Goal: Task Accomplishment & Management: Complete application form

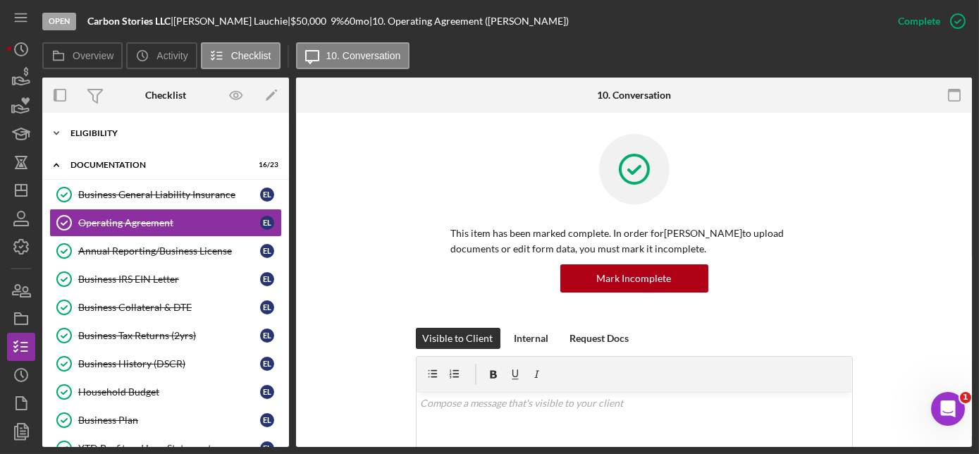
click at [98, 131] on div "Eligibility" at bounding box center [170, 133] width 201 height 8
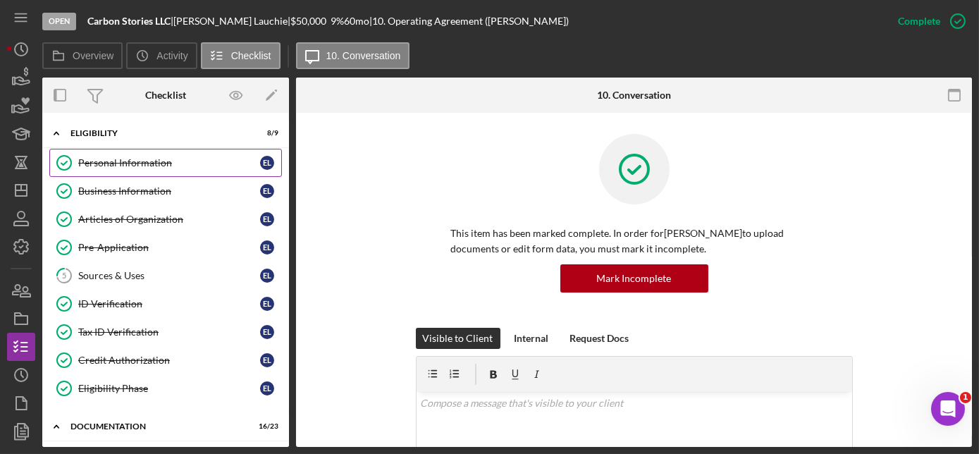
click at [124, 159] on div "Personal Information" at bounding box center [169, 162] width 182 height 11
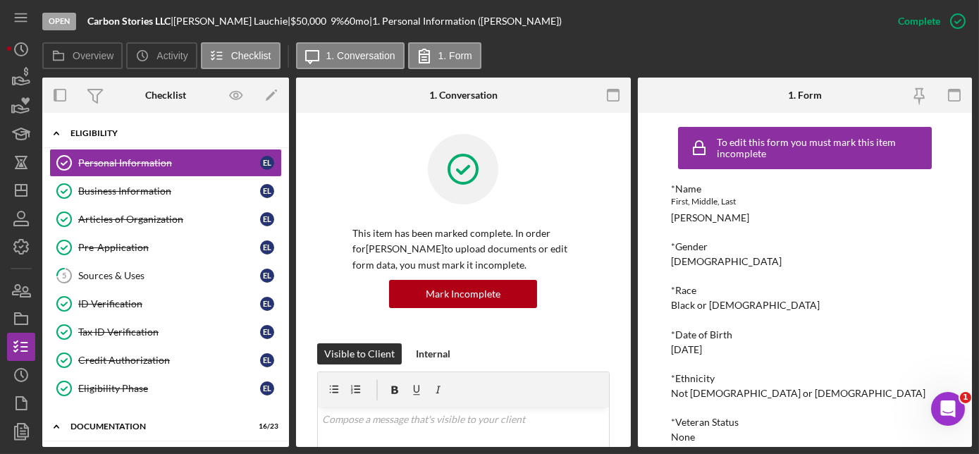
click at [103, 133] on div "Eligibility" at bounding box center [170, 133] width 201 height 8
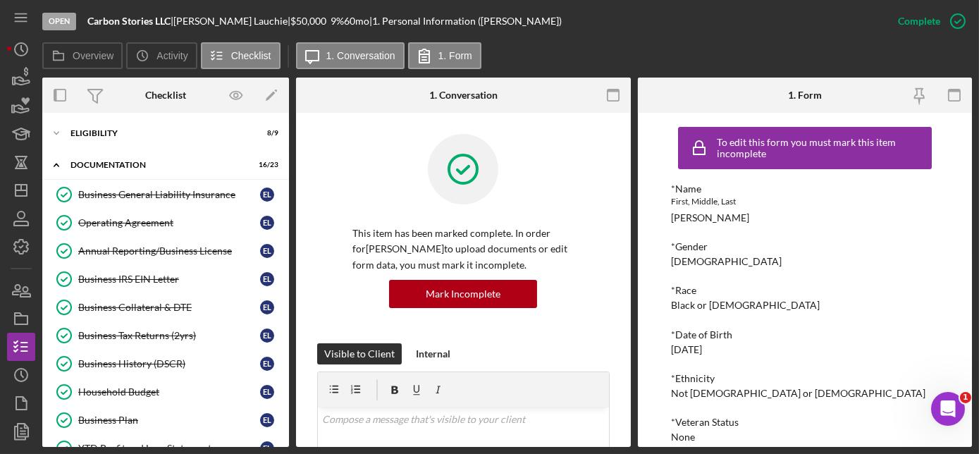
drag, startPoint x: 673, startPoint y: 219, endPoint x: 765, endPoint y: 216, distance: 92.4
click at [765, 216] on div "*Name First, Middle, Last [PERSON_NAME]" at bounding box center [805, 203] width 268 height 40
drag, startPoint x: 765, startPoint y: 216, endPoint x: 733, endPoint y: 219, distance: 31.8
copy div "[PERSON_NAME]"
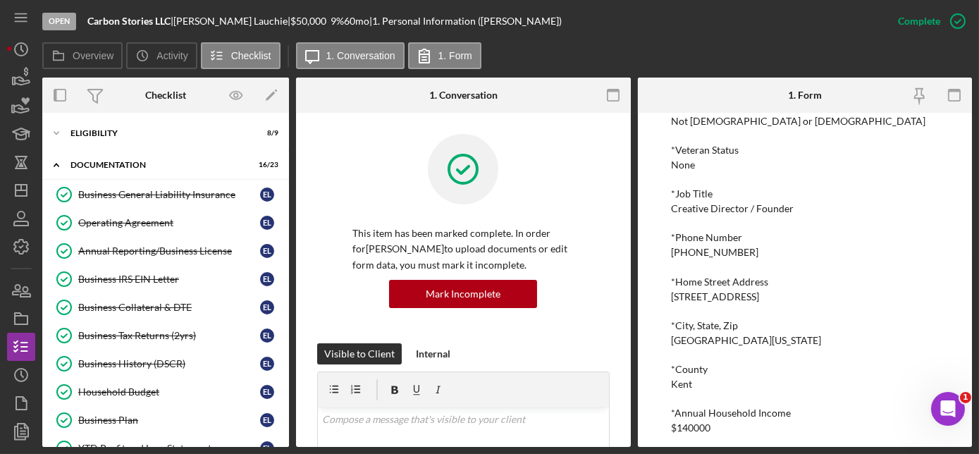
scroll to position [280, 0]
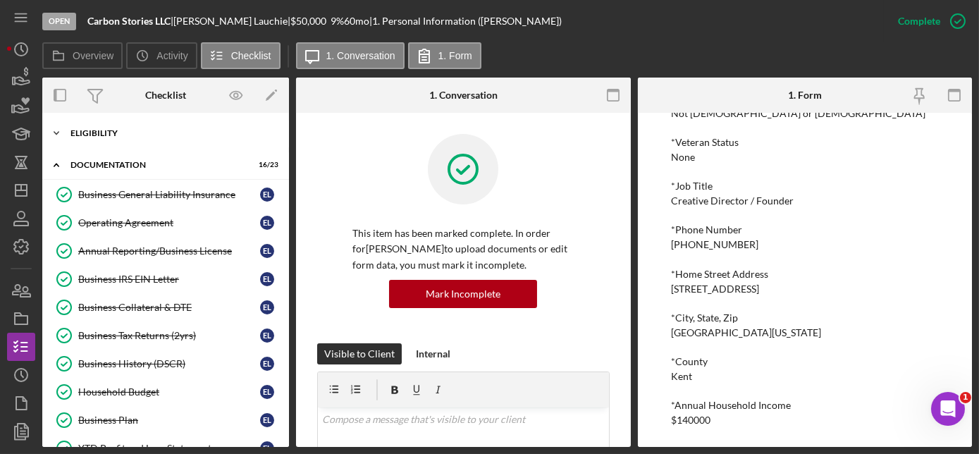
click at [114, 129] on div "Eligibility" at bounding box center [170, 133] width 201 height 8
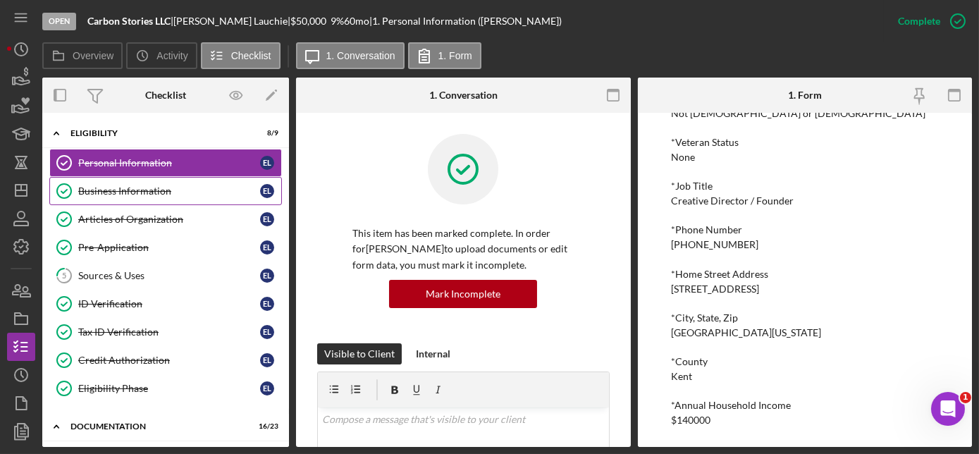
click at [158, 191] on div "Business Information" at bounding box center [169, 190] width 182 height 11
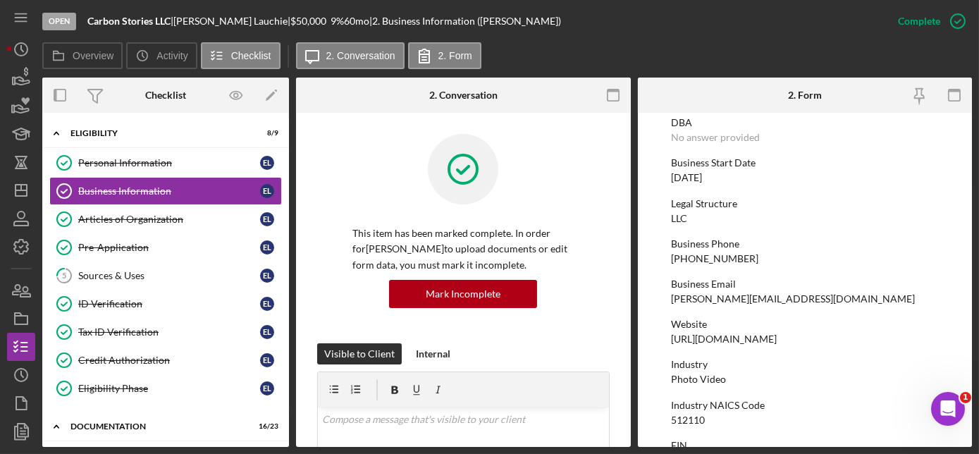
scroll to position [128, 0]
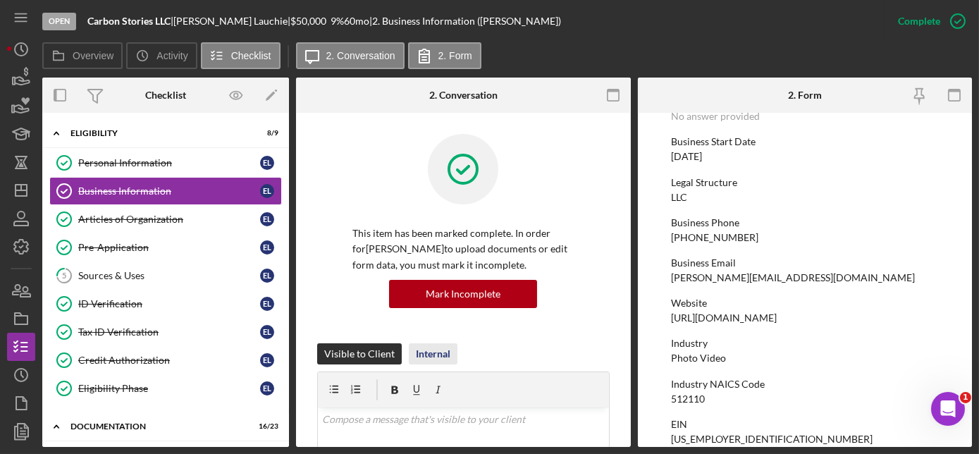
click at [429, 348] on div "Internal" at bounding box center [433, 353] width 35 height 21
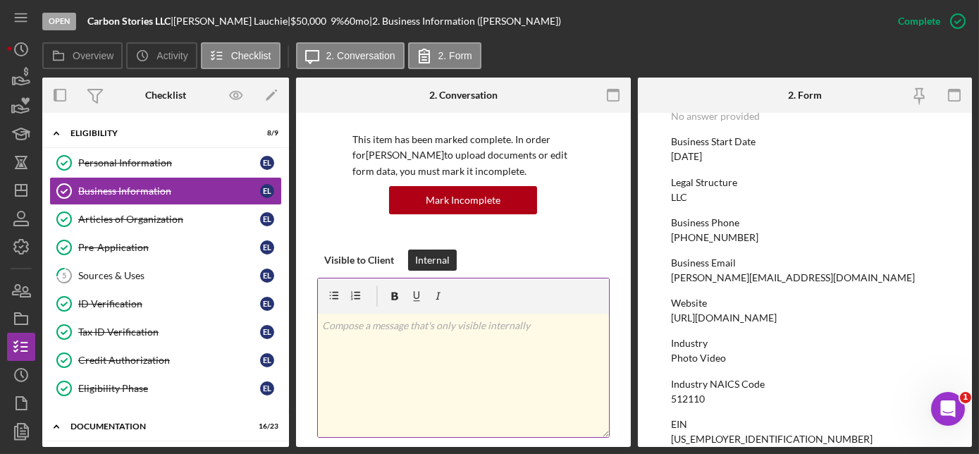
scroll to position [0, 0]
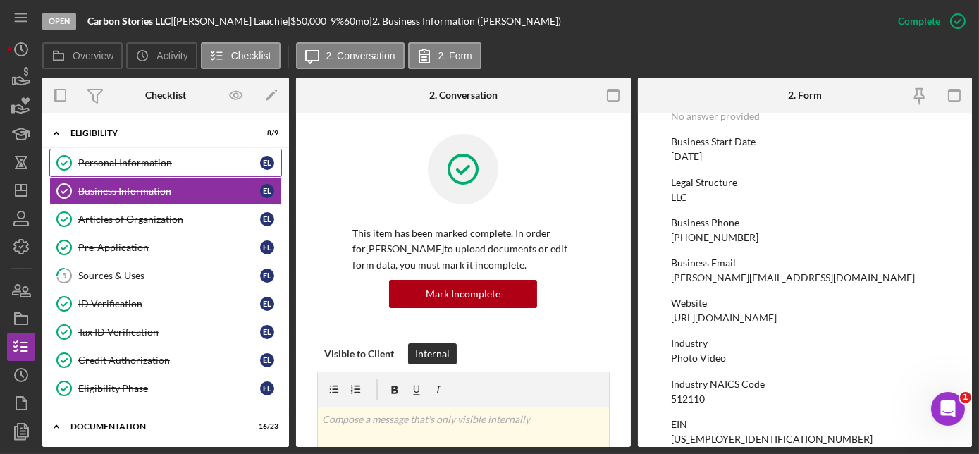
click at [136, 162] on div "Personal Information" at bounding box center [169, 162] width 182 height 11
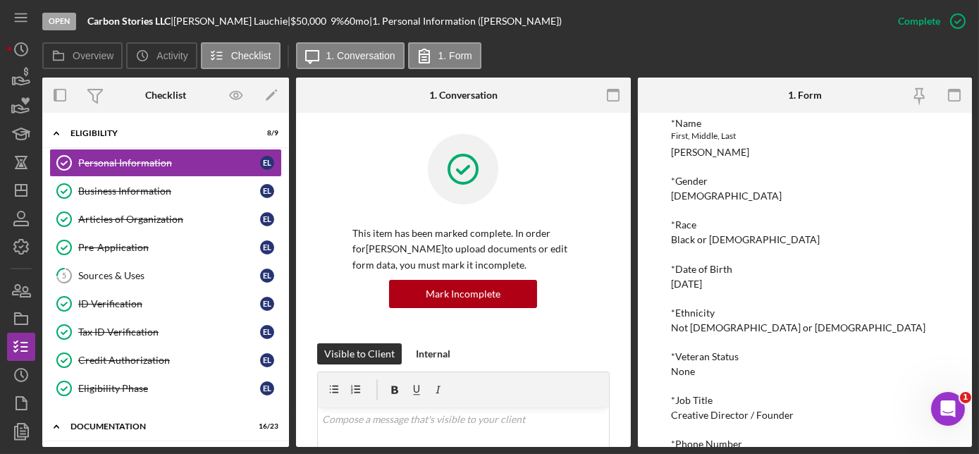
scroll to position [128, 0]
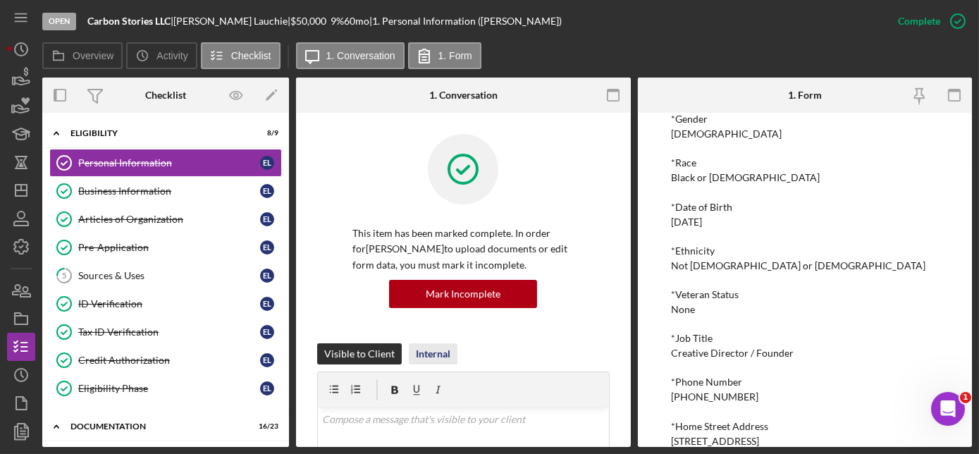
click at [441, 350] on div "Internal" at bounding box center [433, 353] width 35 height 21
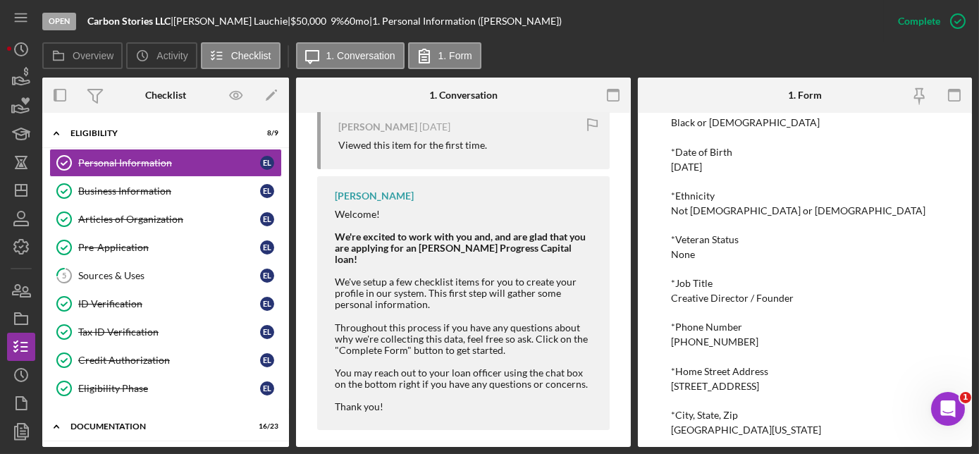
scroll to position [88, 0]
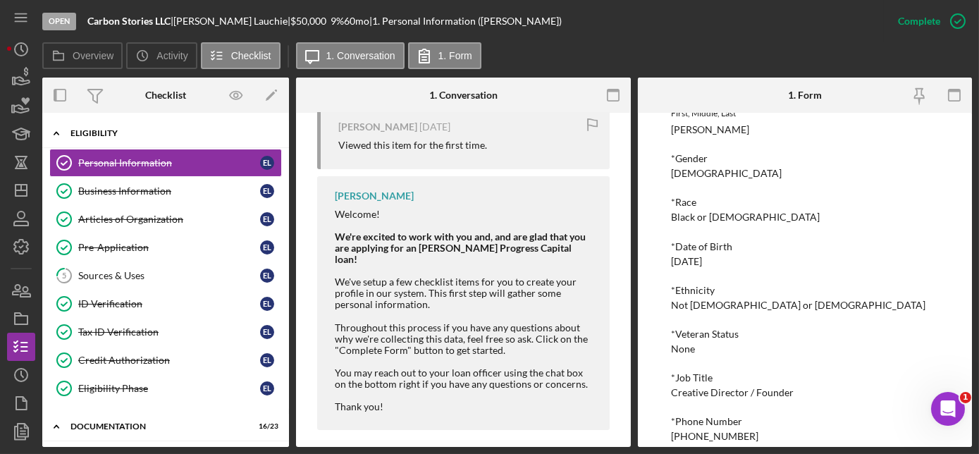
click at [58, 128] on icon "Icon/Expander" at bounding box center [56, 133] width 28 height 28
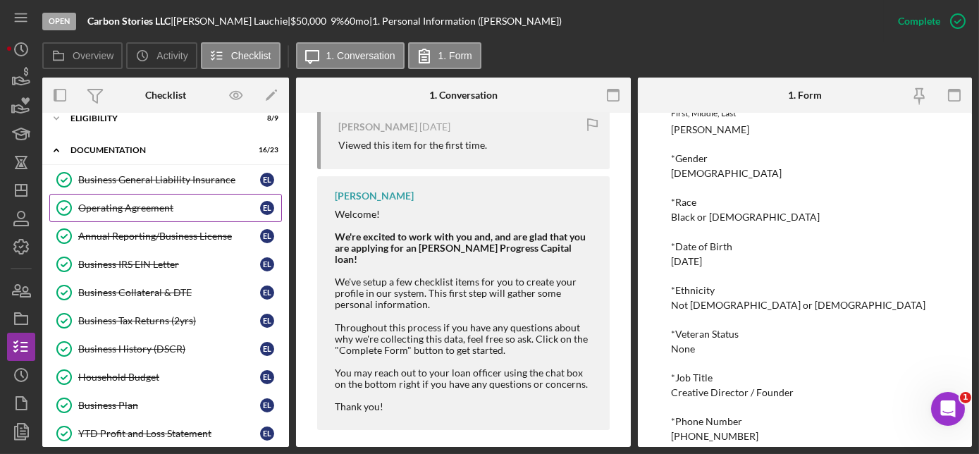
scroll to position [0, 0]
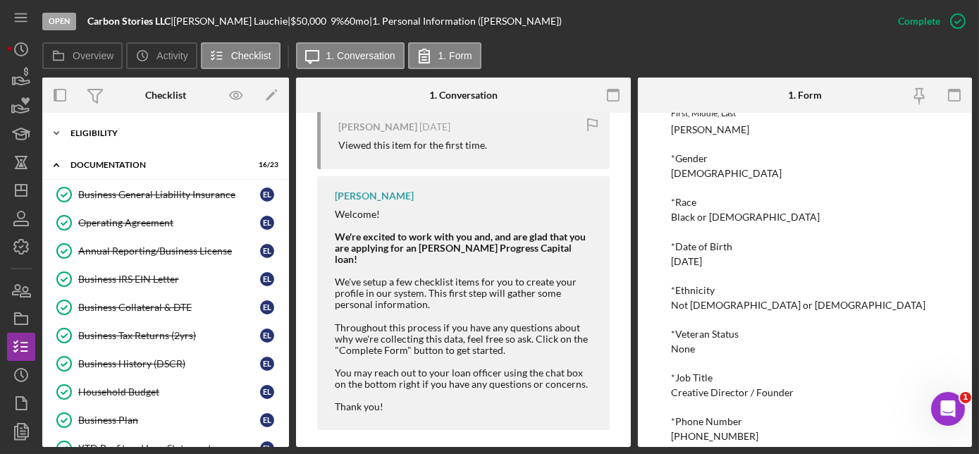
click at [92, 135] on div "Eligibility" at bounding box center [170, 133] width 201 height 8
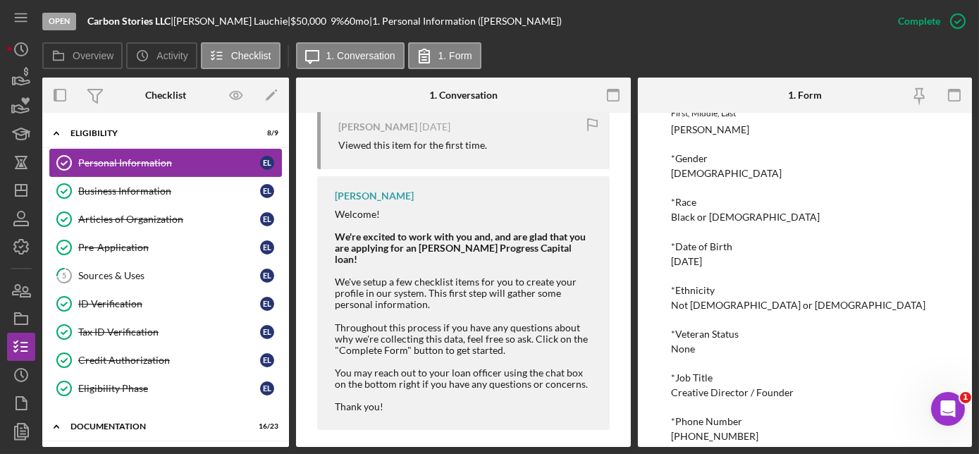
click at [142, 158] on div "Personal Information" at bounding box center [169, 162] width 182 height 11
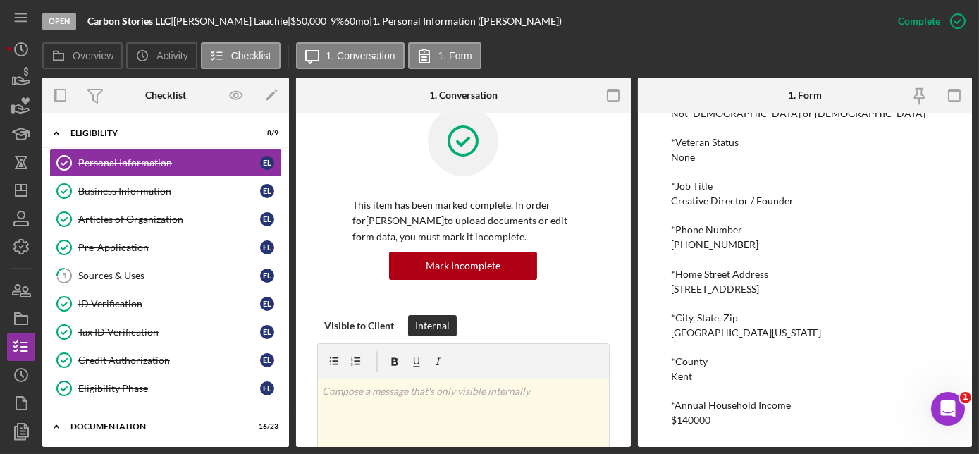
scroll to position [14, 0]
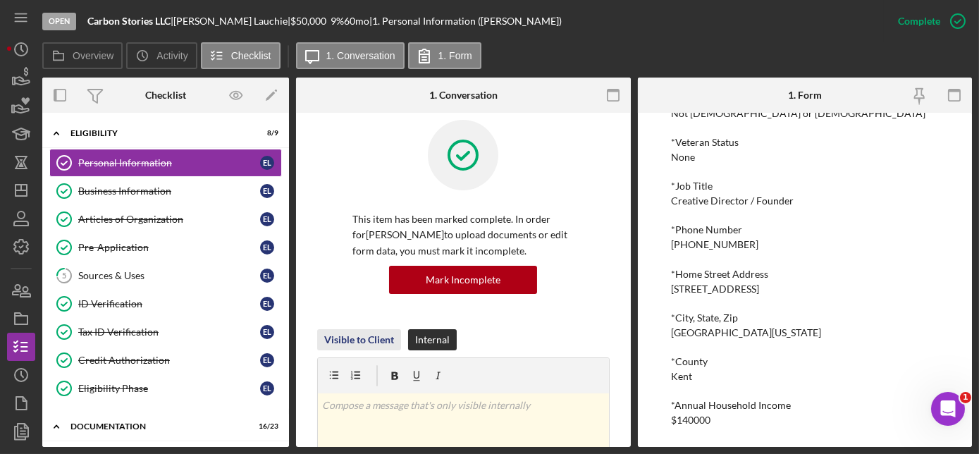
click at [359, 335] on div "Visible to Client" at bounding box center [359, 339] width 70 height 21
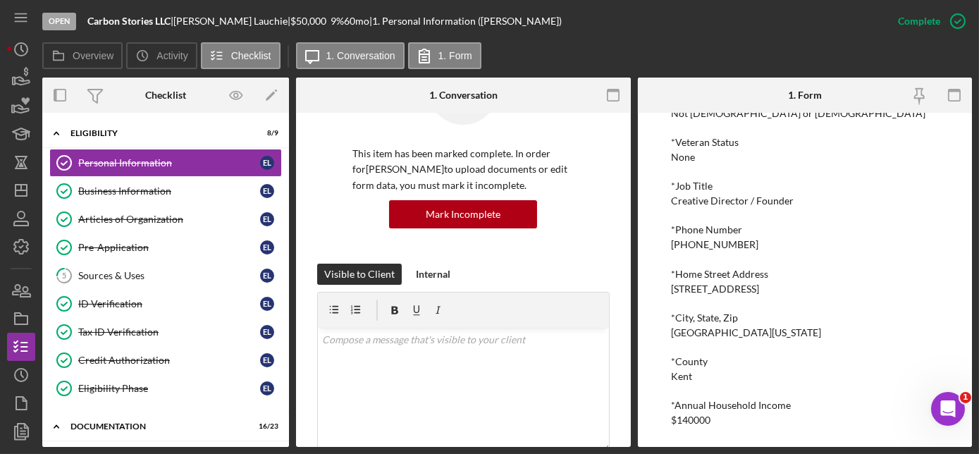
scroll to position [78, 0]
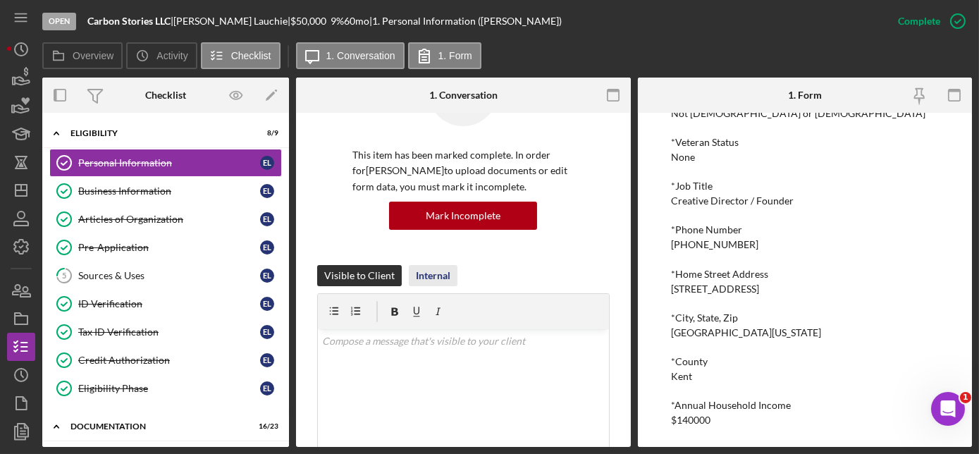
click at [436, 269] on div "Internal" at bounding box center [433, 275] width 35 height 21
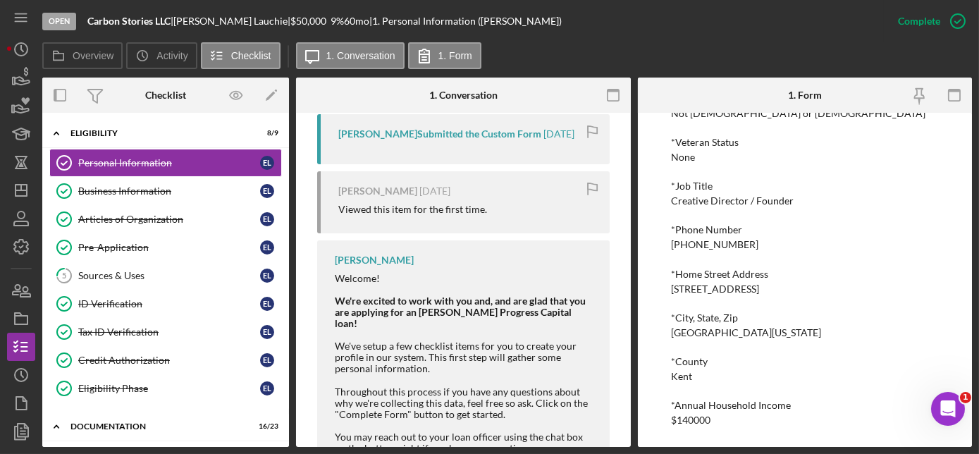
scroll to position [655, 0]
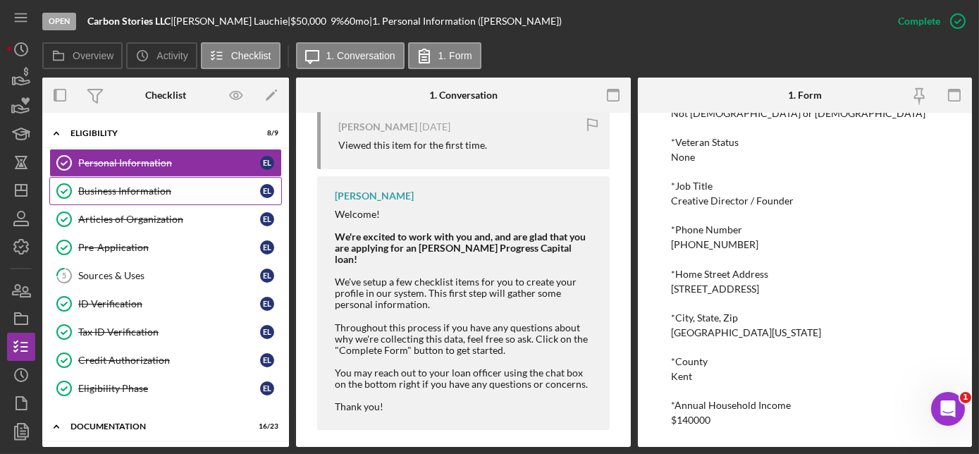
click at [145, 192] on div "Business Information" at bounding box center [169, 190] width 182 height 11
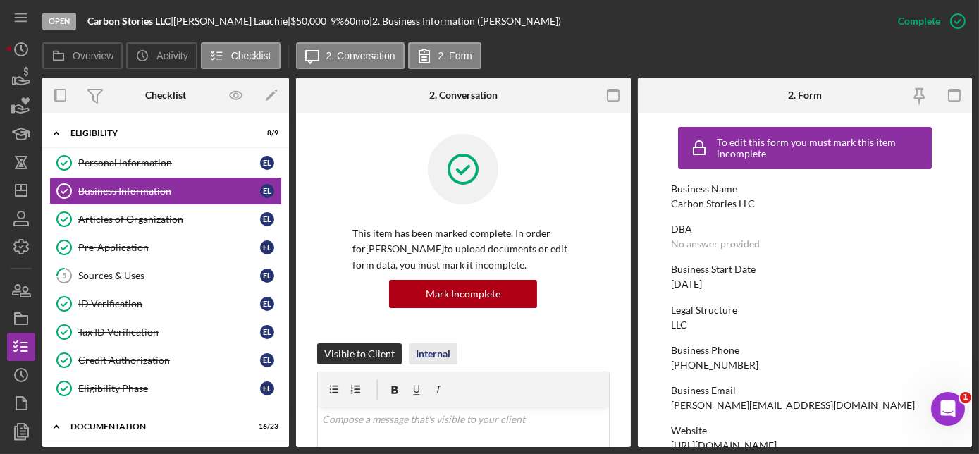
click at [429, 352] on div "Internal" at bounding box center [433, 353] width 35 height 21
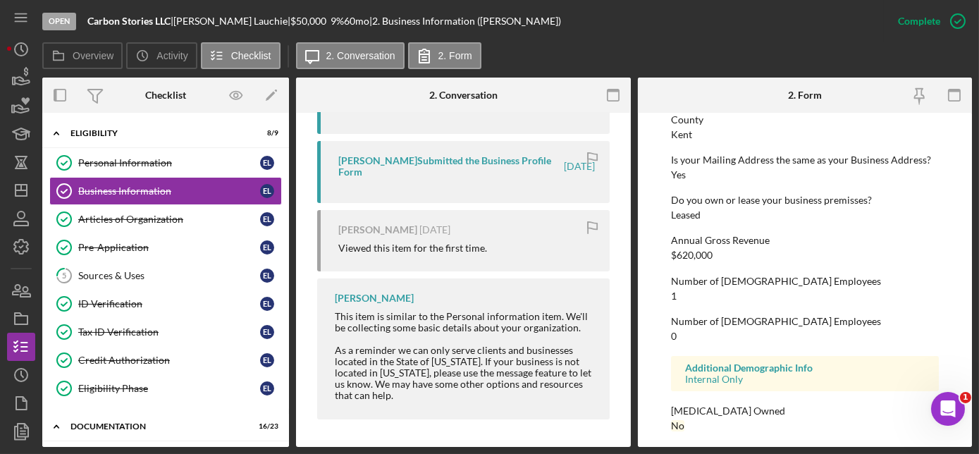
scroll to position [729, 0]
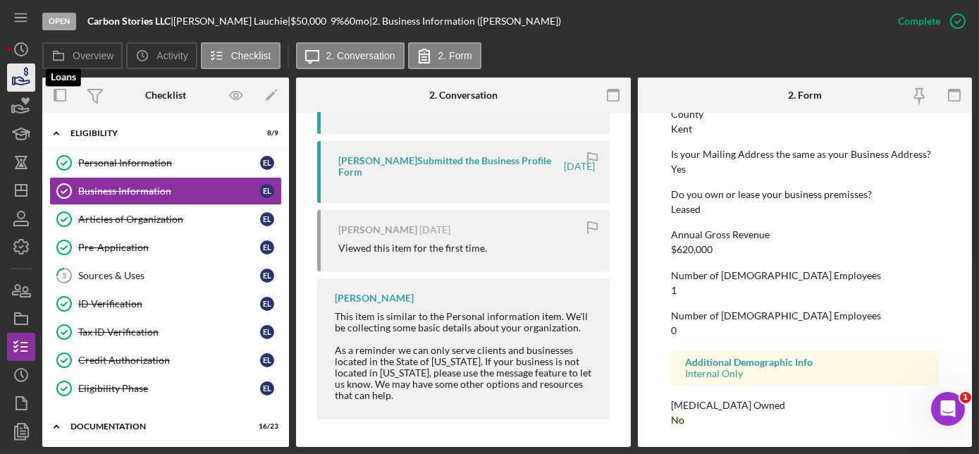
click at [27, 87] on icon "button" at bounding box center [21, 77] width 35 height 35
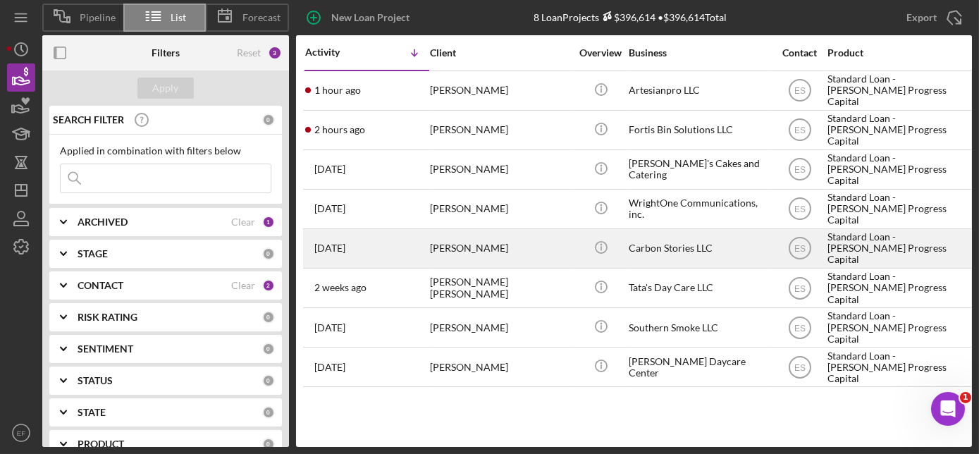
click at [453, 247] on div "[PERSON_NAME]" at bounding box center [500, 248] width 141 height 37
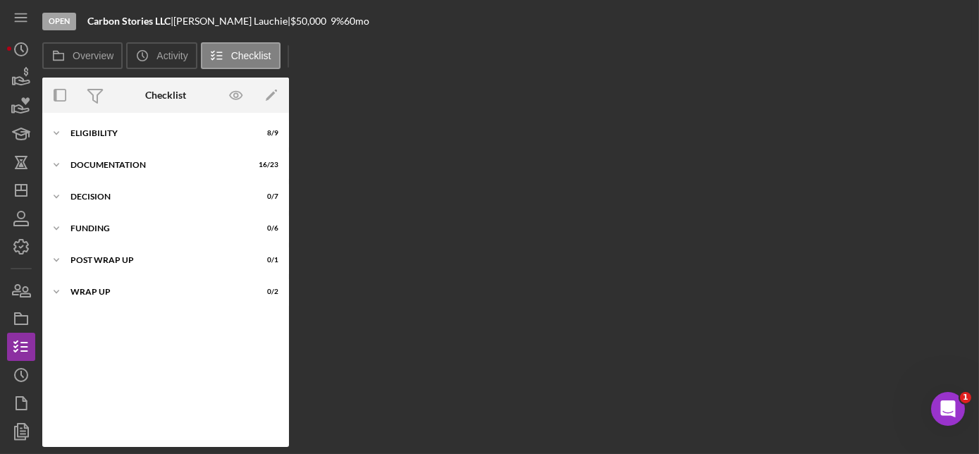
scroll to position [1, 0]
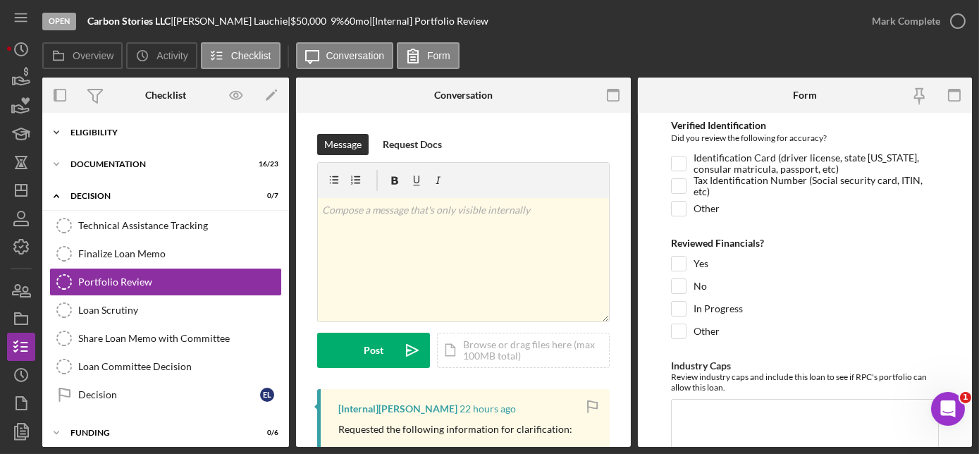
click at [96, 128] on div "Eligibility" at bounding box center [170, 132] width 201 height 8
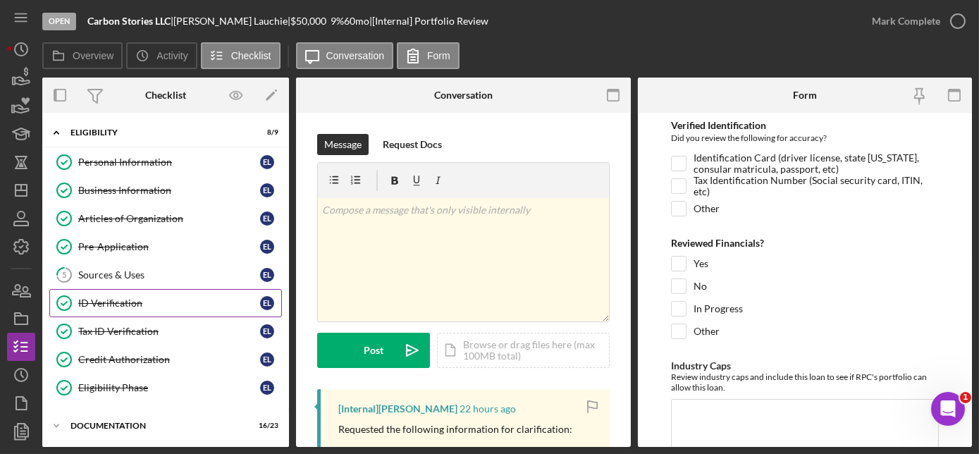
click at [127, 302] on div "ID Verification" at bounding box center [169, 303] width 182 height 11
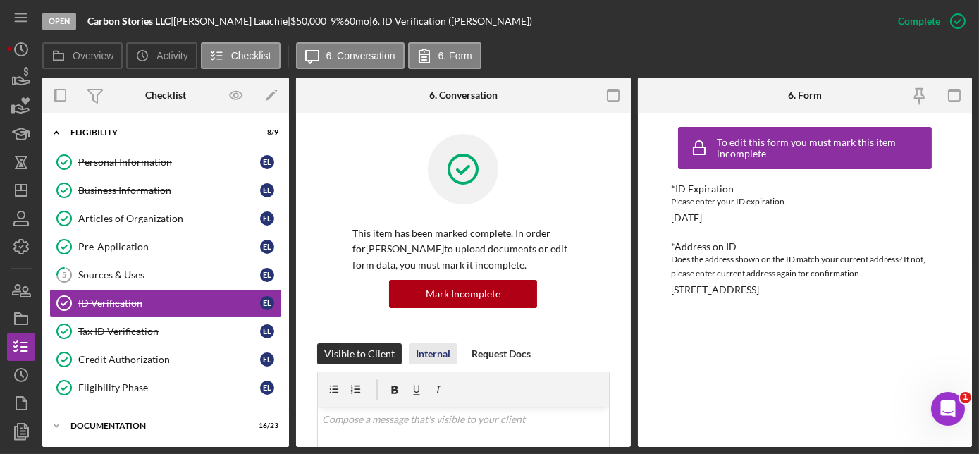
click at [443, 352] on div "Internal" at bounding box center [433, 353] width 35 height 21
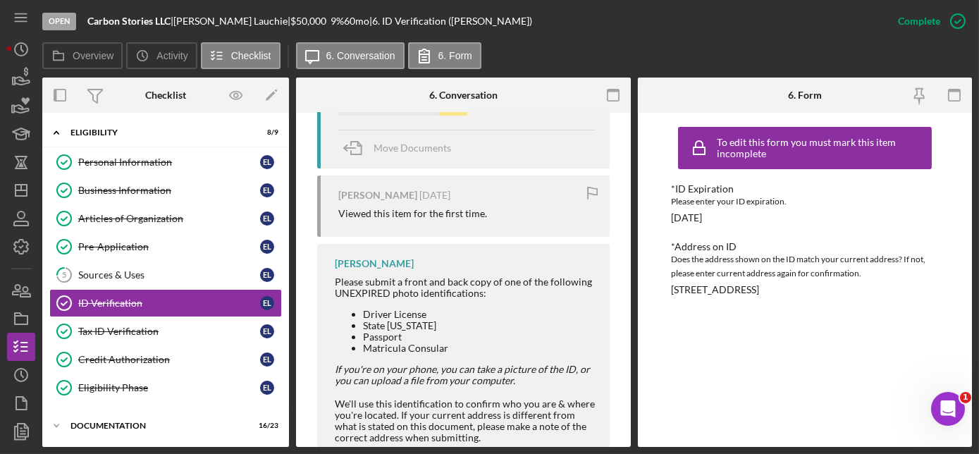
scroll to position [632, 0]
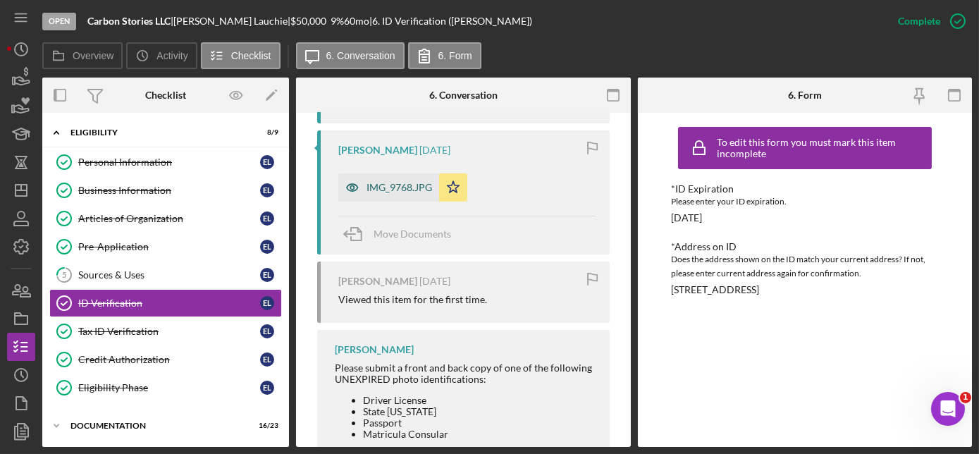
click at [400, 186] on div "IMG_9768.JPG" at bounding box center [400, 187] width 66 height 11
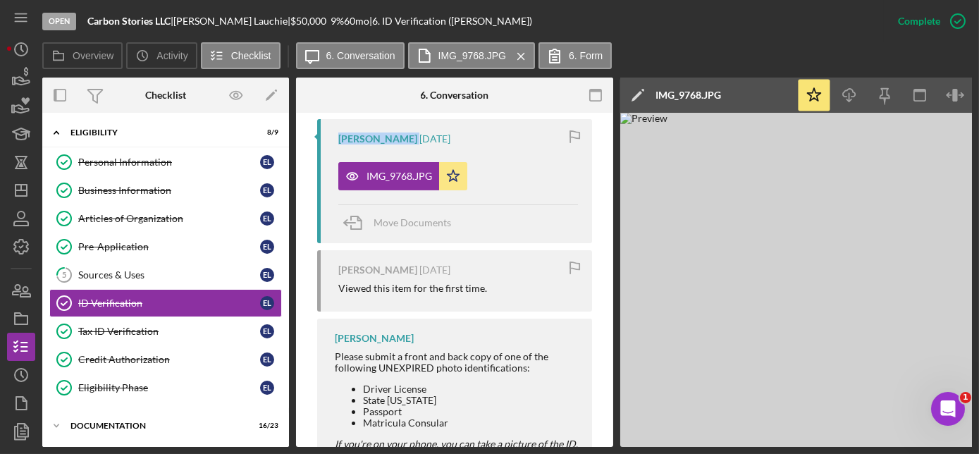
drag, startPoint x: 339, startPoint y: 148, endPoint x: 393, endPoint y: 154, distance: 53.9
click at [393, 145] on div "[PERSON_NAME] [DATE]" at bounding box center [458, 138] width 240 height 11
drag, startPoint x: 393, startPoint y: 154, endPoint x: 377, endPoint y: 154, distance: 15.5
copy div "[PERSON_NAME]"
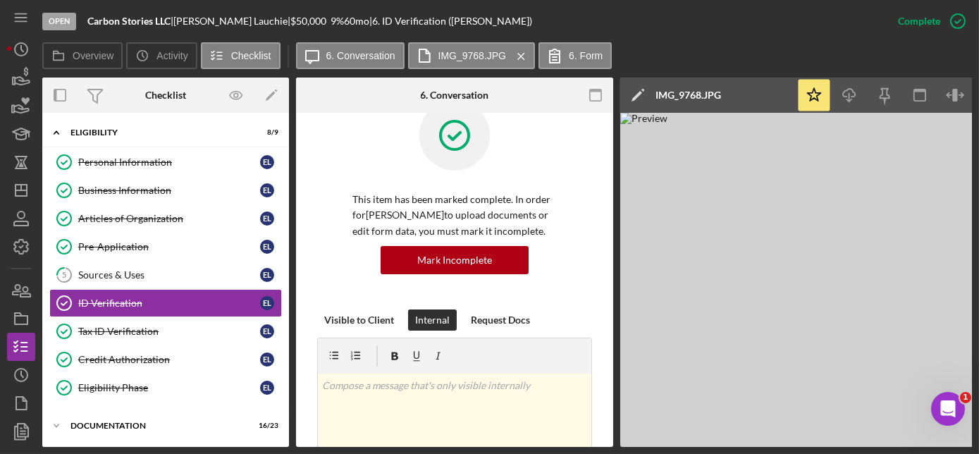
scroll to position [0, 0]
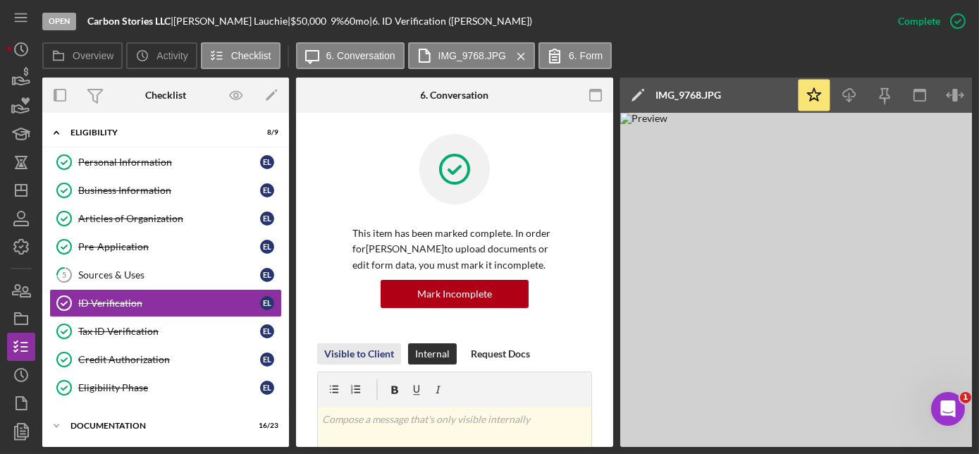
click at [355, 355] on div "Visible to Client" at bounding box center [359, 353] width 70 height 21
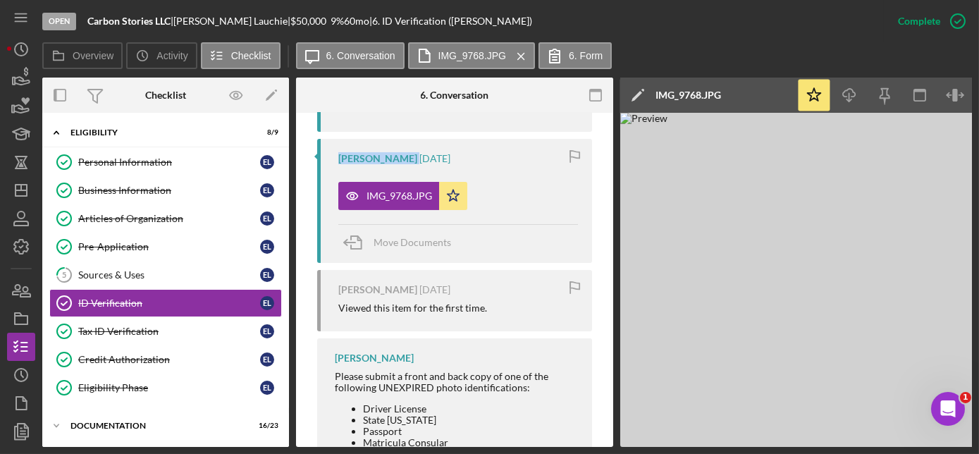
scroll to position [768, 0]
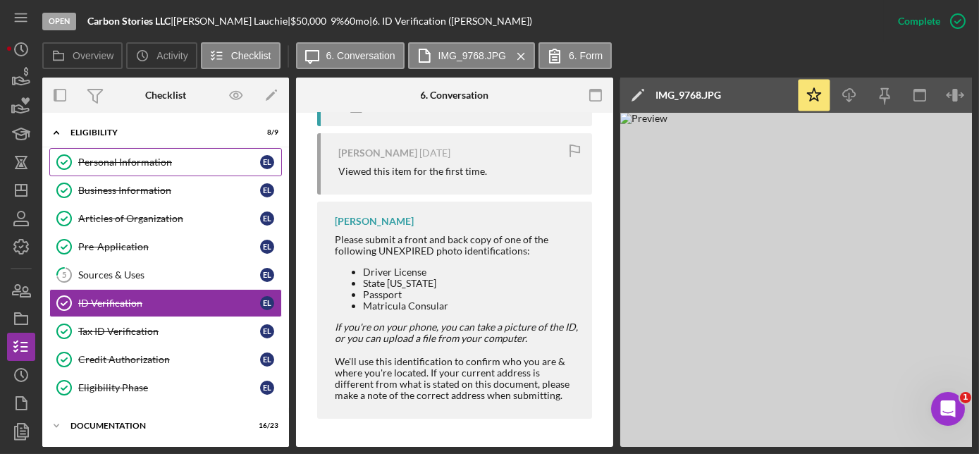
click at [125, 159] on div "Personal Information" at bounding box center [169, 162] width 182 height 11
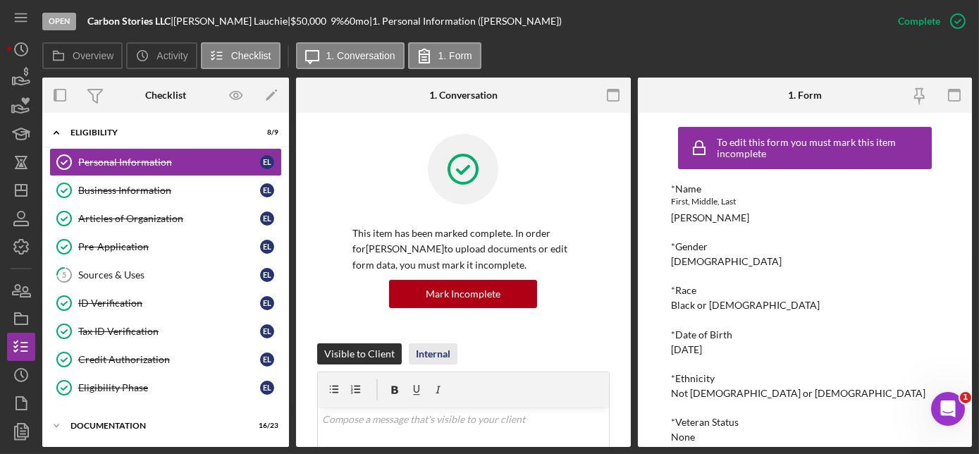
click at [433, 351] on div "Internal" at bounding box center [433, 353] width 35 height 21
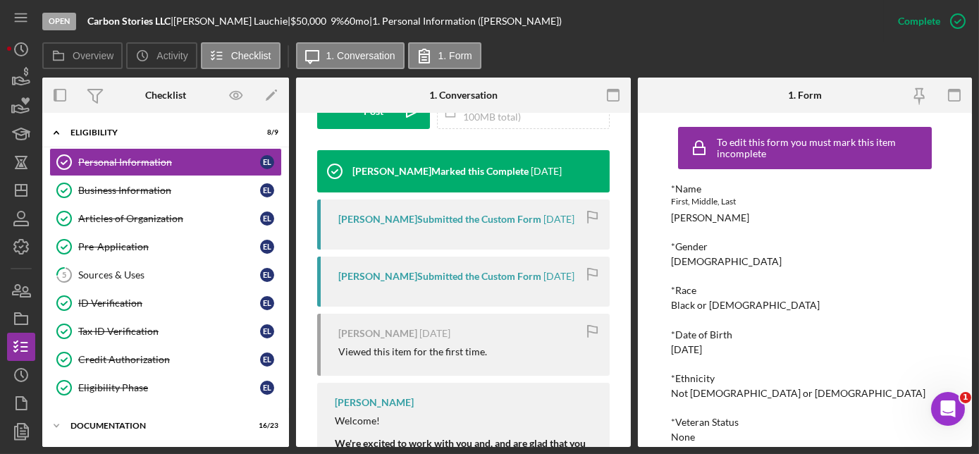
scroll to position [513, 0]
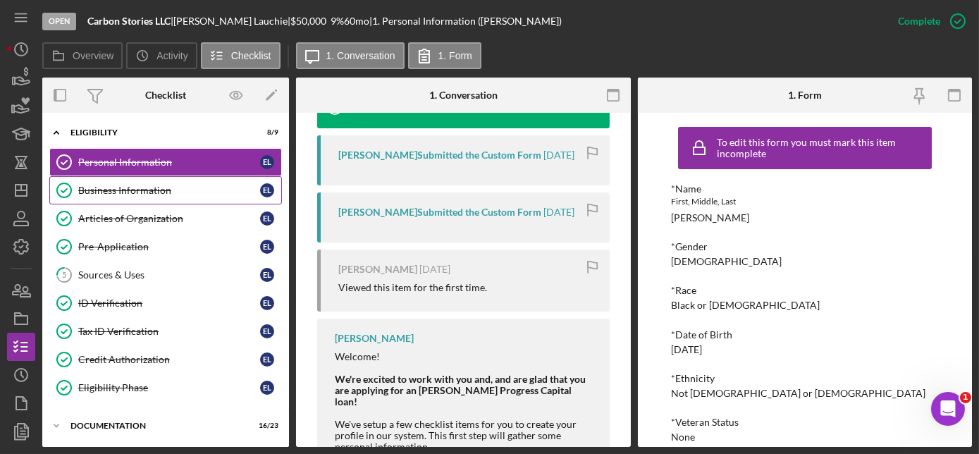
click at [171, 188] on div "Business Information" at bounding box center [169, 190] width 182 height 11
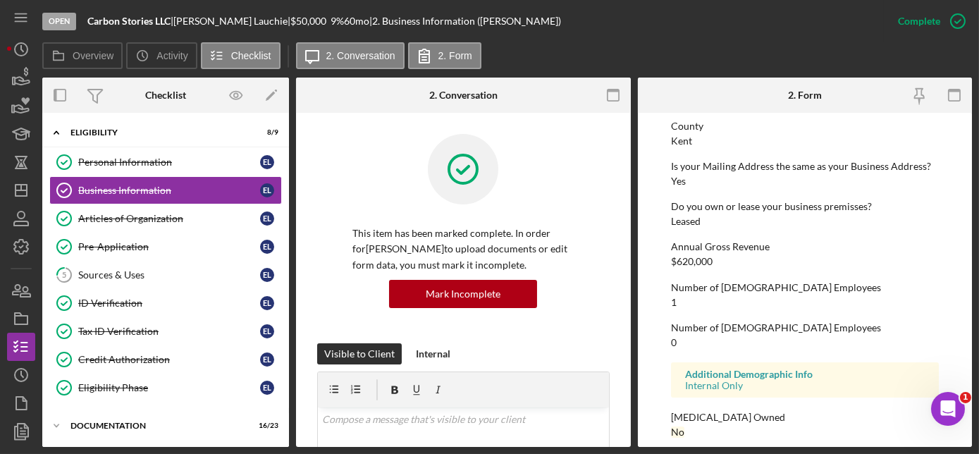
scroll to position [729, 0]
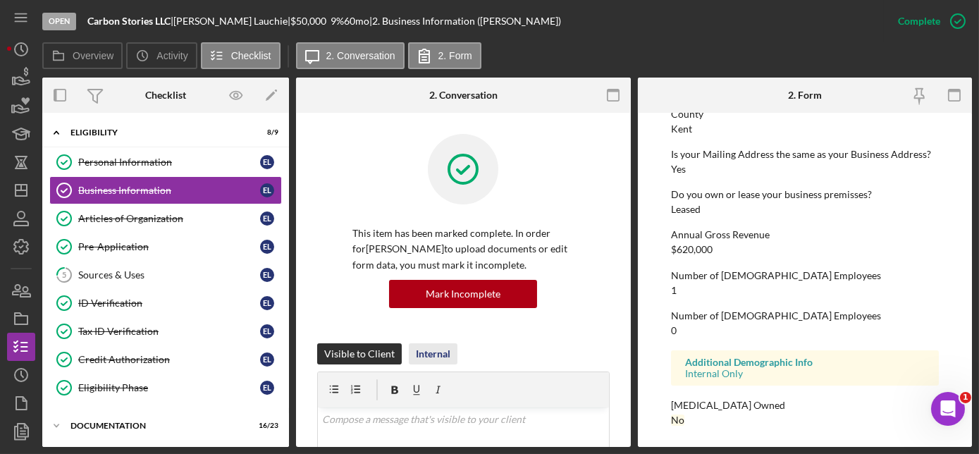
click at [429, 351] on div "Internal" at bounding box center [433, 353] width 35 height 21
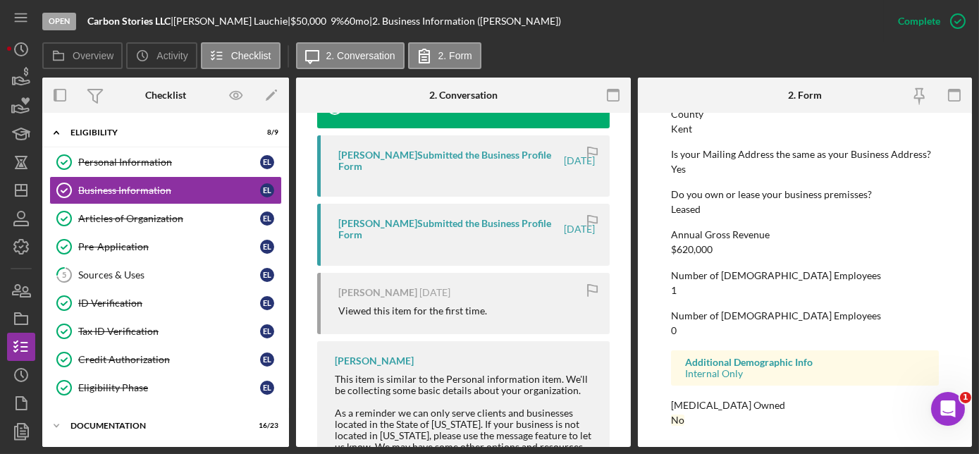
scroll to position [575, 0]
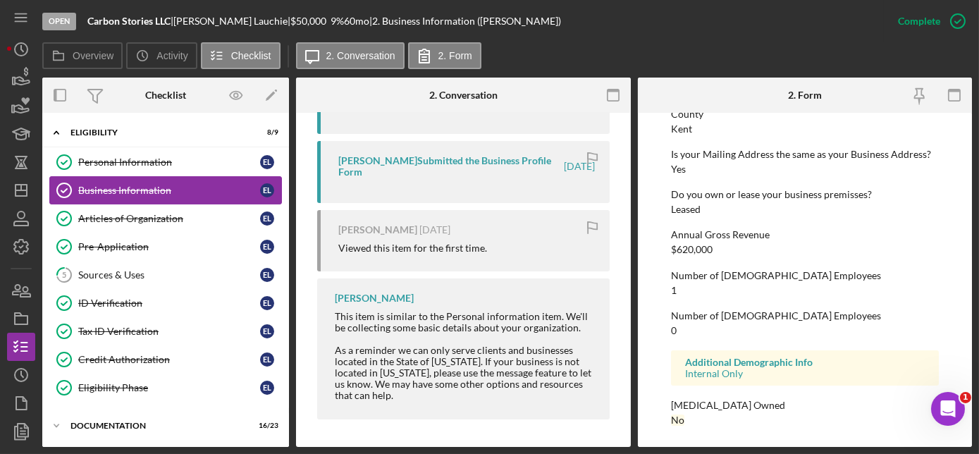
click at [152, 185] on div "Business Information" at bounding box center [169, 190] width 182 height 11
click at [118, 219] on div "Articles of Organization" at bounding box center [169, 218] width 182 height 11
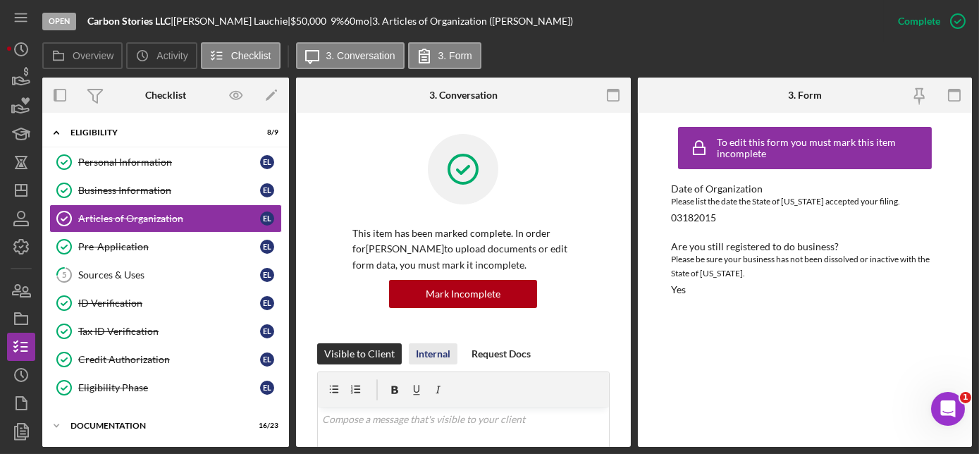
click at [427, 348] on div "Internal" at bounding box center [433, 353] width 35 height 21
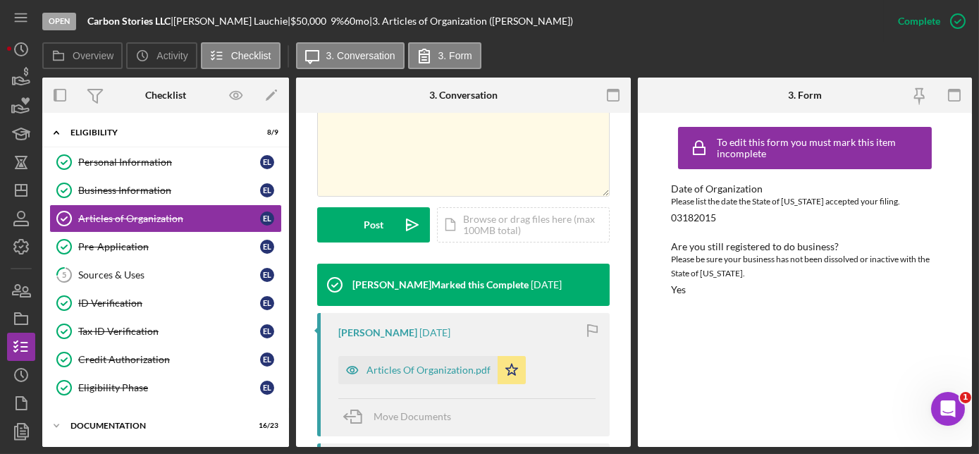
scroll to position [384, 0]
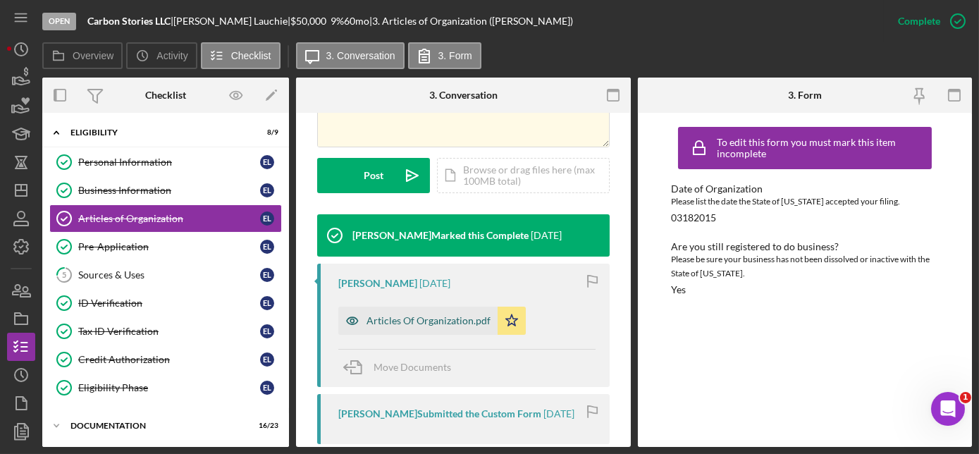
click at [430, 319] on div "Articles Of Organization.pdf" at bounding box center [429, 320] width 124 height 11
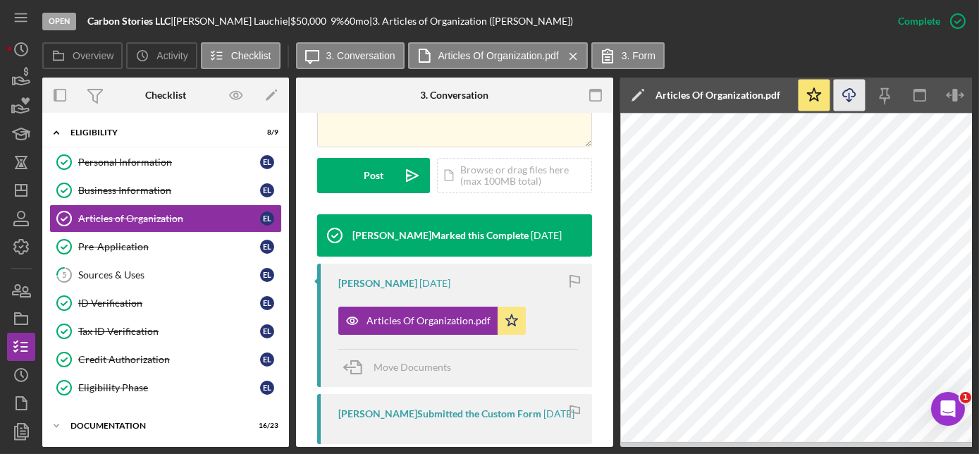
click at [855, 96] on icon "button" at bounding box center [849, 93] width 12 height 8
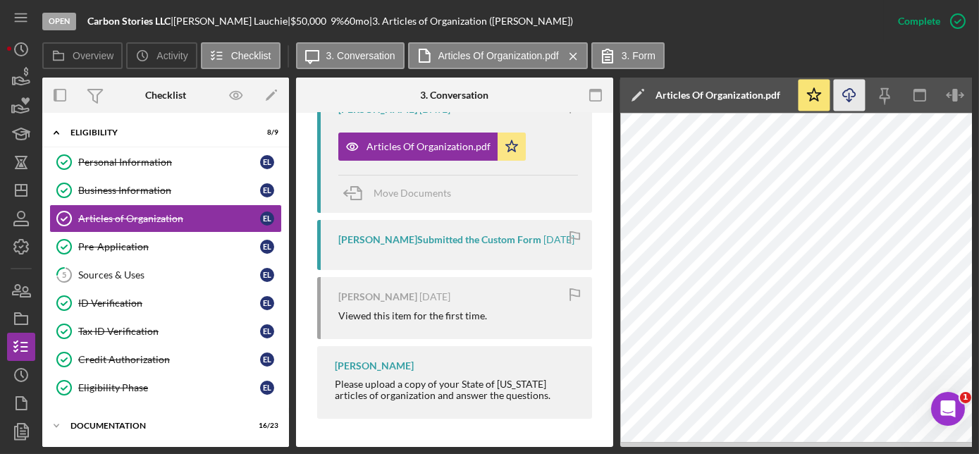
scroll to position [562, 0]
click at [111, 241] on div "Pre-Application" at bounding box center [169, 246] width 182 height 11
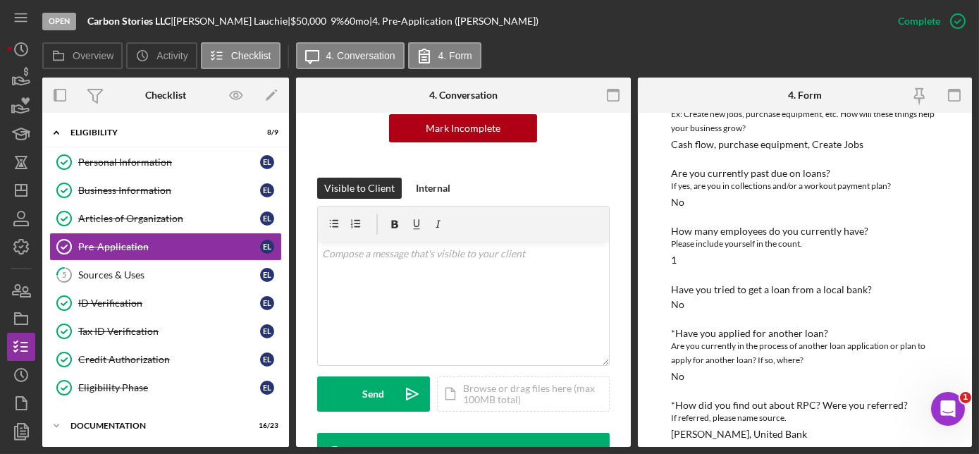
scroll to position [63, 0]
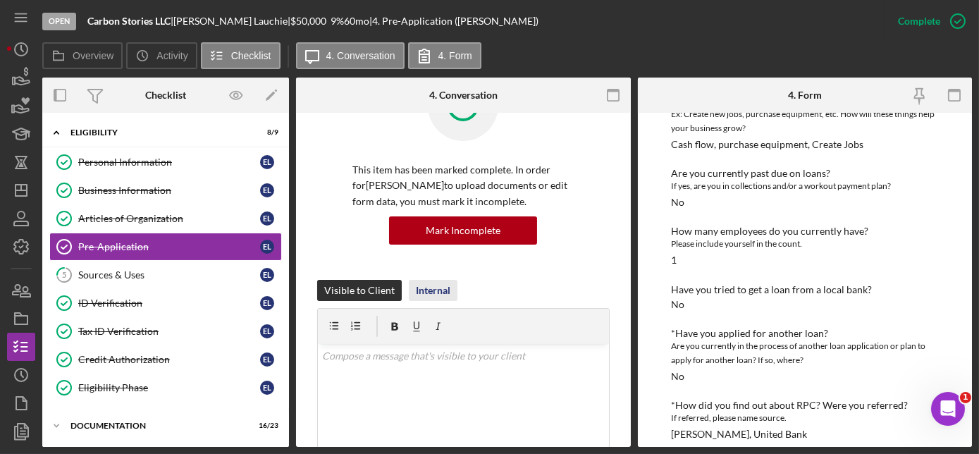
click at [436, 287] on div "Internal" at bounding box center [433, 290] width 35 height 21
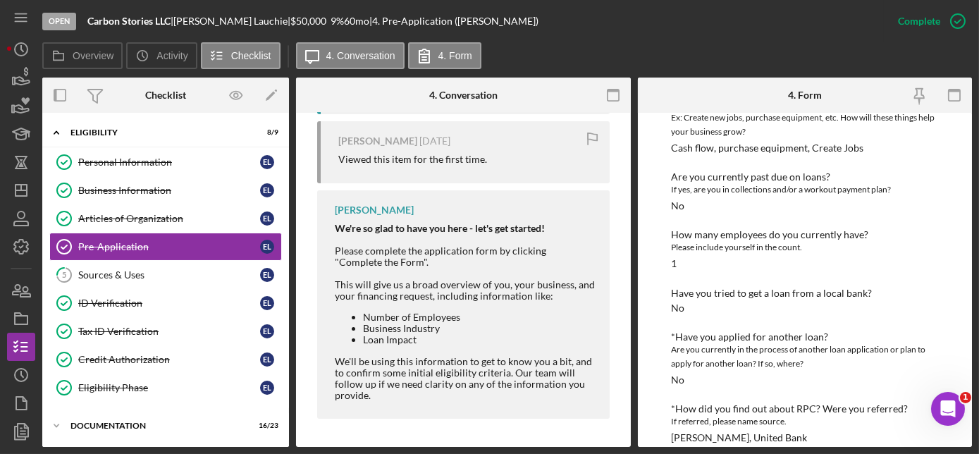
scroll to position [377, 0]
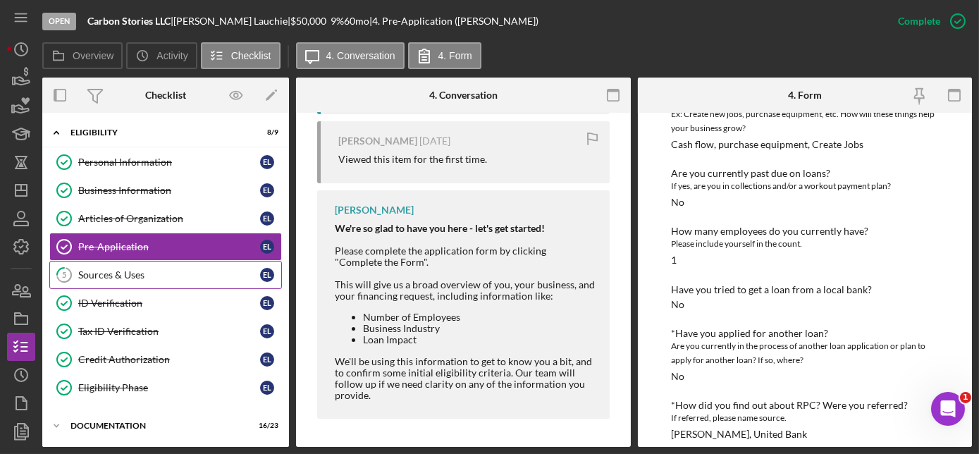
click at [102, 277] on div "Sources & Uses" at bounding box center [169, 274] width 182 height 11
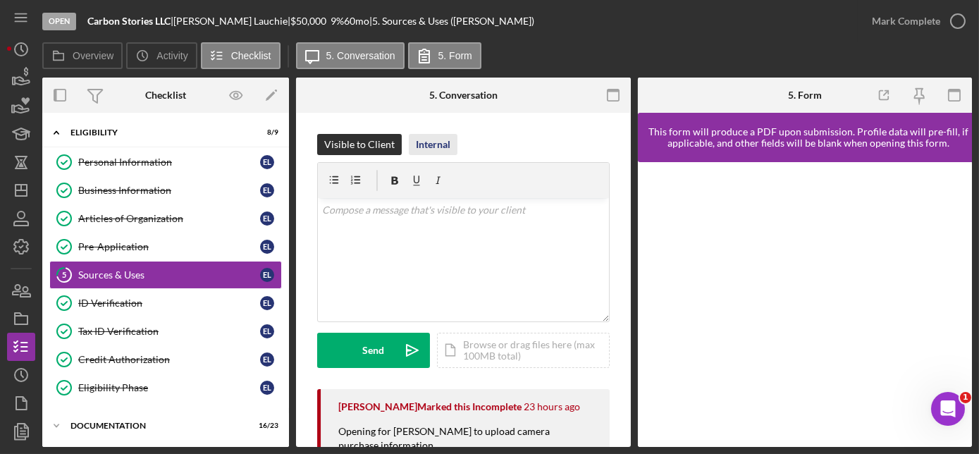
click at [436, 143] on div "Internal" at bounding box center [433, 144] width 35 height 21
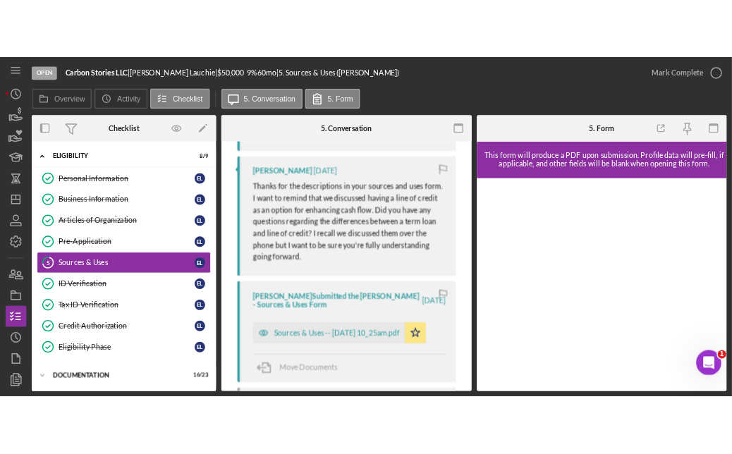
scroll to position [513, 0]
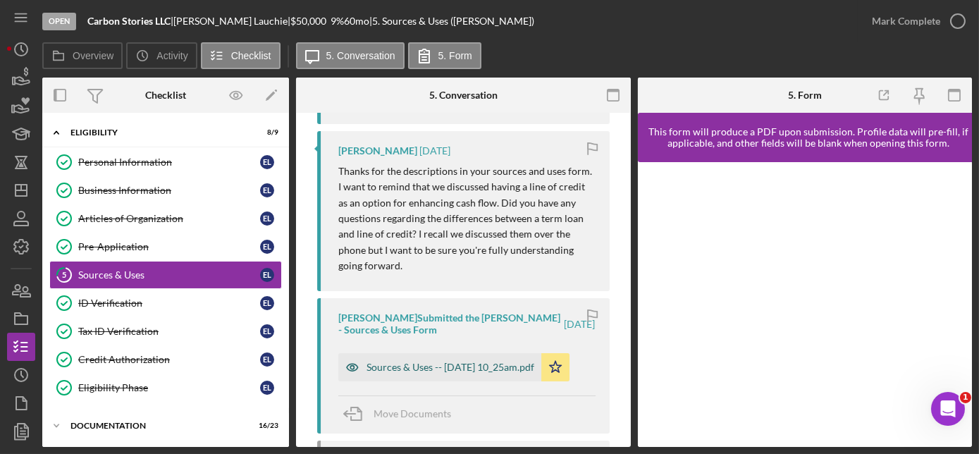
click at [453, 364] on div "Sources & Uses -- [DATE] 10_25am.pdf" at bounding box center [451, 367] width 168 height 11
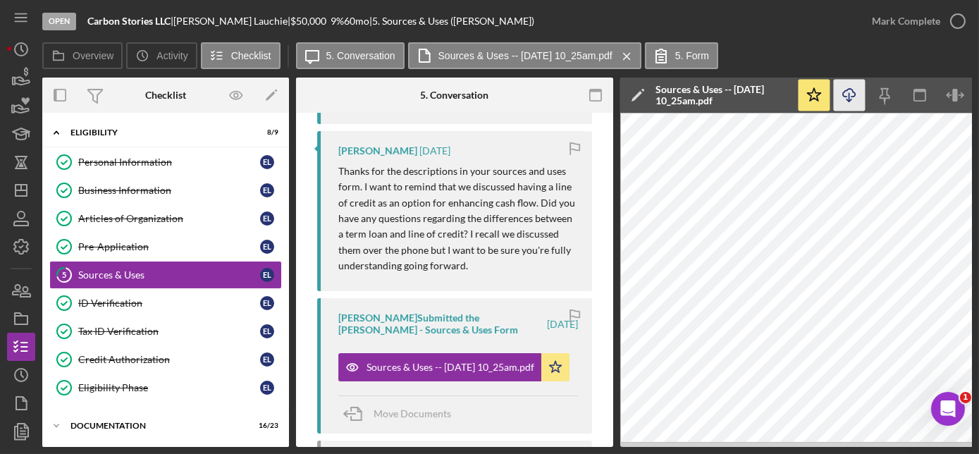
click at [854, 98] on icon "Icon/Download" at bounding box center [850, 96] width 32 height 32
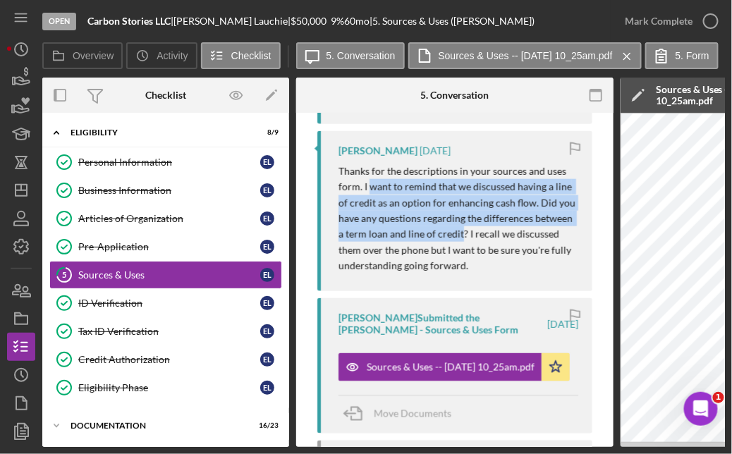
drag, startPoint x: 370, startPoint y: 185, endPoint x: 459, endPoint y: 237, distance: 103.0
click at [459, 237] on p "Thanks for the descriptions in your sources and uses form. I want to remind tha…" at bounding box center [458, 219] width 240 height 111
drag, startPoint x: 459, startPoint y: 237, endPoint x: 404, endPoint y: 202, distance: 65.3
copy p "want to remind that we discussed having a line of credit as an option for enhan…"
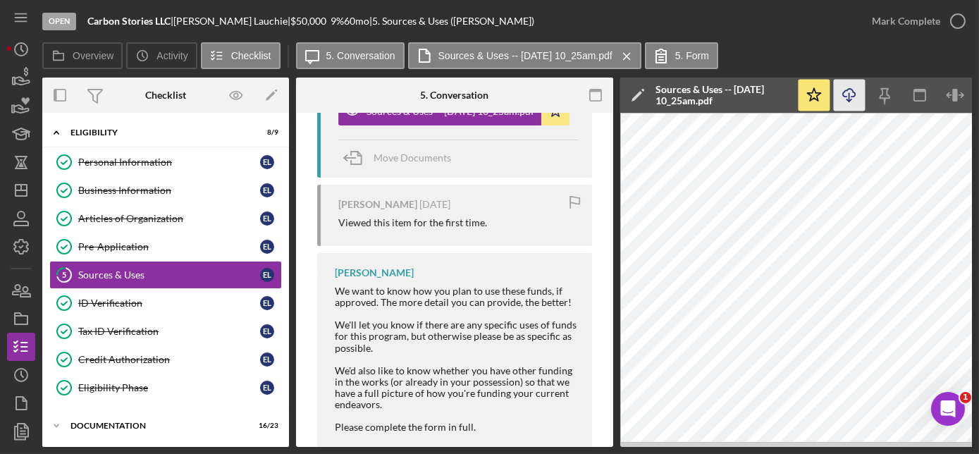
scroll to position [804, 0]
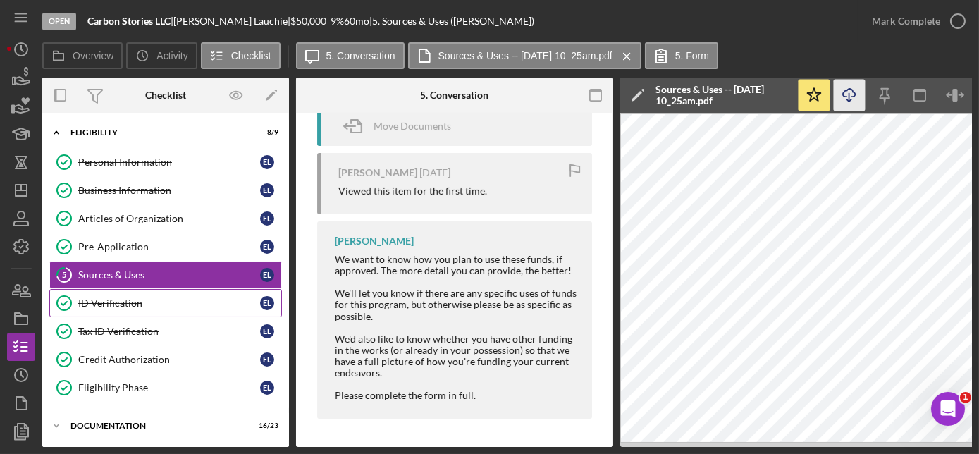
click at [122, 302] on div "ID Verification" at bounding box center [169, 303] width 182 height 11
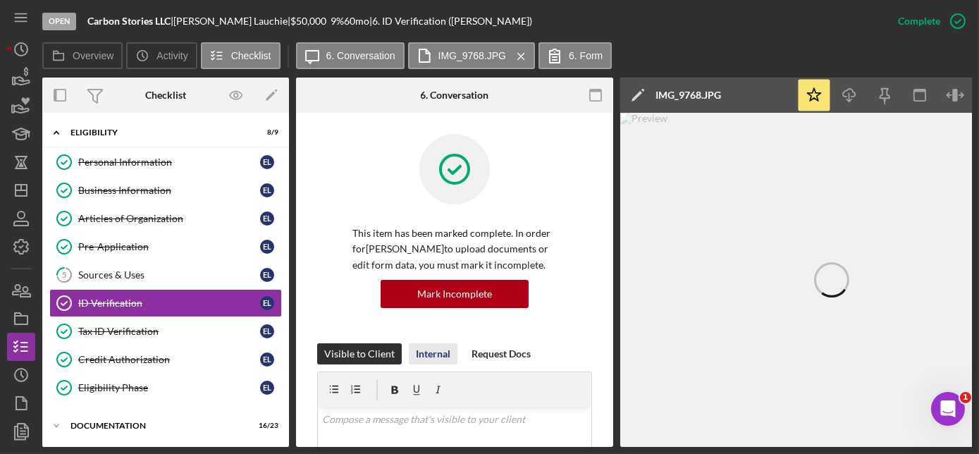
click at [424, 350] on div "Internal" at bounding box center [433, 353] width 35 height 21
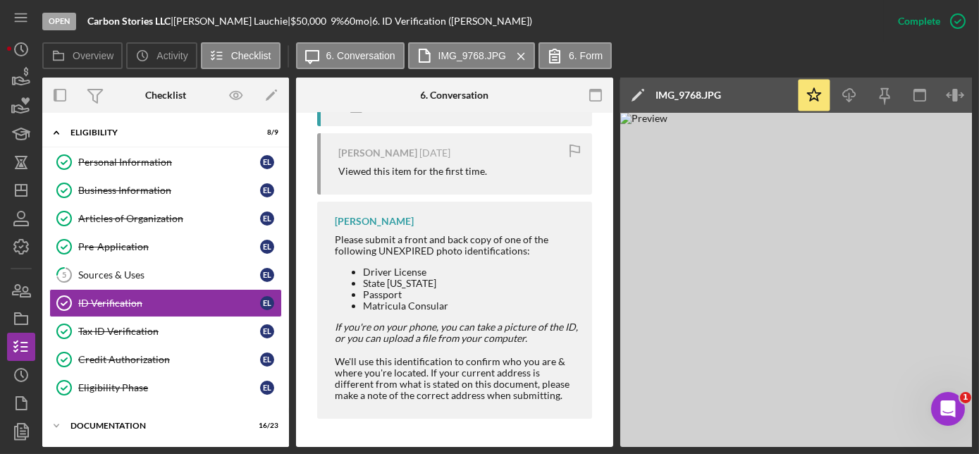
scroll to position [775, 0]
click at [130, 333] on link "Tax ID Verification Tax ID Verification E L" at bounding box center [165, 331] width 233 height 28
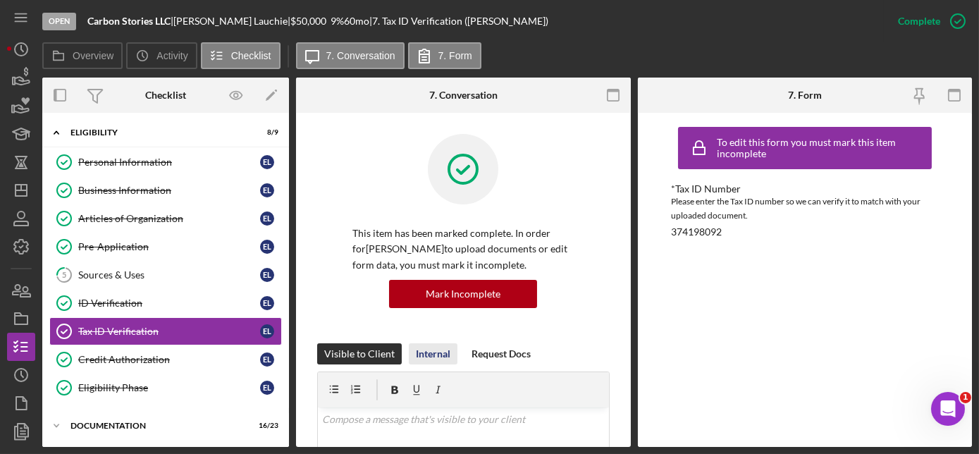
click at [426, 351] on div "Internal" at bounding box center [433, 353] width 35 height 21
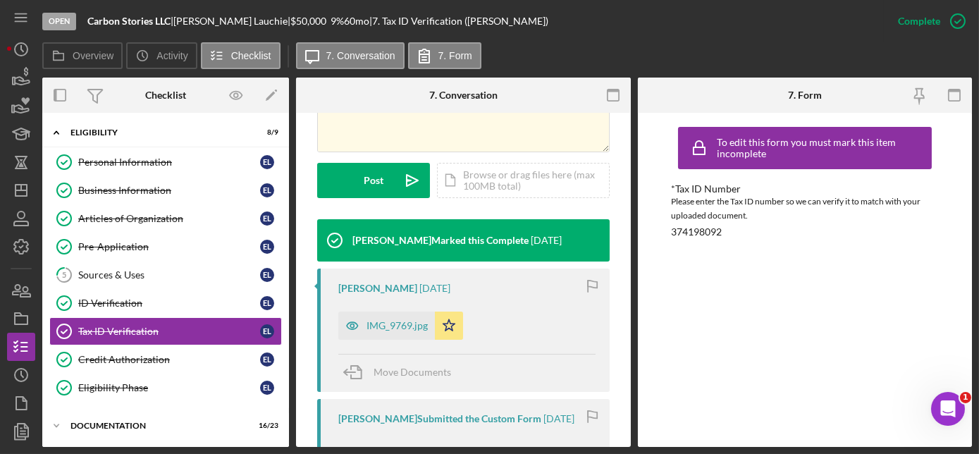
scroll to position [384, 0]
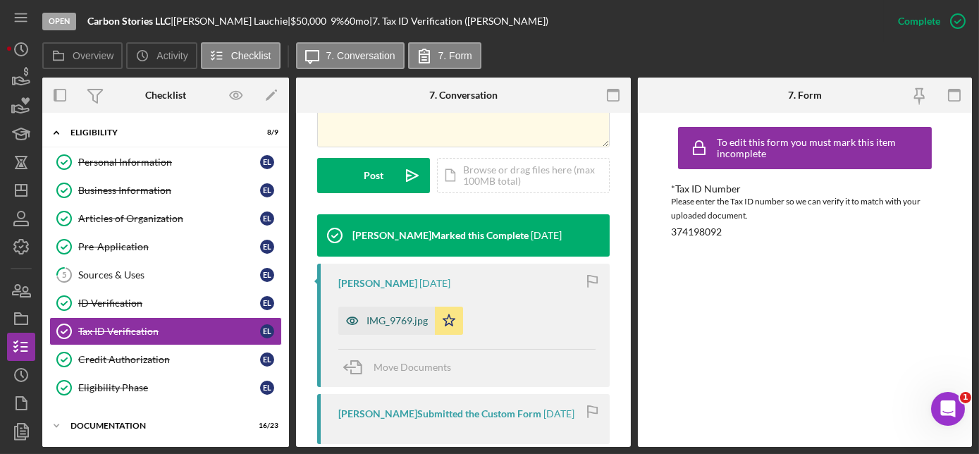
click at [385, 312] on div "IMG_9769.jpg" at bounding box center [386, 321] width 97 height 28
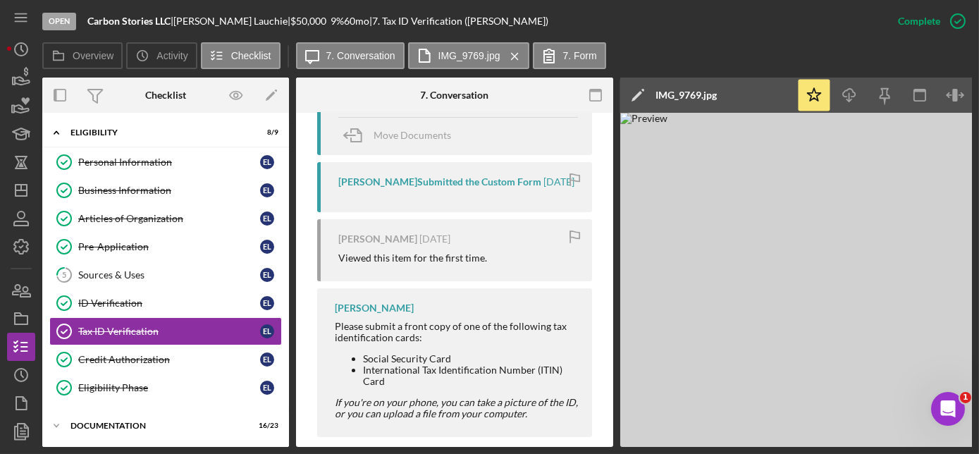
scroll to position [639, 0]
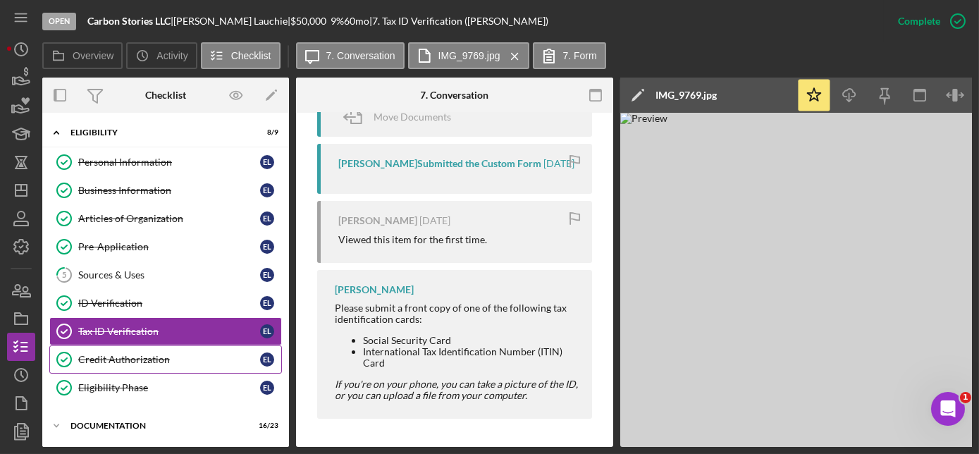
click at [128, 357] on div "Credit Authorization" at bounding box center [169, 359] width 182 height 11
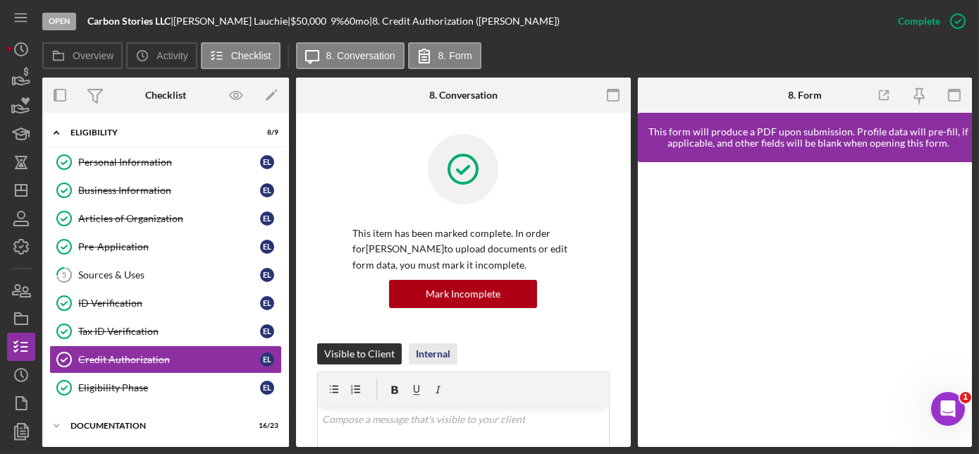
click at [429, 357] on div "Internal" at bounding box center [433, 353] width 35 height 21
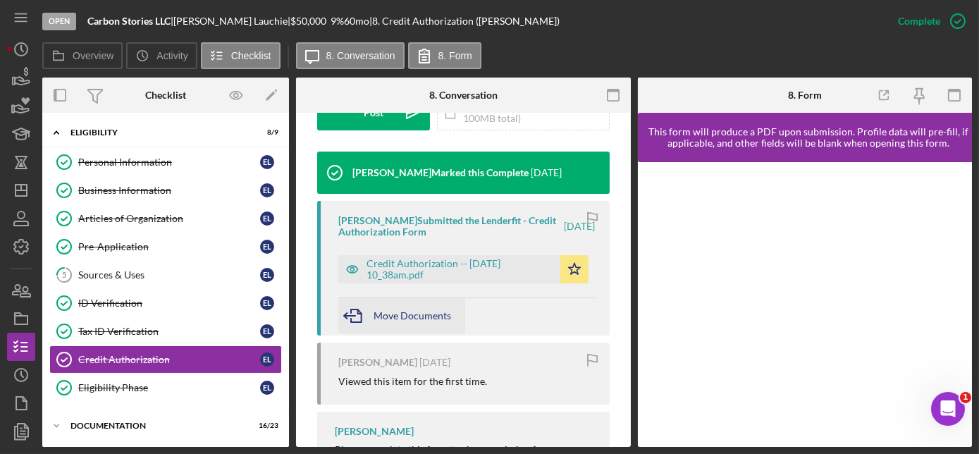
scroll to position [448, 0]
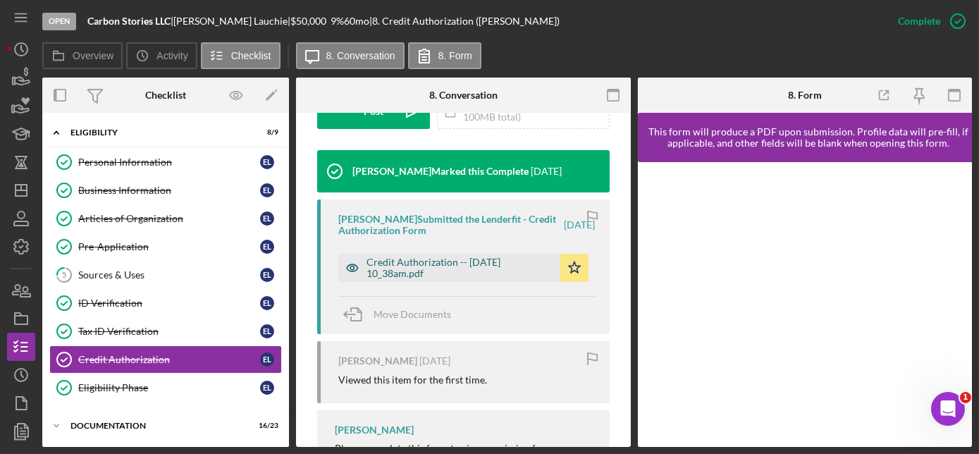
click at [407, 263] on div "Credit Authorization -- [DATE] 10_38am.pdf" at bounding box center [460, 268] width 187 height 23
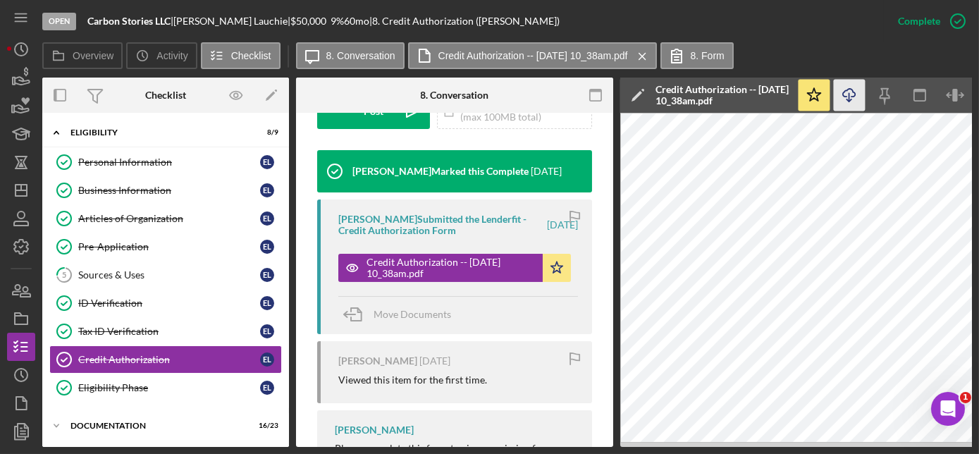
click at [854, 99] on icon "Icon/Download" at bounding box center [850, 96] width 32 height 32
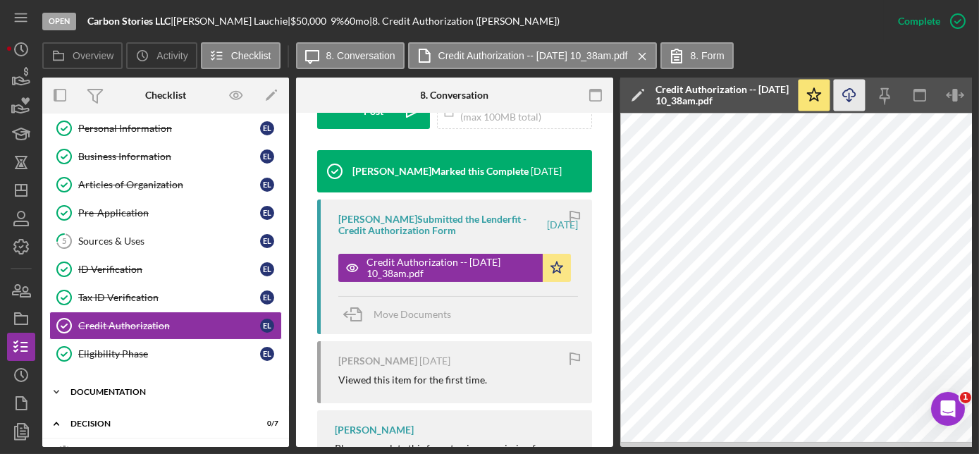
scroll to position [65, 0]
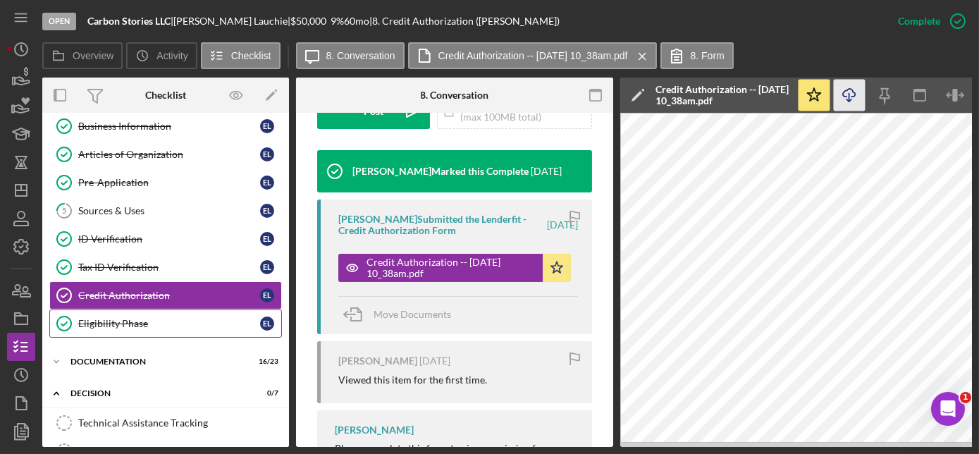
click at [107, 318] on div "Eligibility Phase" at bounding box center [169, 323] width 182 height 11
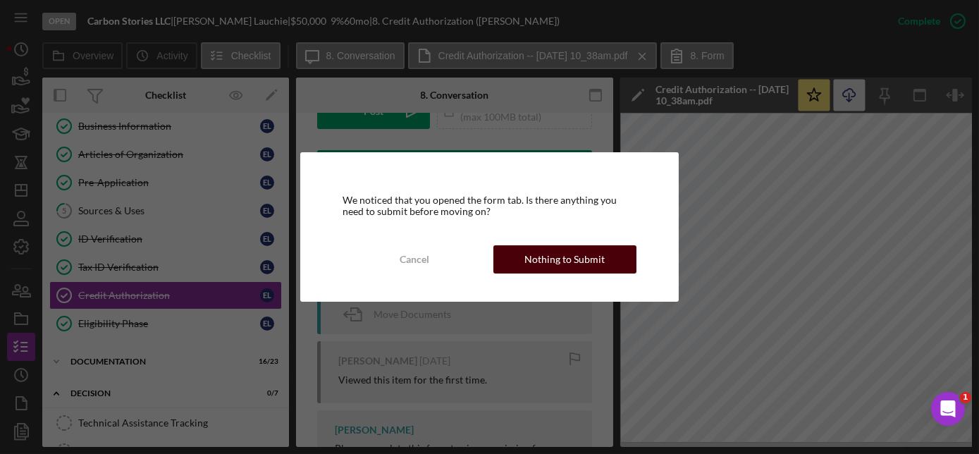
click at [553, 252] on div "Nothing to Submit" at bounding box center [565, 259] width 80 height 28
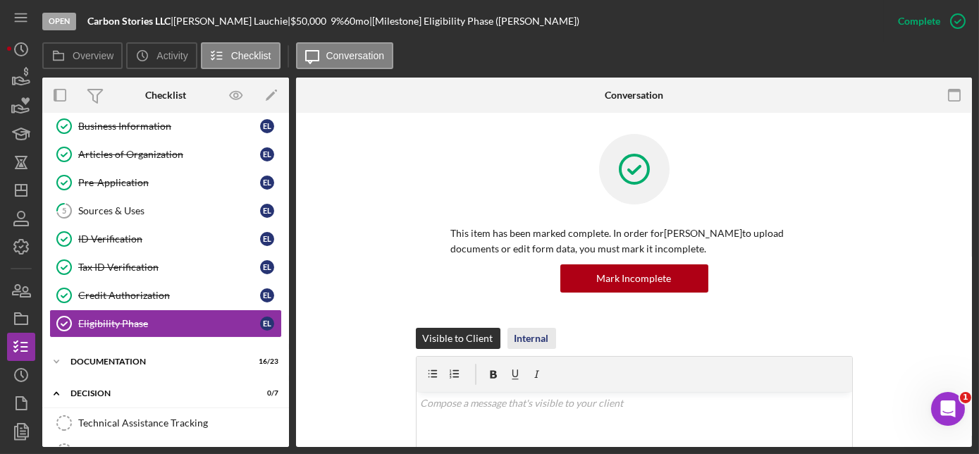
click at [529, 343] on div "Internal" at bounding box center [532, 338] width 35 height 21
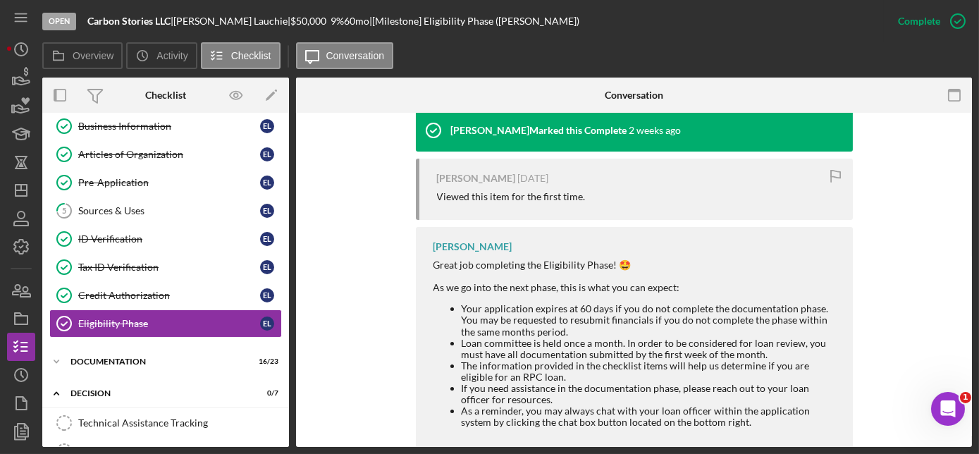
scroll to position [510, 0]
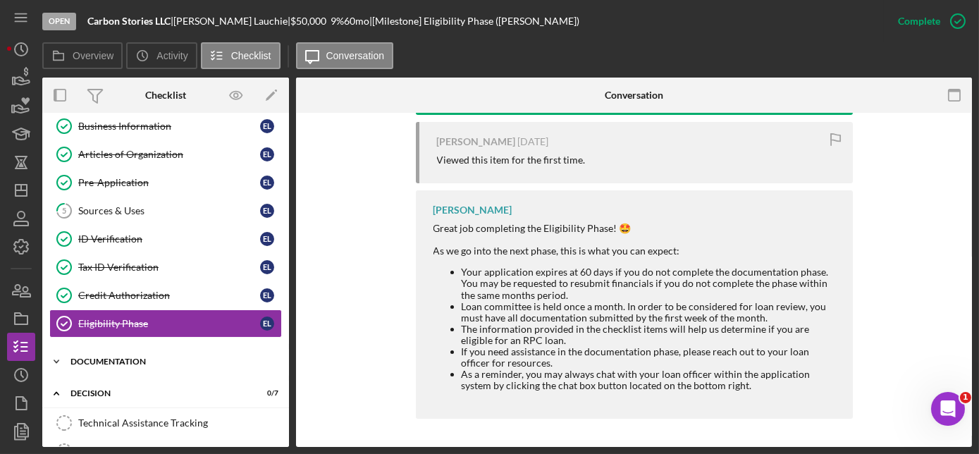
click at [115, 357] on div "Documentation" at bounding box center [170, 361] width 201 height 8
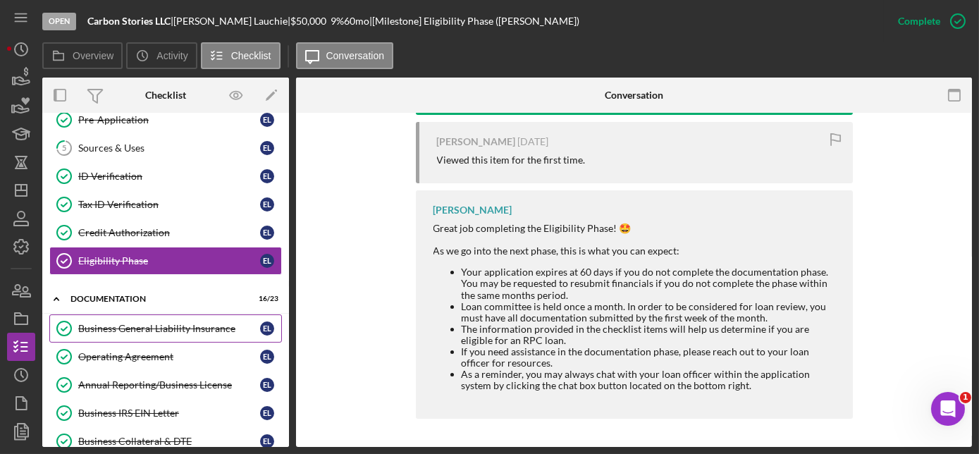
scroll to position [129, 0]
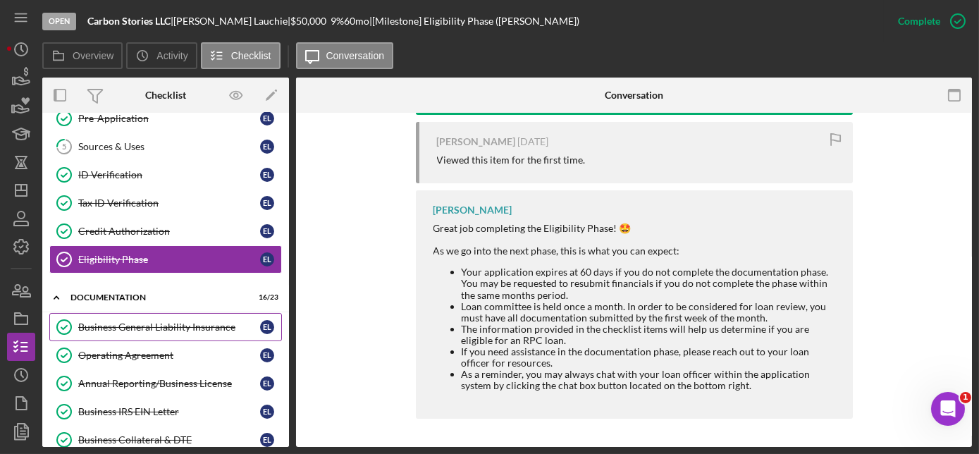
click at [168, 321] on div "Business General Liability Insurance" at bounding box center [169, 326] width 182 height 11
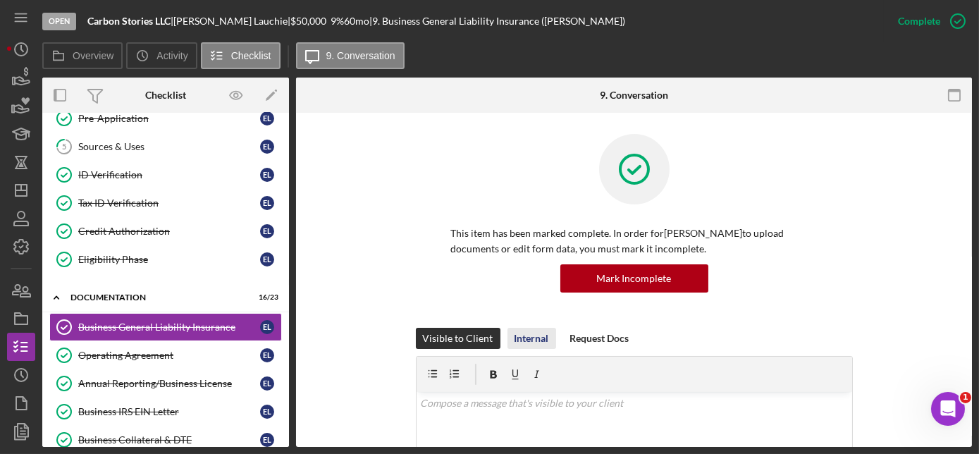
click at [525, 335] on div "Internal" at bounding box center [532, 338] width 35 height 21
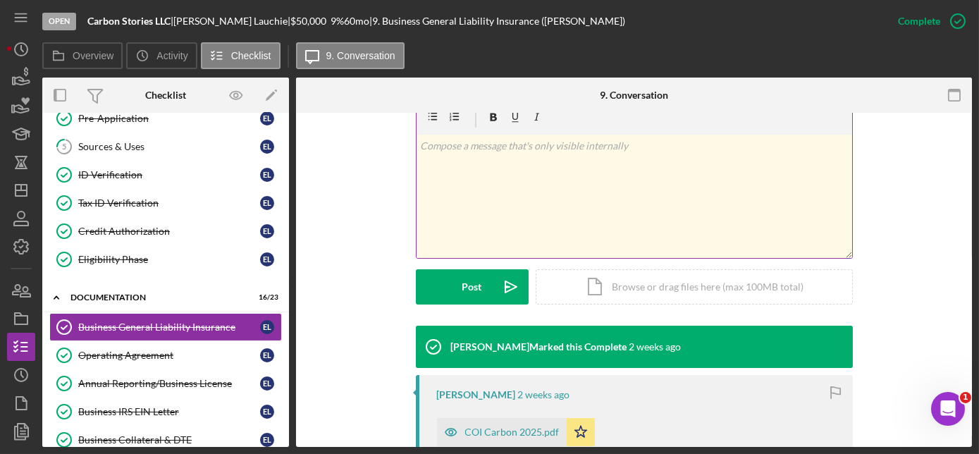
scroll to position [320, 0]
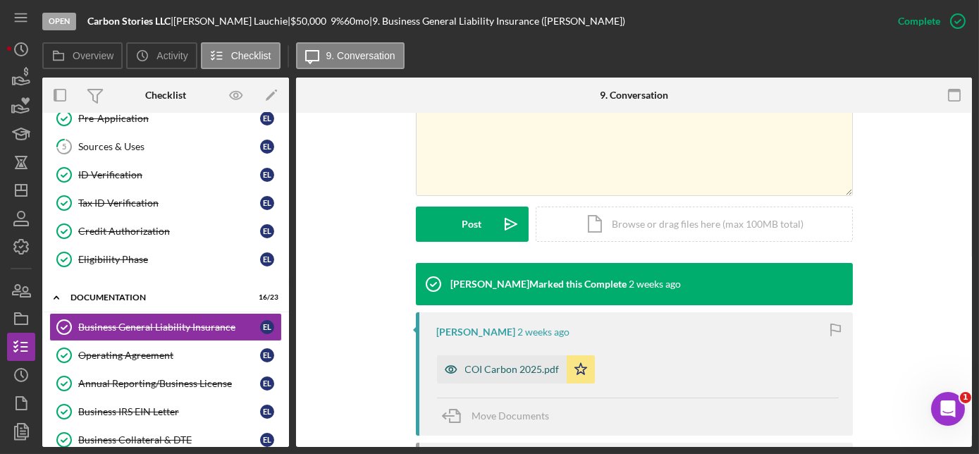
click at [528, 368] on div "COI Carbon 2025.pdf" at bounding box center [512, 369] width 94 height 11
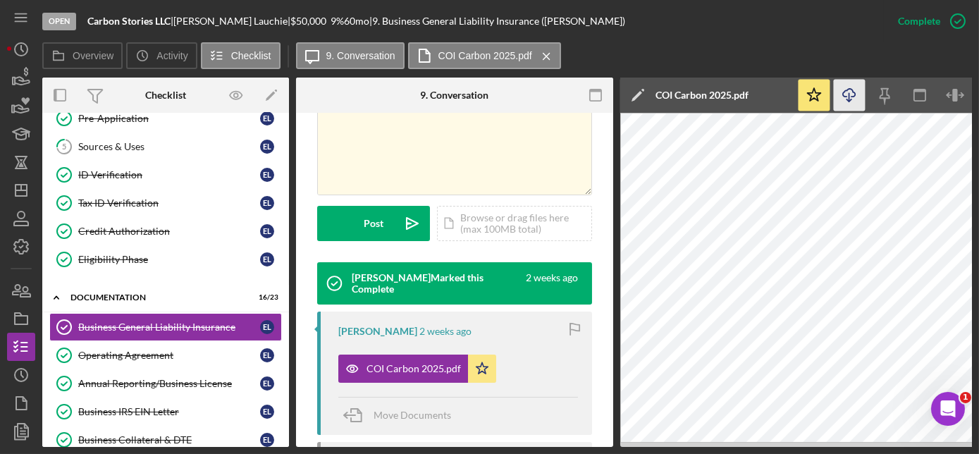
click at [847, 94] on icon "Icon/Download" at bounding box center [850, 96] width 32 height 32
click at [128, 353] on div "Operating Agreement" at bounding box center [169, 355] width 182 height 11
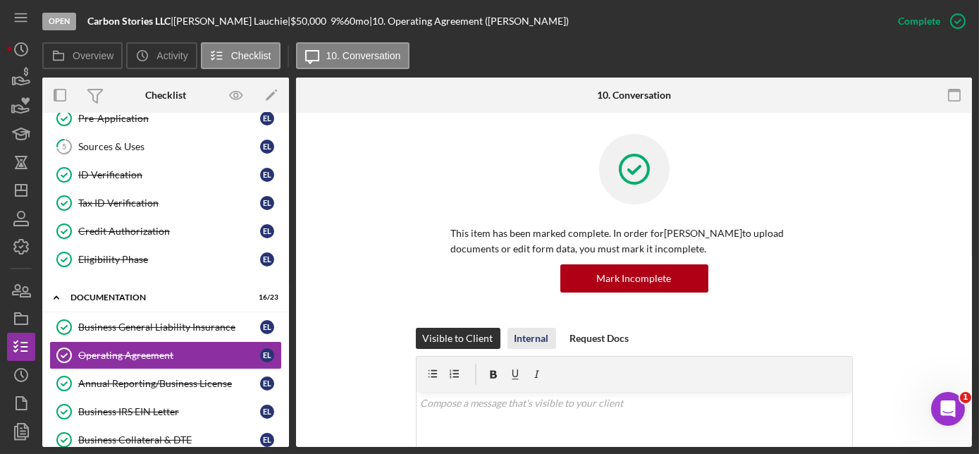
click at [515, 340] on div "Internal" at bounding box center [532, 338] width 35 height 21
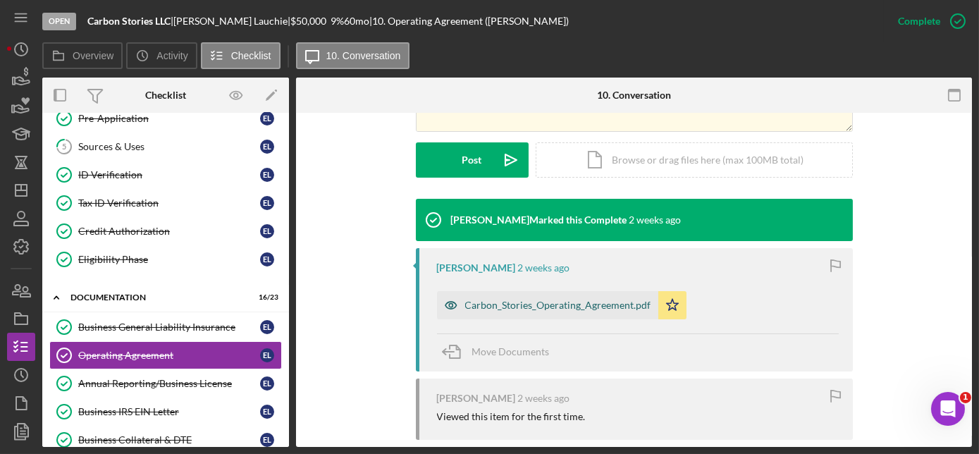
click at [526, 308] on div "Carbon_Stories_Operating_Agreement.pdf" at bounding box center [558, 305] width 186 height 11
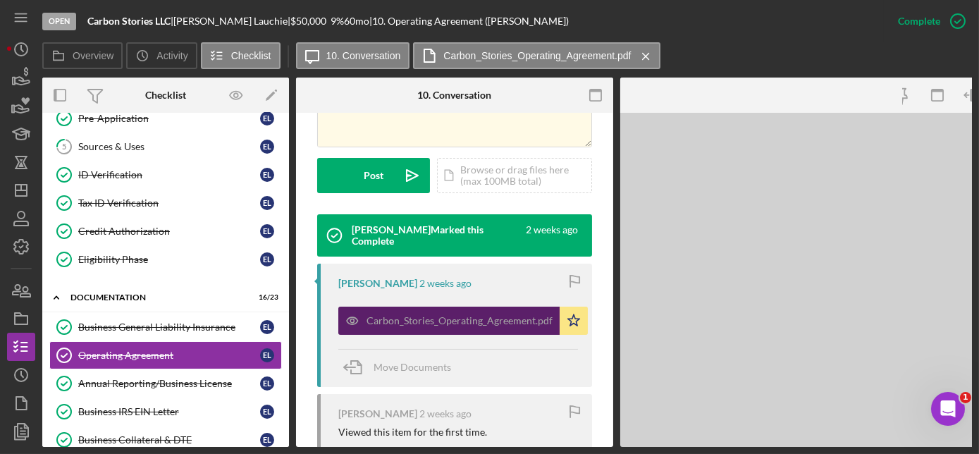
scroll to position [400, 0]
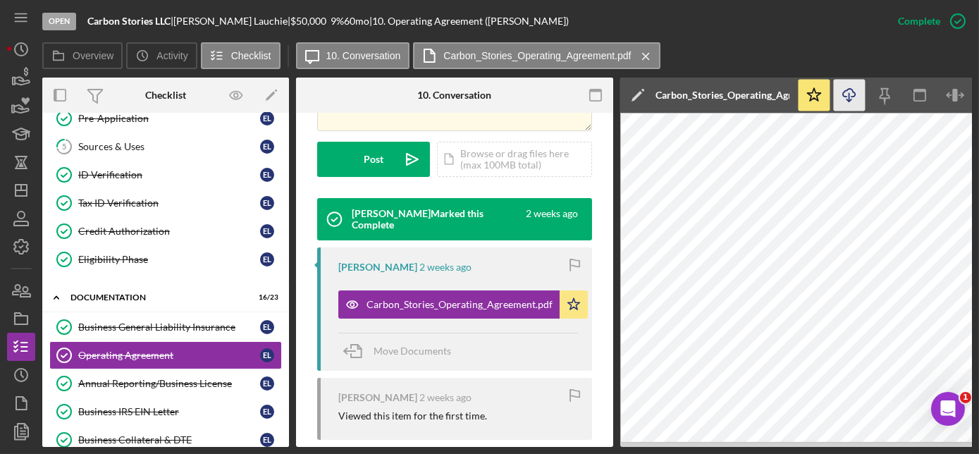
click at [852, 94] on icon "Icon/Download" at bounding box center [850, 96] width 32 height 32
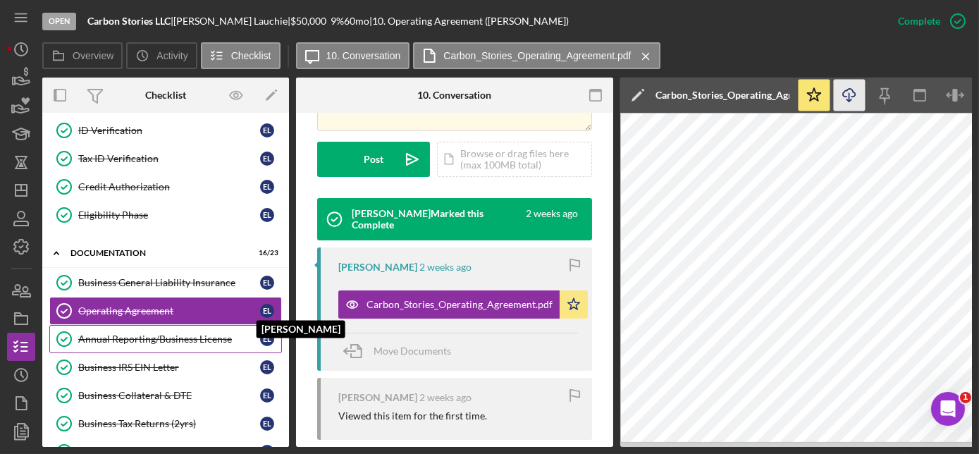
scroll to position [193, 0]
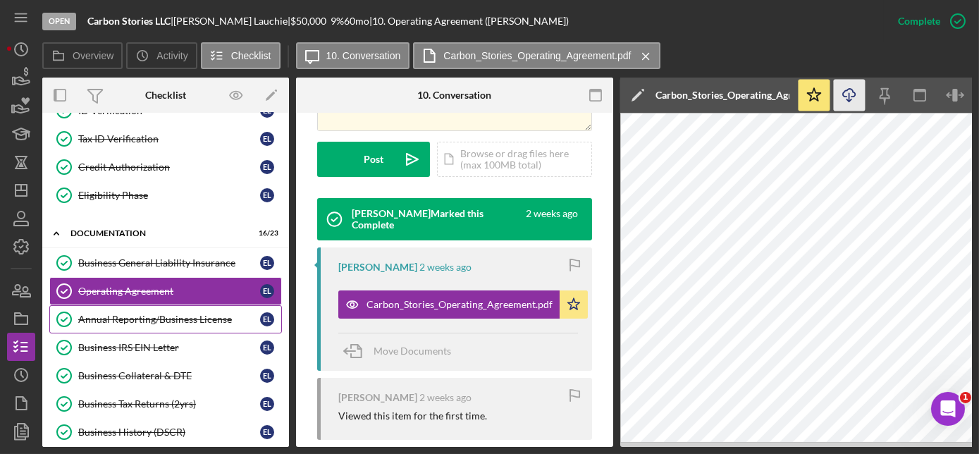
click at [148, 319] on div "Annual Reporting/Business License" at bounding box center [169, 319] width 182 height 11
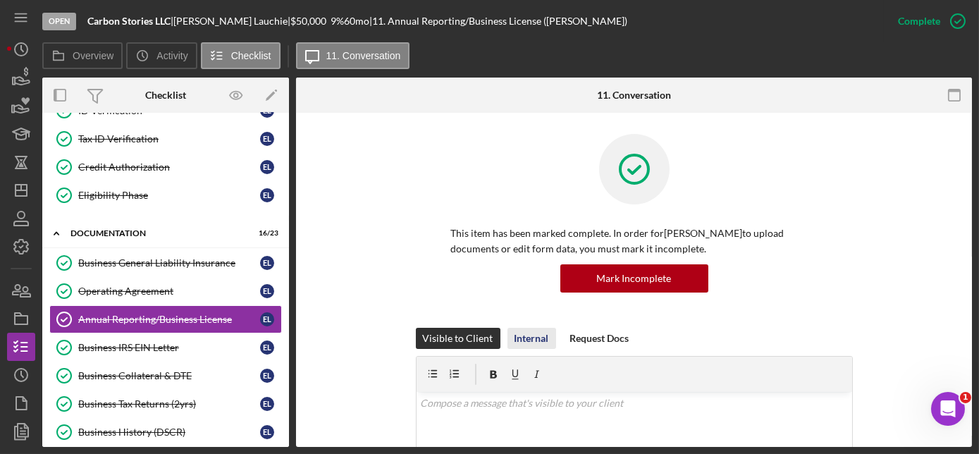
click at [525, 333] on div "Internal" at bounding box center [532, 338] width 35 height 21
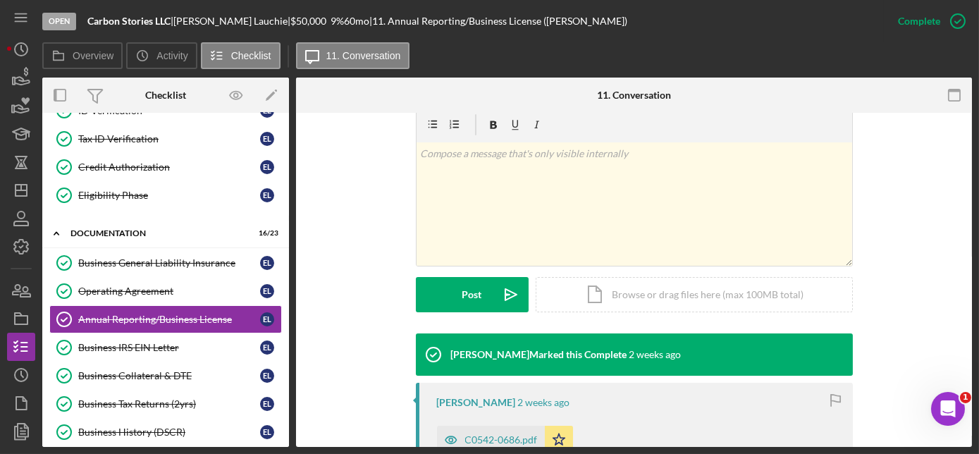
scroll to position [320, 0]
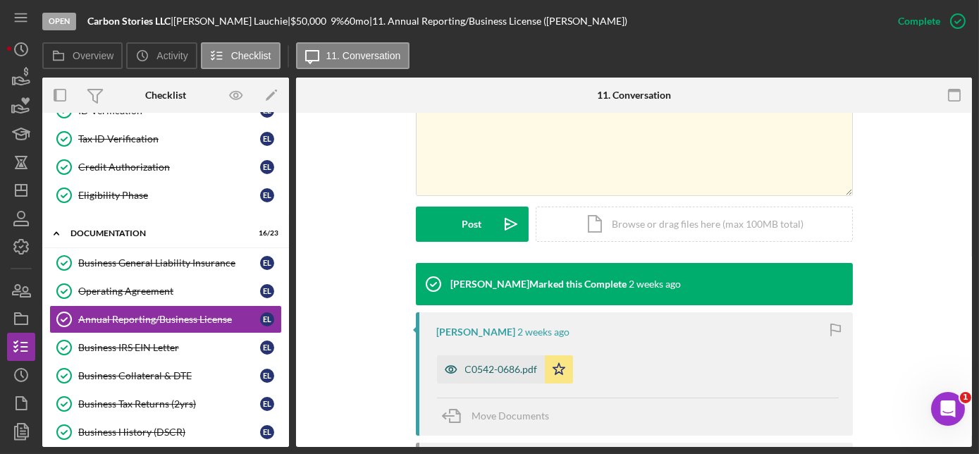
click at [515, 369] on div "C0542-0686.pdf" at bounding box center [501, 369] width 73 height 11
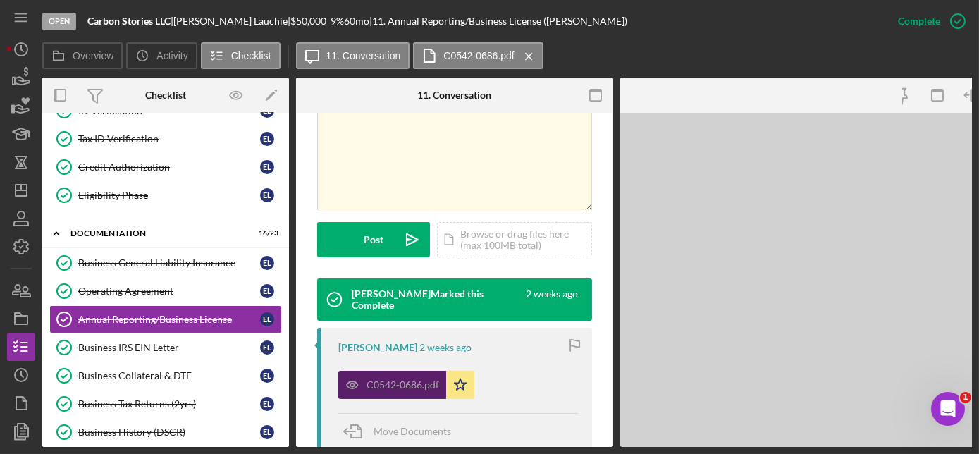
scroll to position [336, 0]
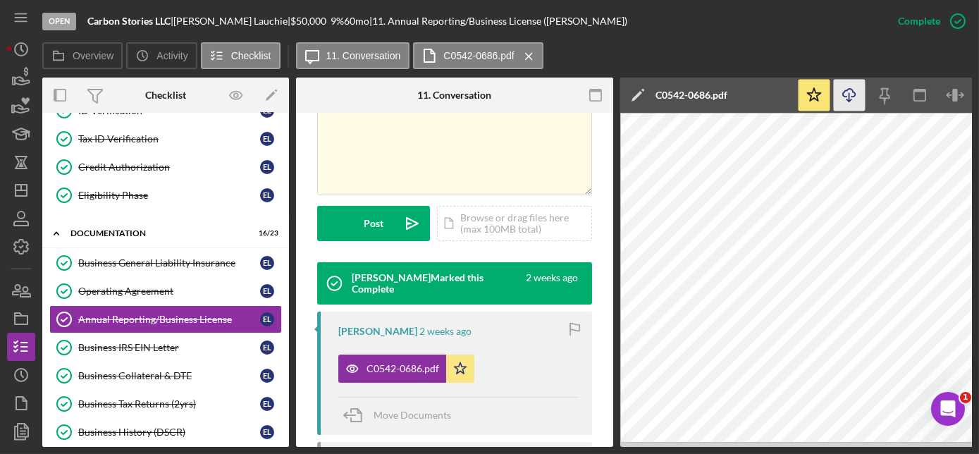
click at [850, 94] on icon "Icon/Download" at bounding box center [850, 96] width 32 height 32
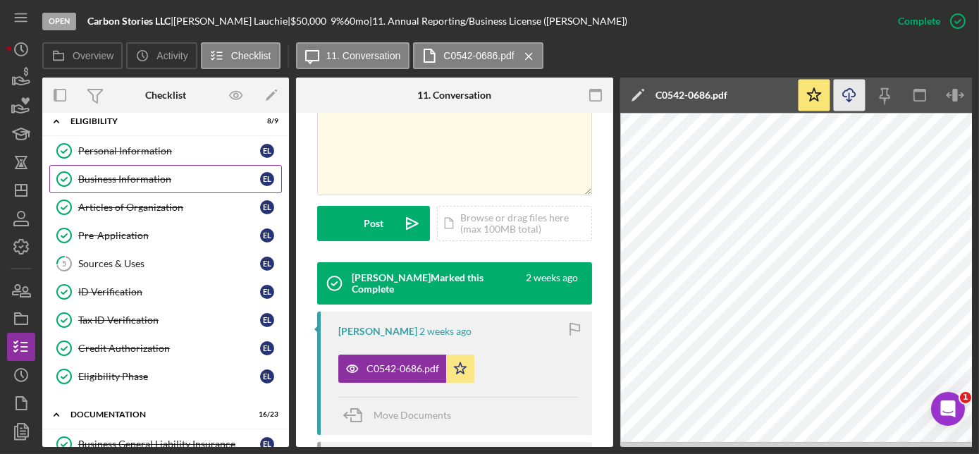
scroll to position [0, 0]
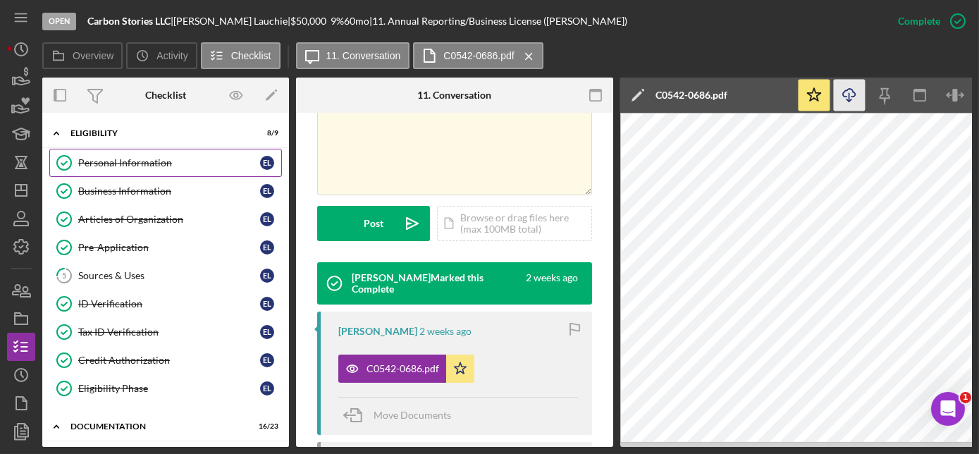
click at [107, 163] on div "Personal Information" at bounding box center [169, 162] width 182 height 11
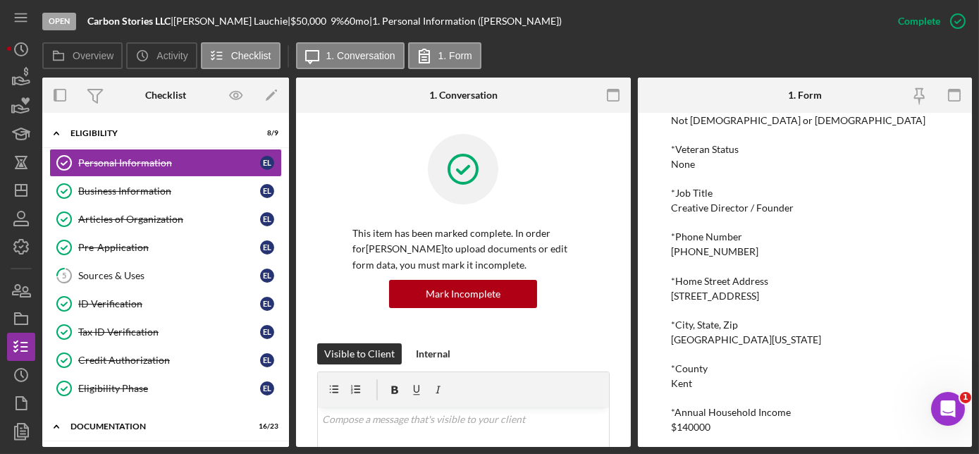
scroll to position [280, 0]
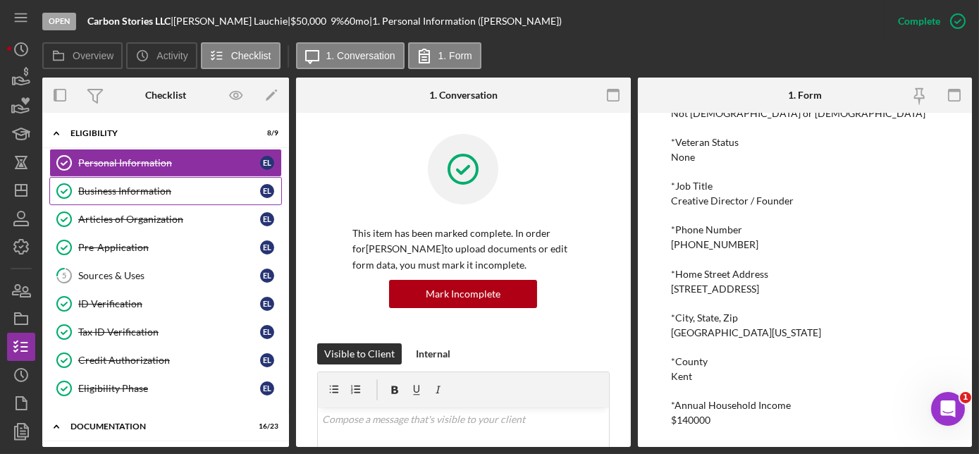
click at [151, 195] on div "Business Information" at bounding box center [169, 190] width 182 height 11
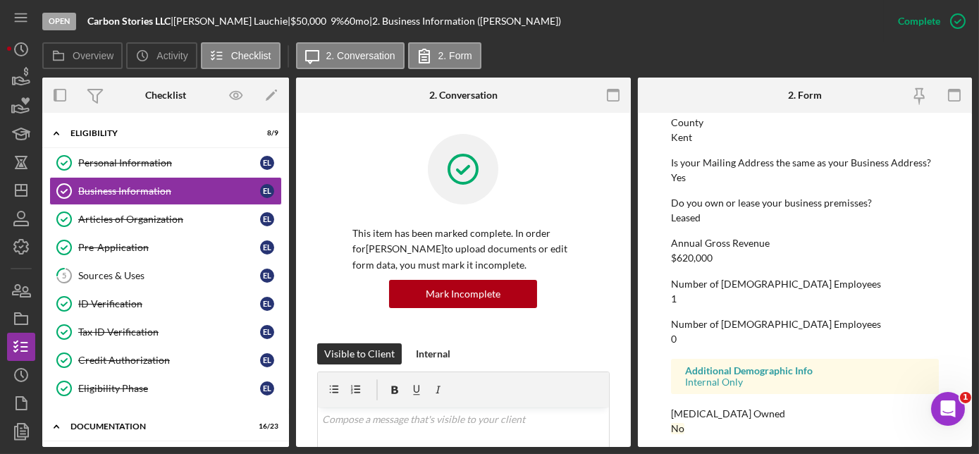
scroll to position [729, 0]
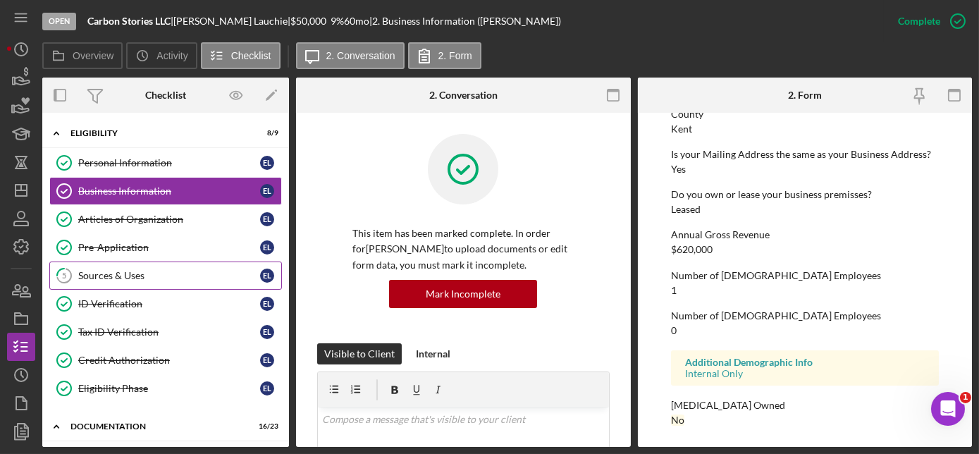
click at [135, 272] on div "Sources & Uses" at bounding box center [169, 275] width 182 height 11
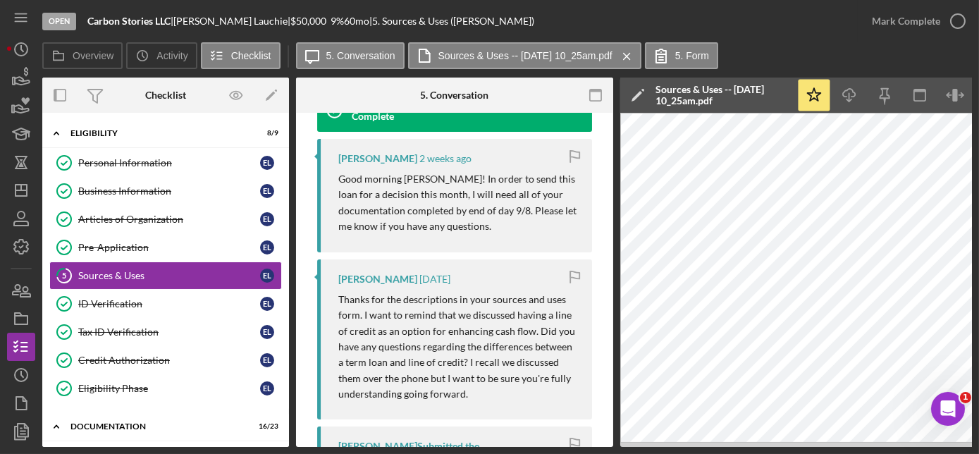
scroll to position [448, 0]
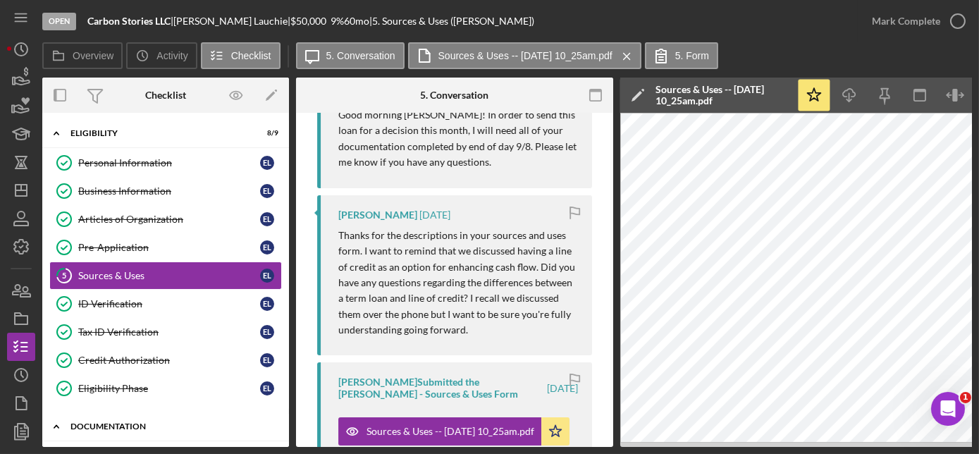
click at [128, 423] on div "Documentation" at bounding box center [170, 426] width 201 height 8
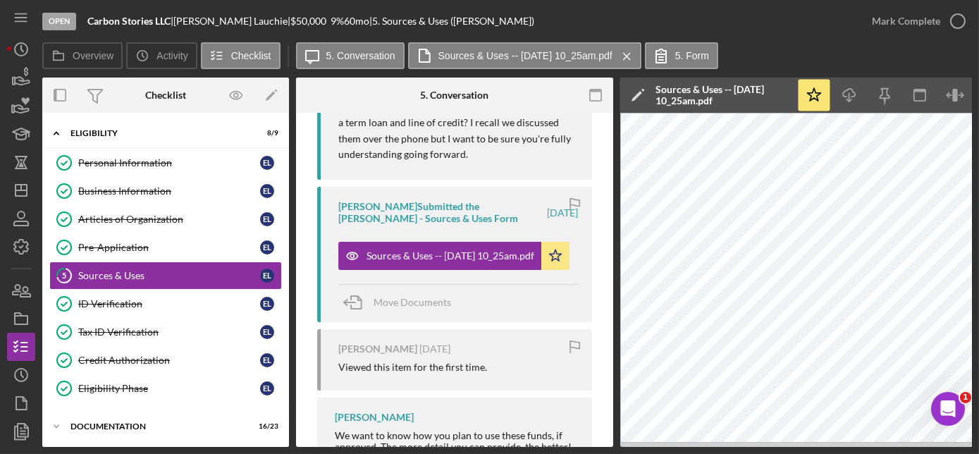
scroll to position [641, 0]
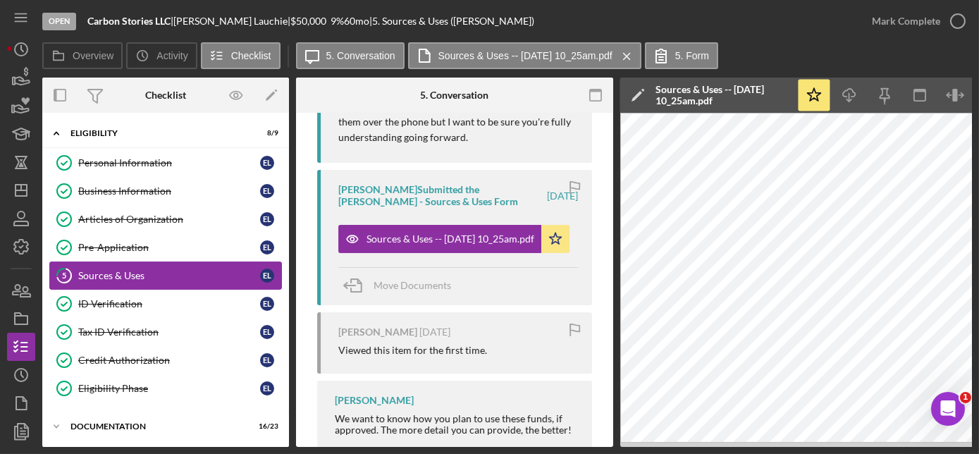
click at [133, 271] on div "Sources & Uses" at bounding box center [169, 275] width 182 height 11
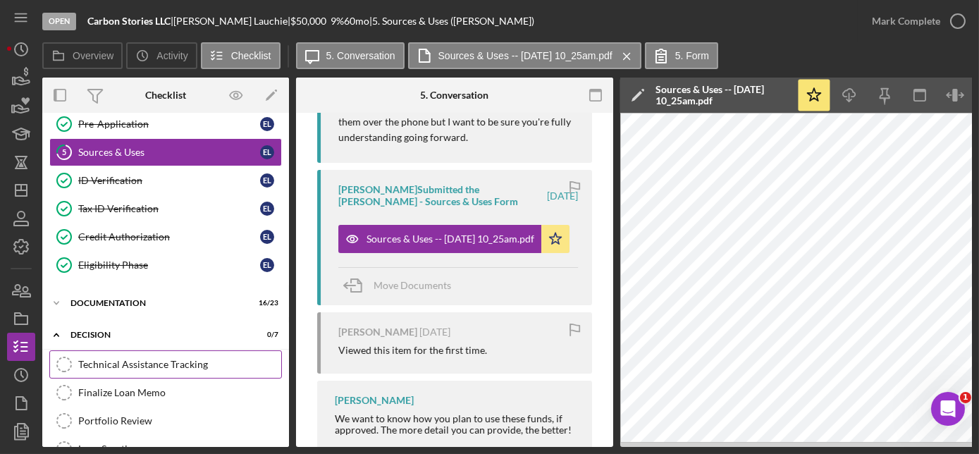
scroll to position [128, 0]
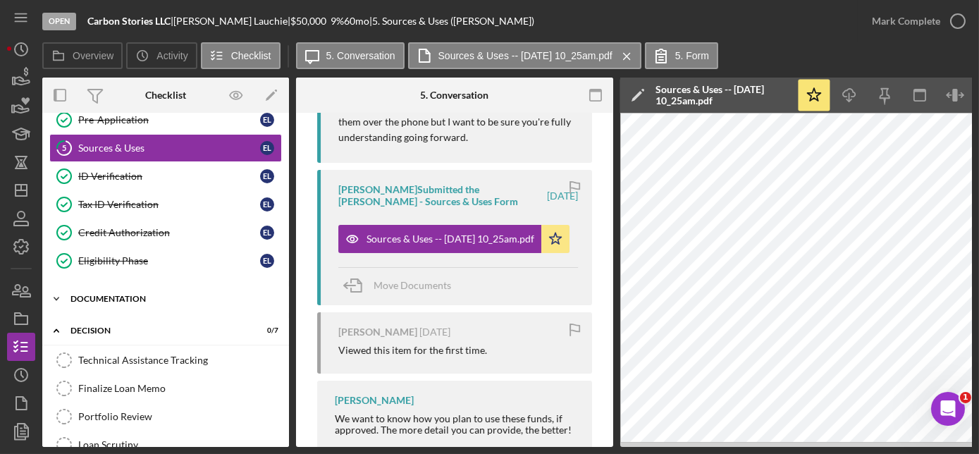
click at [117, 295] on div "Documentation" at bounding box center [170, 299] width 201 height 8
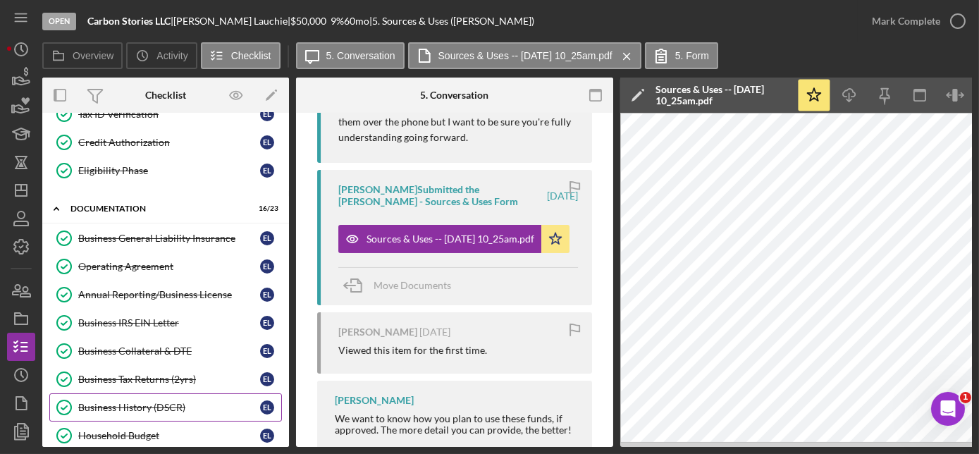
scroll to position [256, 0]
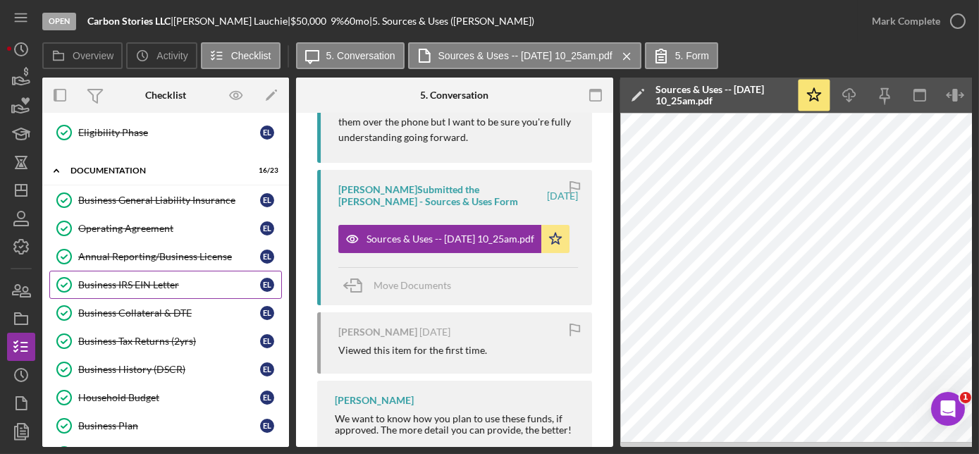
click at [128, 279] on div "Business IRS EIN Letter" at bounding box center [169, 284] width 182 height 11
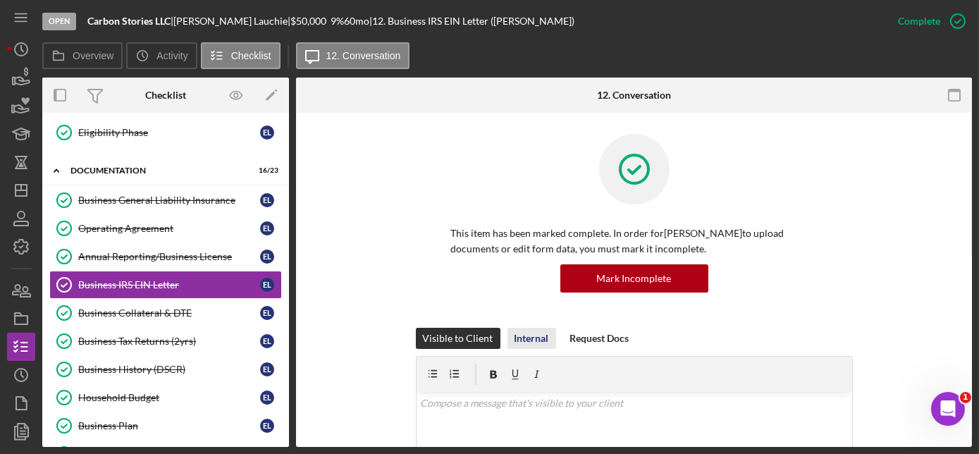
click at [528, 336] on div "Internal" at bounding box center [532, 338] width 35 height 21
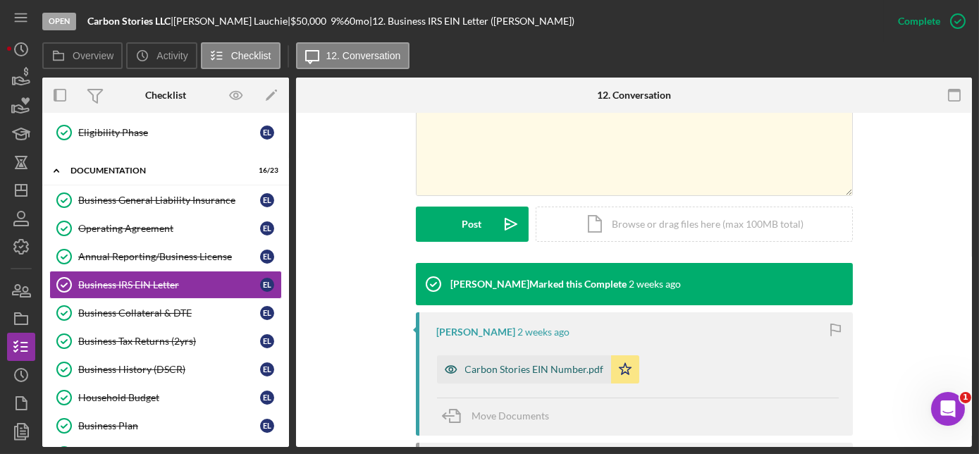
click at [513, 369] on div "Carbon Stories EIN Number.pdf" at bounding box center [534, 369] width 139 height 11
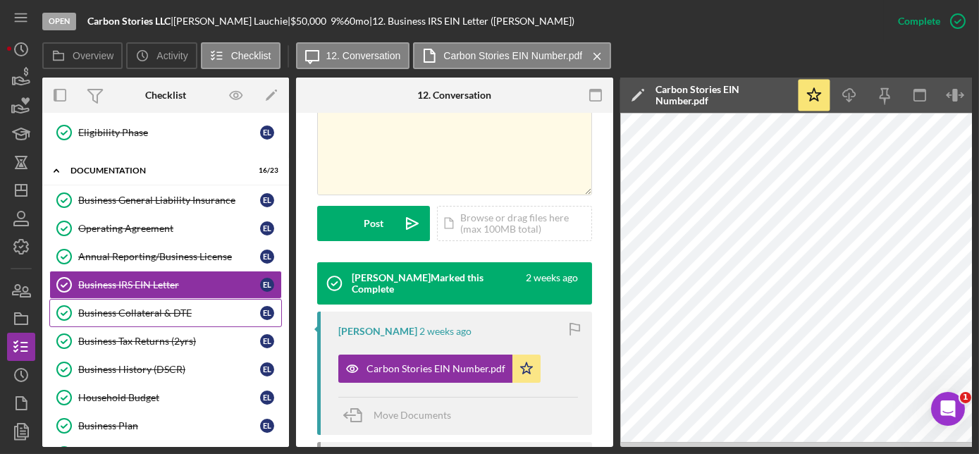
click at [160, 308] on div "Business Collateral & DTE" at bounding box center [169, 312] width 182 height 11
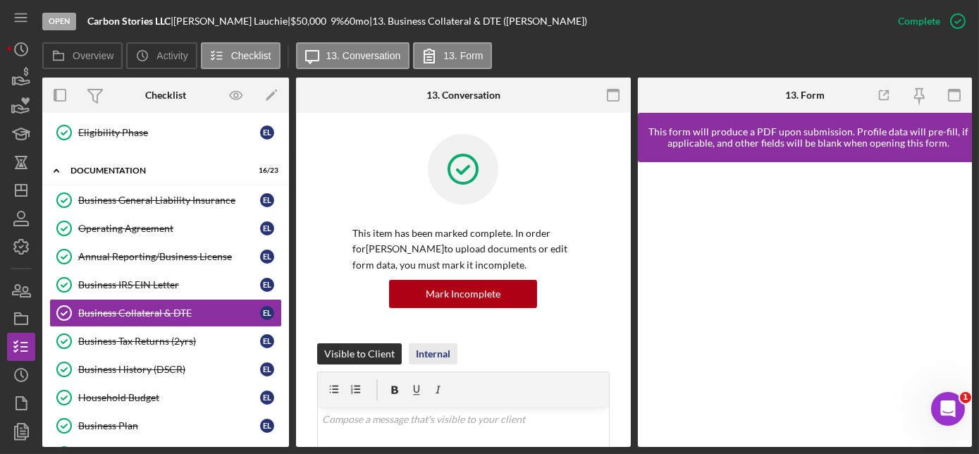
click at [441, 348] on div "Internal" at bounding box center [433, 353] width 35 height 21
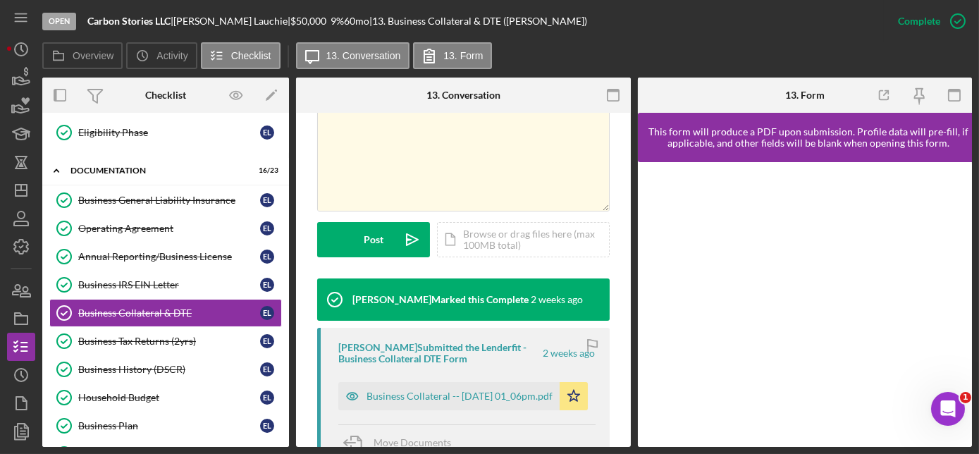
scroll to position [384, 0]
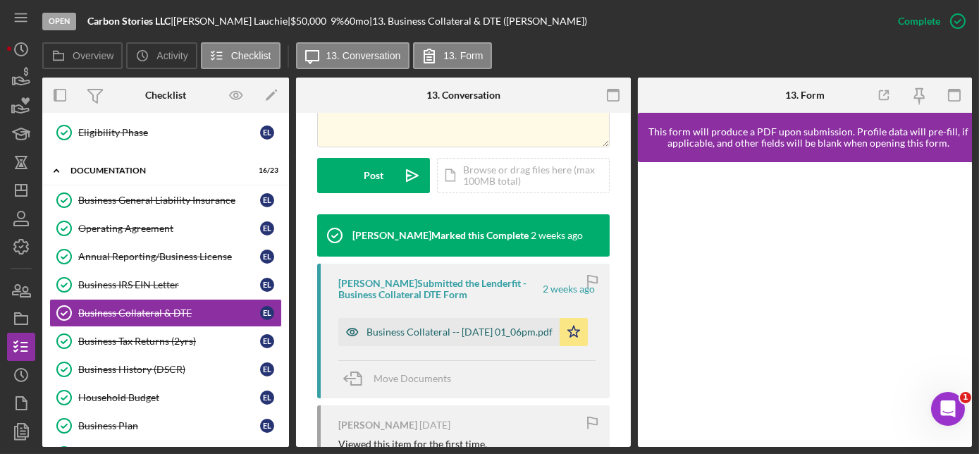
click at [435, 328] on div "Business Collateral -- [DATE] 01_06pm.pdf" at bounding box center [460, 331] width 186 height 11
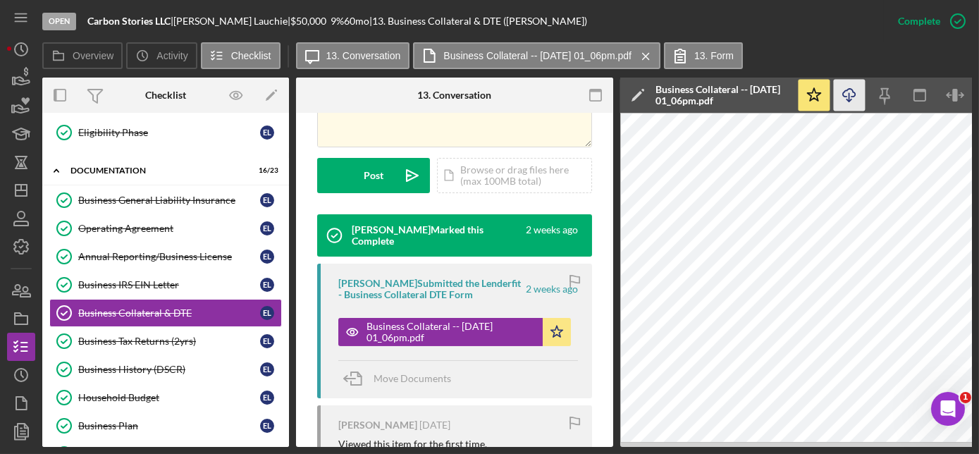
click at [847, 100] on icon "Icon/Download" at bounding box center [850, 96] width 32 height 32
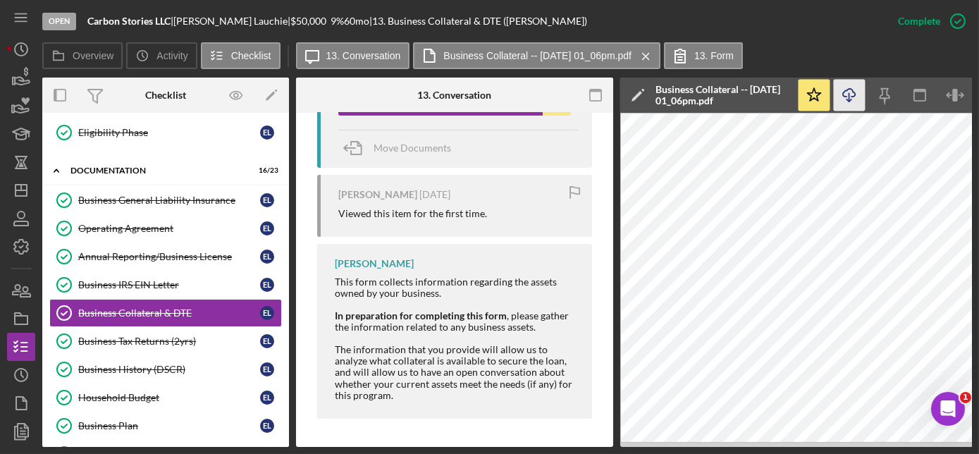
scroll to position [618, 0]
click at [165, 338] on div "Business Tax Returns (2yrs)" at bounding box center [169, 341] width 182 height 11
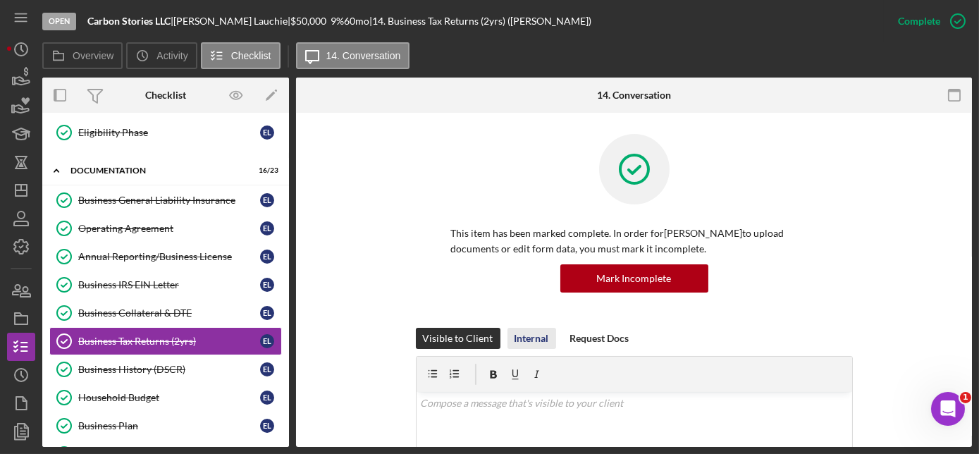
click at [517, 338] on div "Internal" at bounding box center [532, 338] width 35 height 21
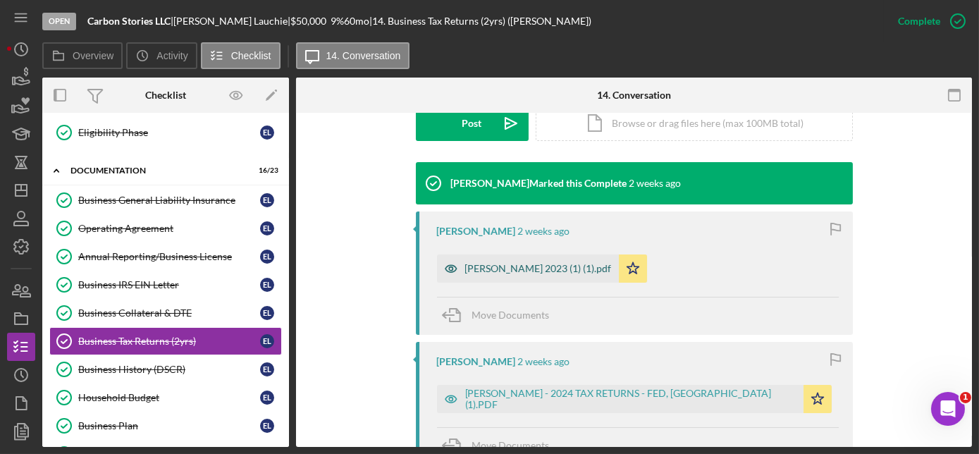
scroll to position [448, 0]
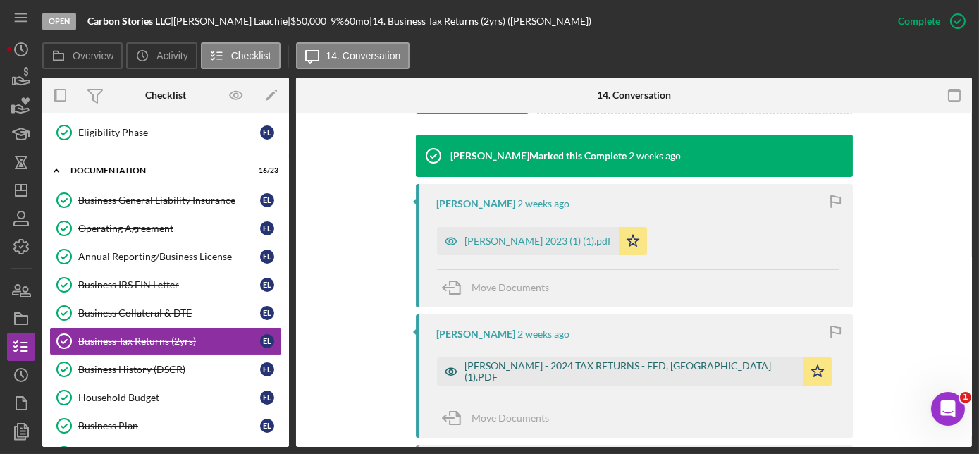
click at [565, 366] on div "[PERSON_NAME] - 2024 TAX RETURNS - FED, [GEOGRAPHIC_DATA] (1).PDF" at bounding box center [630, 371] width 331 height 23
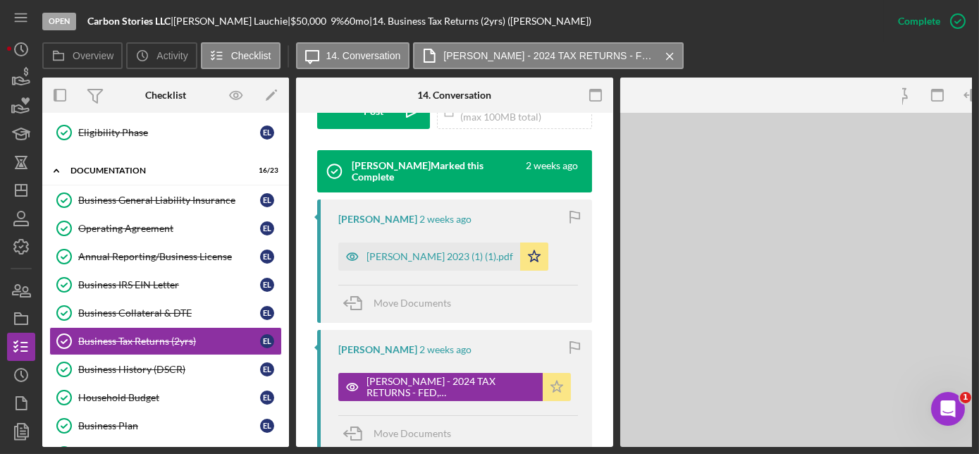
scroll to position [464, 0]
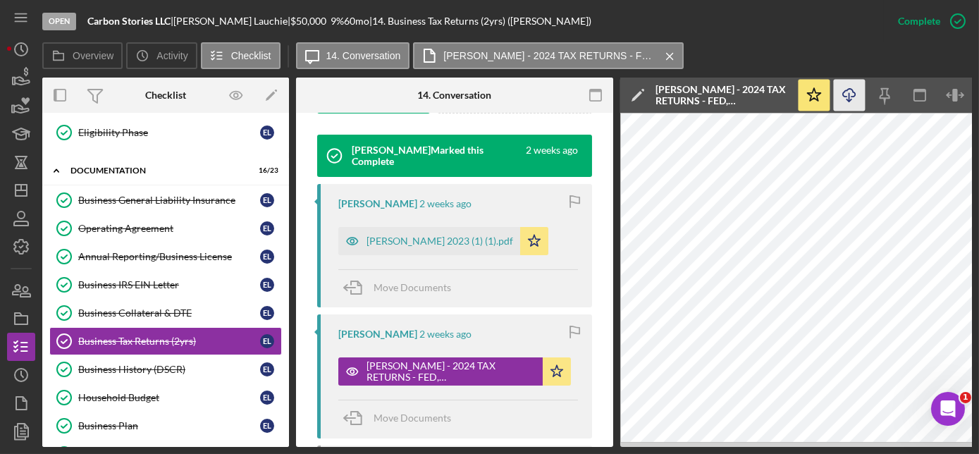
click at [840, 96] on icon "Icon/Download" at bounding box center [850, 96] width 32 height 32
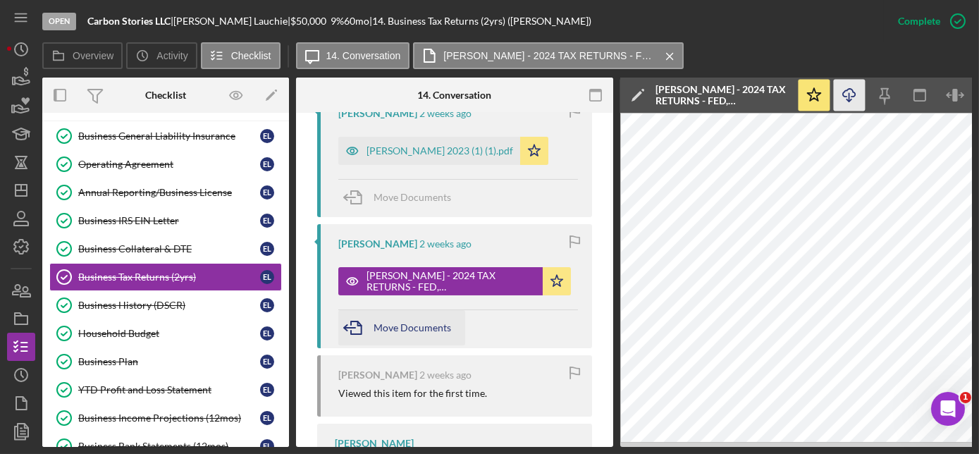
scroll to position [528, 0]
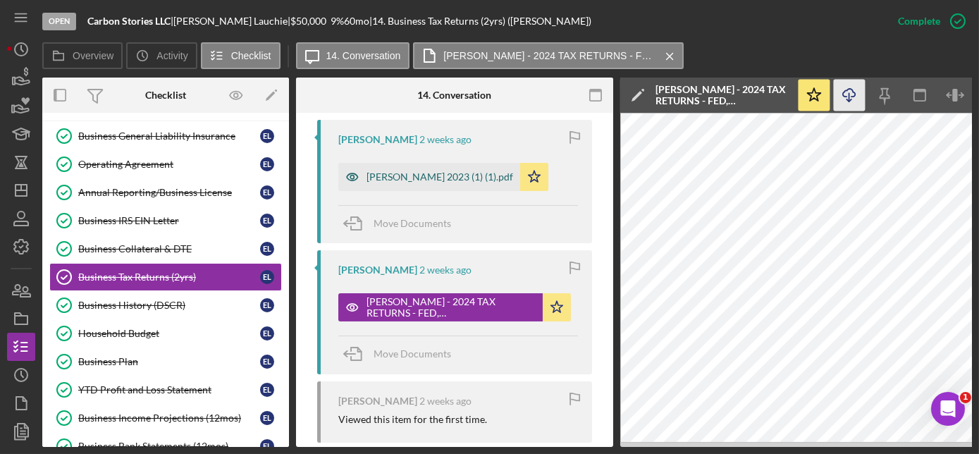
click at [448, 182] on div "[PERSON_NAME] 2023 (1) (1).pdf" at bounding box center [429, 177] width 182 height 28
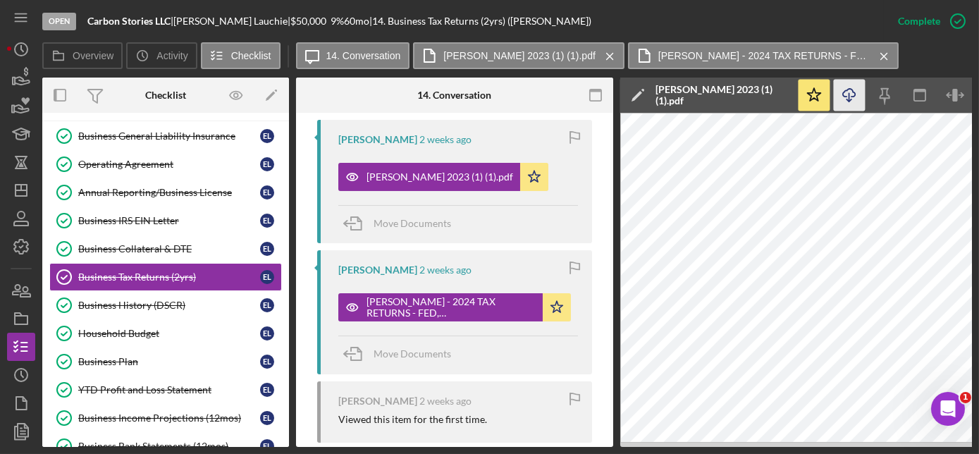
click at [851, 89] on icon "Icon/Download" at bounding box center [850, 96] width 32 height 32
click at [162, 137] on link "Business General Liability Insurance Business General Liability Insurance E L" at bounding box center [165, 136] width 233 height 28
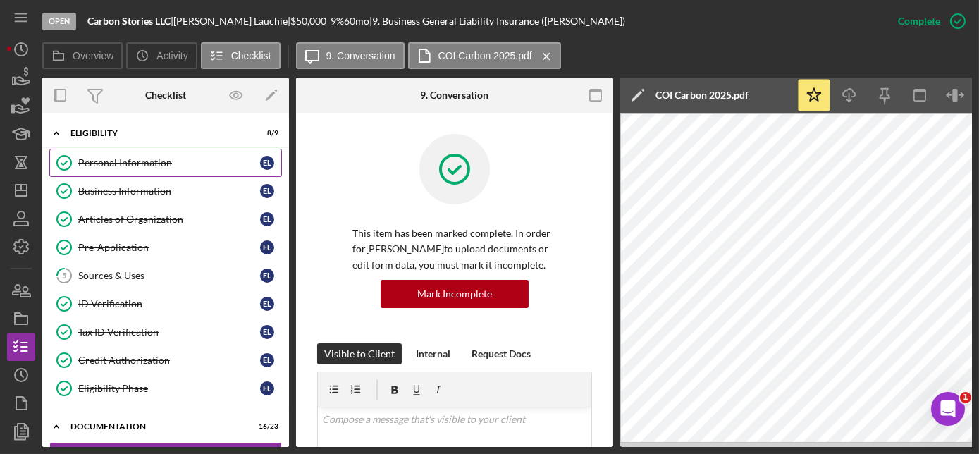
click at [130, 159] on div "Personal Information" at bounding box center [169, 162] width 182 height 11
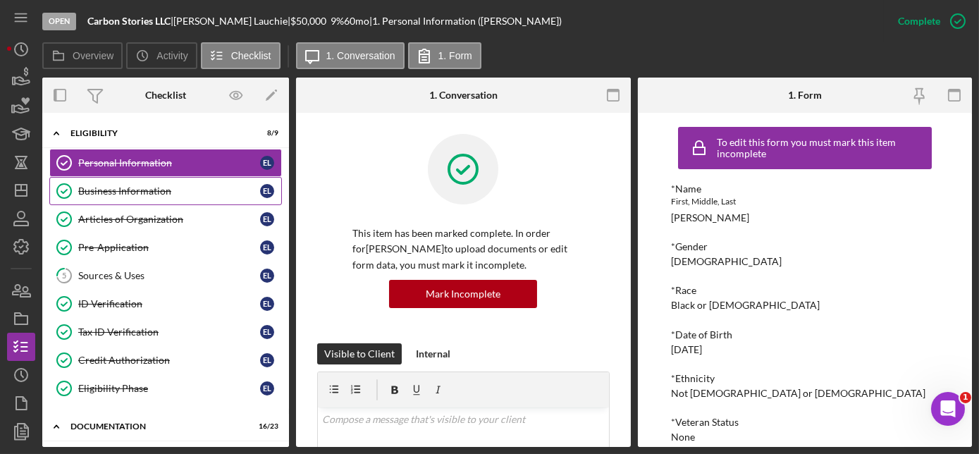
click at [131, 193] on div "Business Information" at bounding box center [169, 190] width 182 height 11
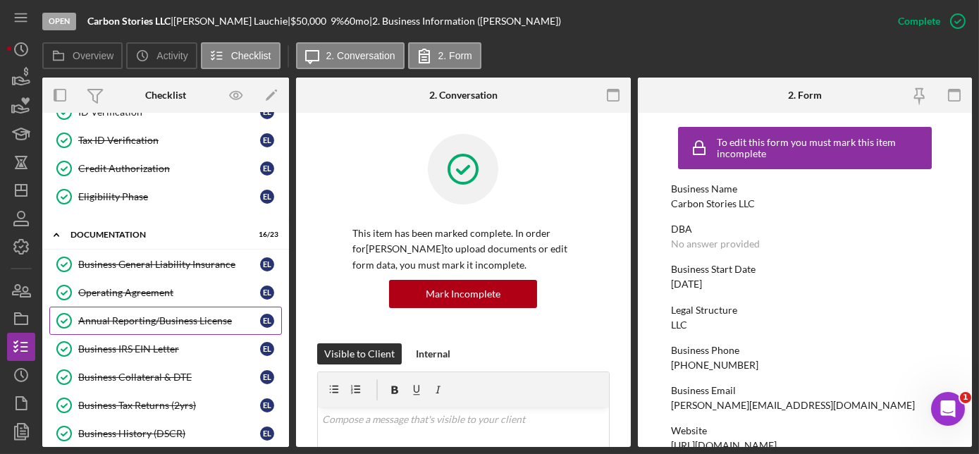
scroll to position [256, 0]
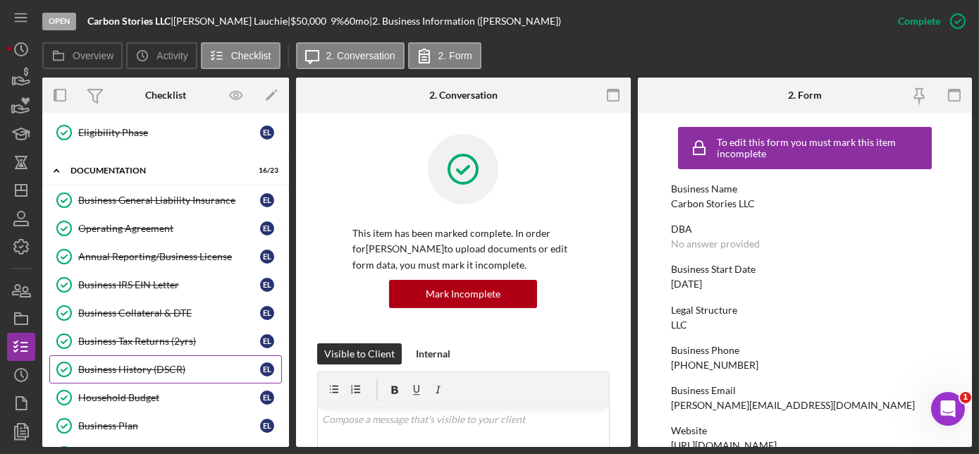
click at [129, 364] on div "Business History (DSCR)" at bounding box center [169, 369] width 182 height 11
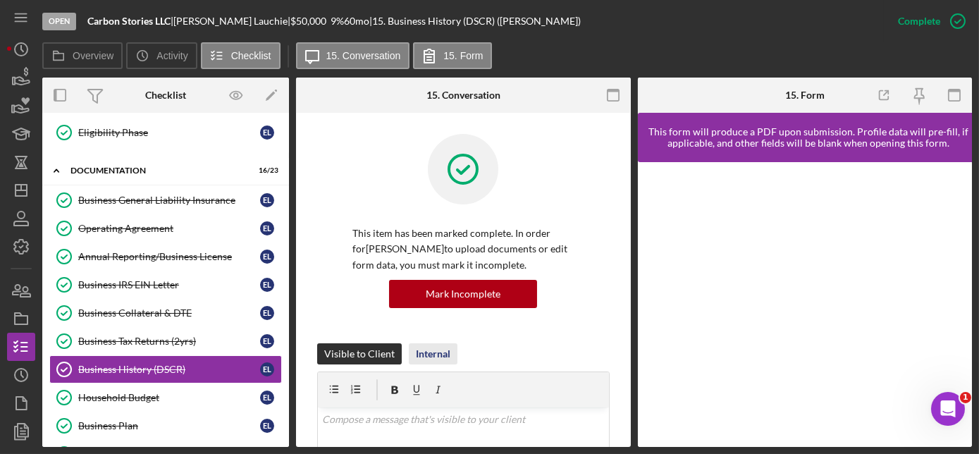
click at [439, 353] on div "Internal" at bounding box center [433, 353] width 35 height 21
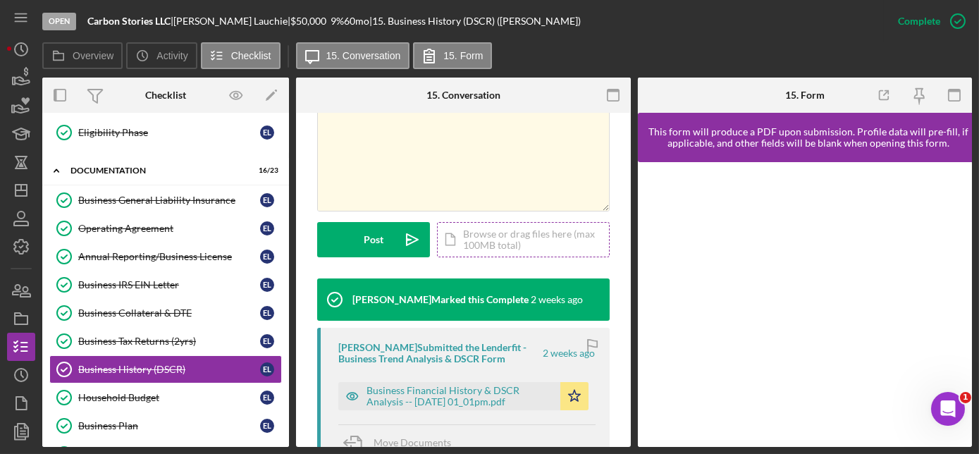
scroll to position [384, 0]
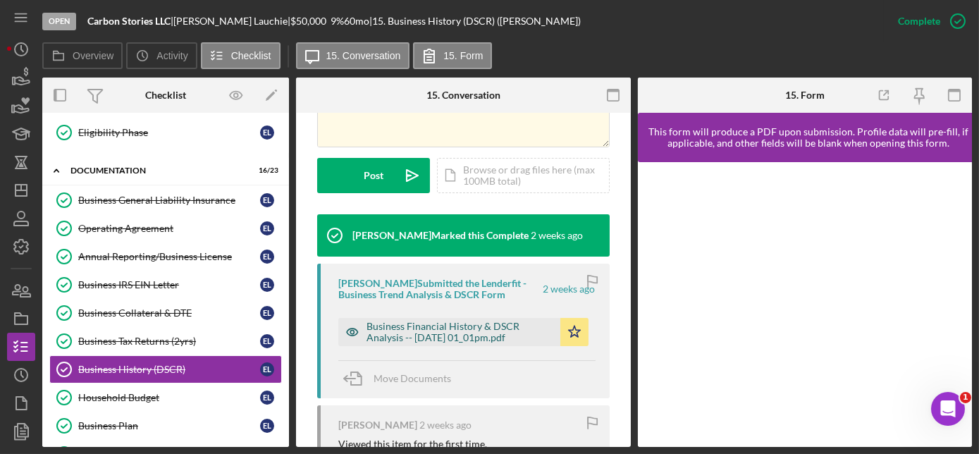
click at [432, 341] on div "Business Financial History & DSCR Analysis -- [DATE] 01_01pm.pdf" at bounding box center [460, 332] width 187 height 23
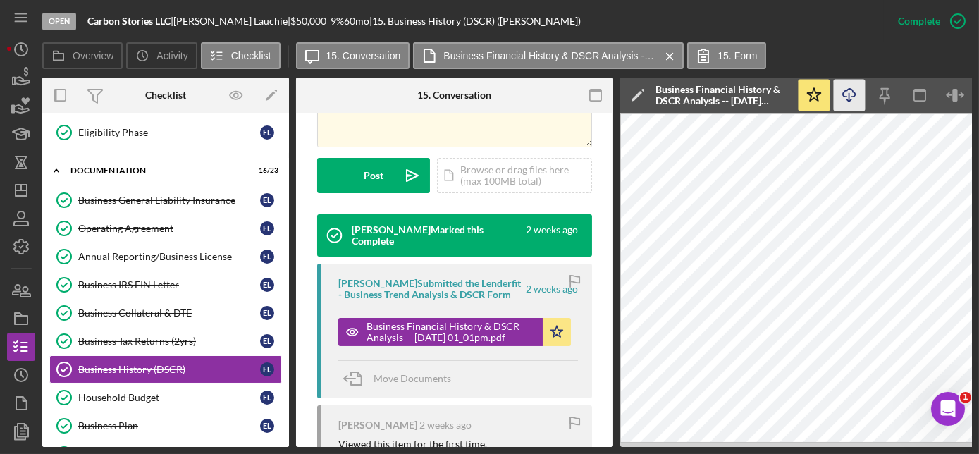
click at [846, 91] on icon "Icon/Download" at bounding box center [850, 96] width 32 height 32
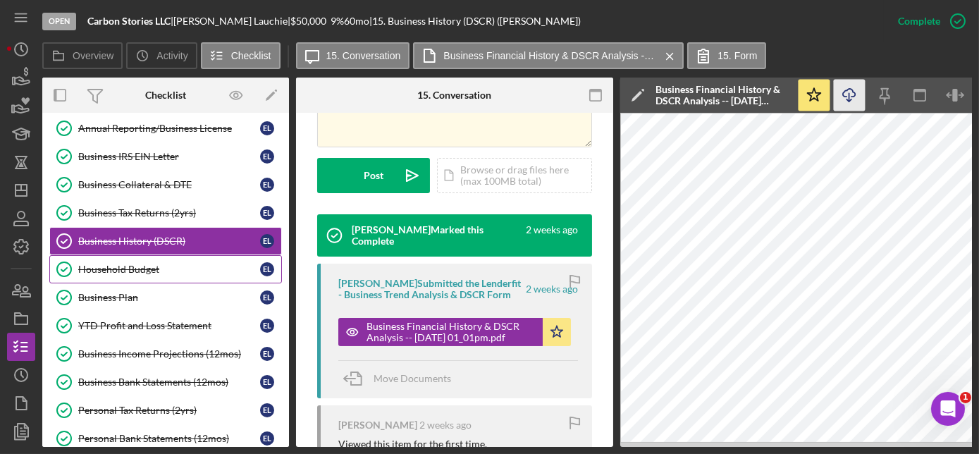
click at [145, 264] on div "Household Budget" at bounding box center [169, 269] width 182 height 11
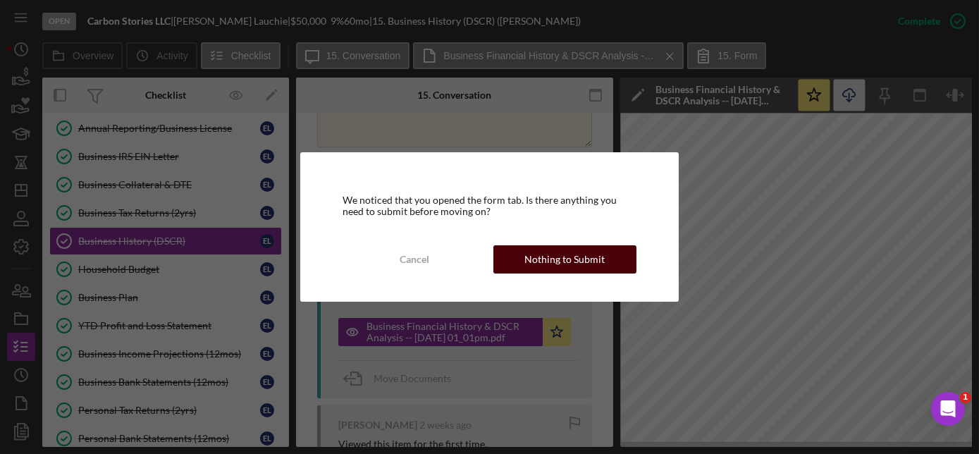
click at [536, 261] on div "Nothing to Submit" at bounding box center [565, 259] width 80 height 28
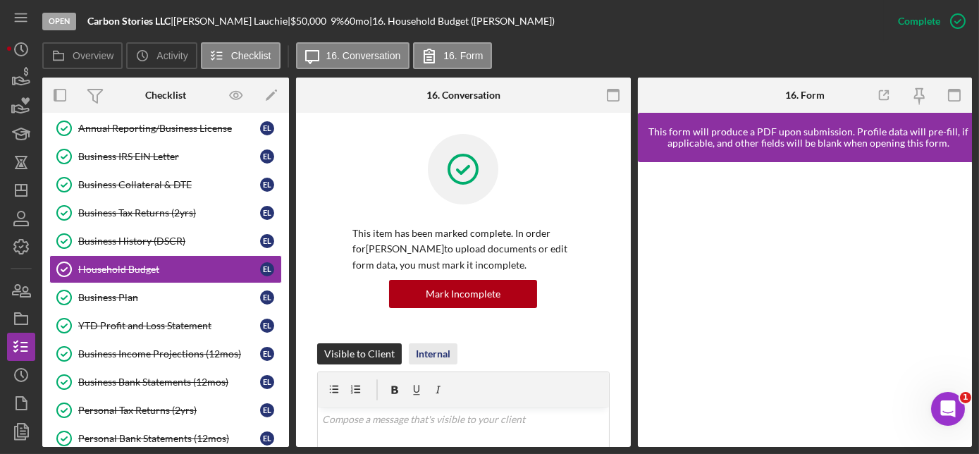
click at [432, 348] on div "Internal" at bounding box center [433, 353] width 35 height 21
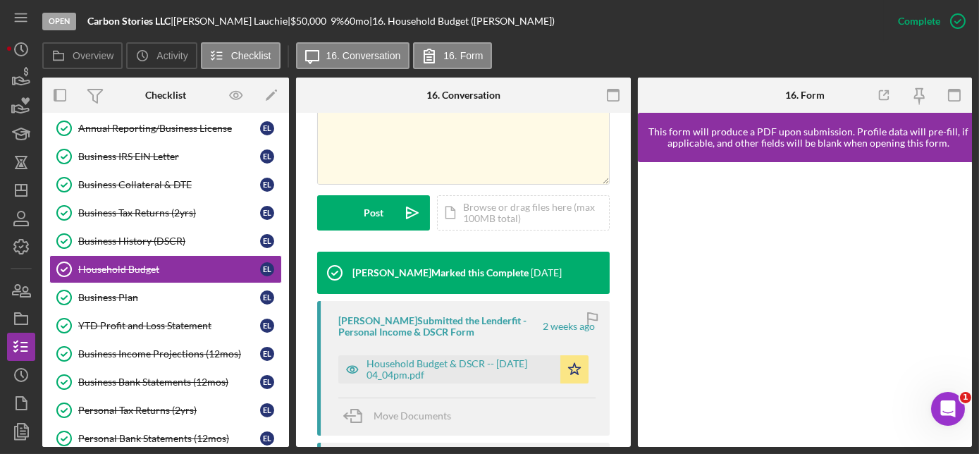
scroll to position [384, 0]
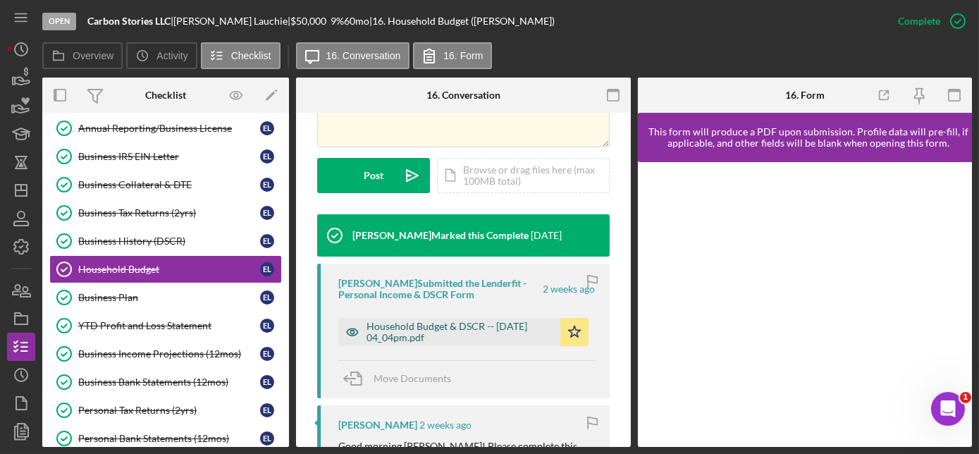
click at [447, 331] on div "Household Budget & DSCR -- [DATE] 04_04pm.pdf" at bounding box center [460, 332] width 187 height 23
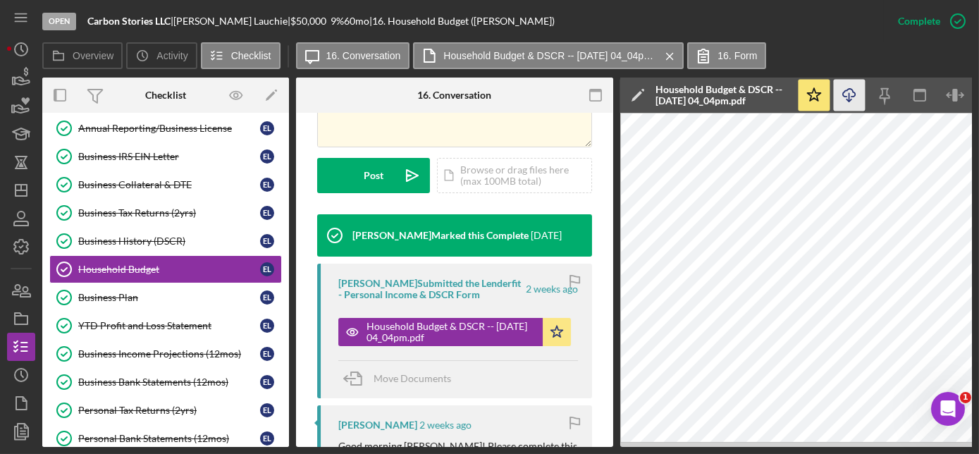
click at [852, 94] on icon "Icon/Download" at bounding box center [850, 96] width 32 height 32
click at [153, 180] on div "Business Collateral & DTE" at bounding box center [169, 184] width 182 height 11
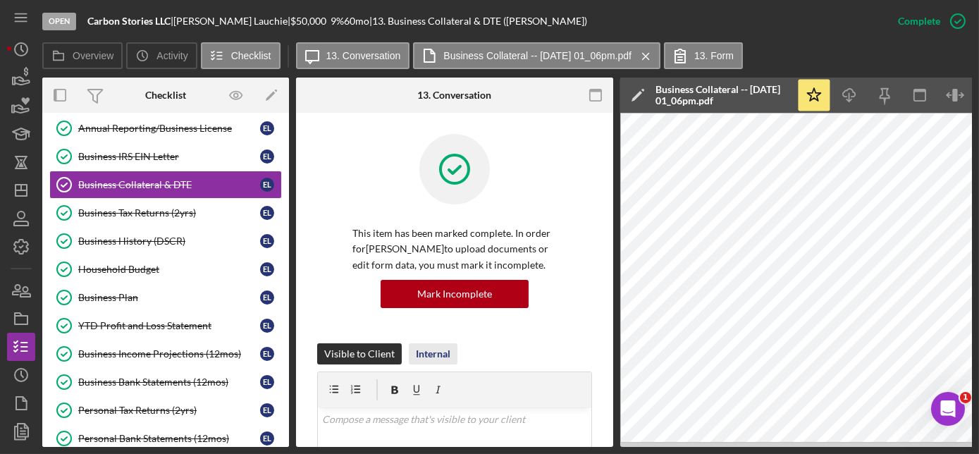
click at [428, 350] on div "Internal" at bounding box center [433, 353] width 35 height 21
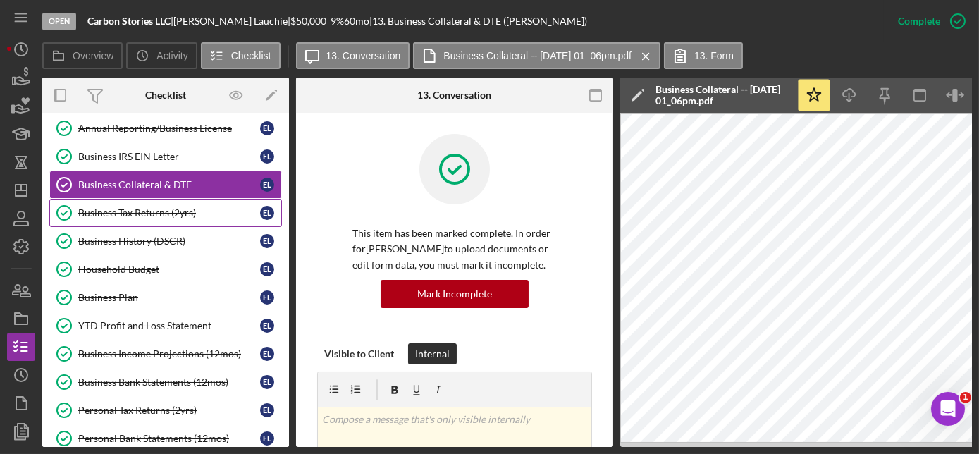
click at [128, 206] on div "Business General Liability Insurance Business General Liability Insurance E L O…" at bounding box center [165, 386] width 247 height 656
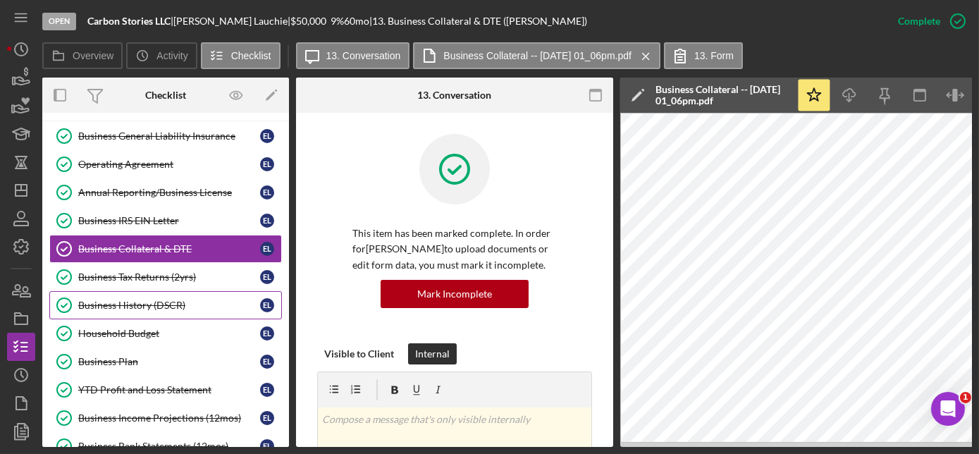
click at [128, 300] on div "Business History (DSCR)" at bounding box center [169, 305] width 182 height 11
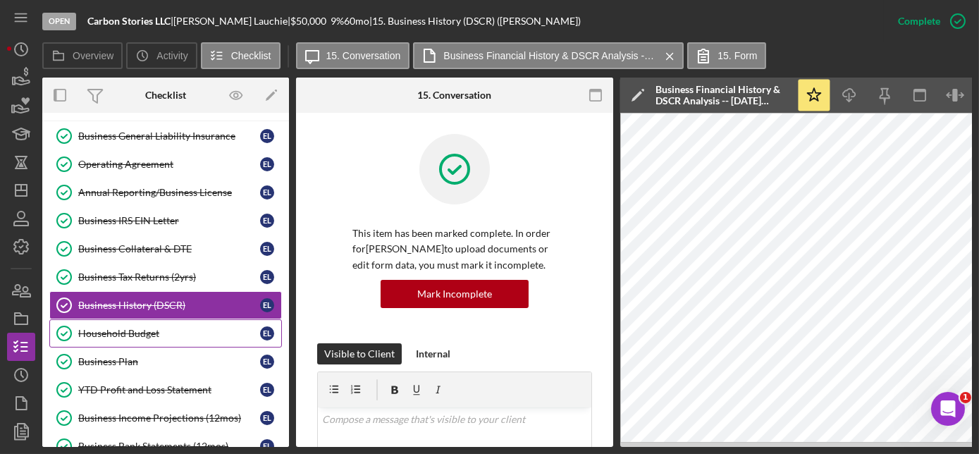
click at [90, 328] on div "Household Budget" at bounding box center [169, 333] width 182 height 11
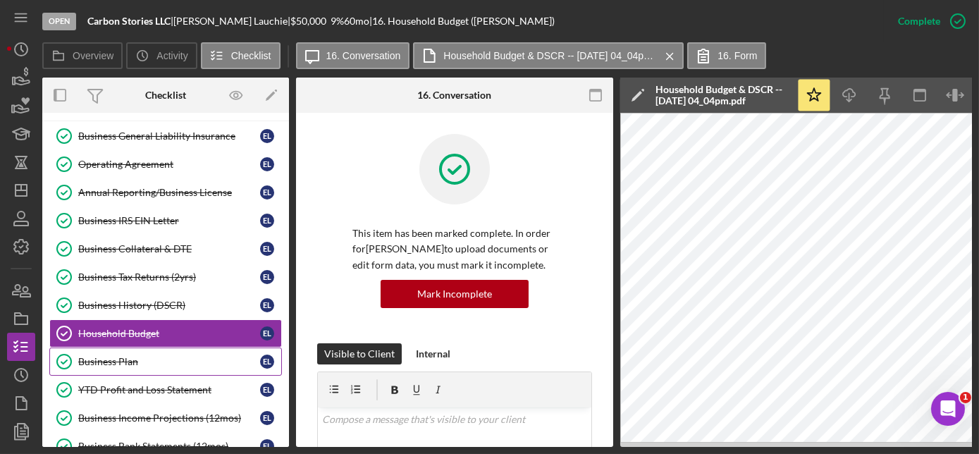
click at [107, 356] on div "Business Plan" at bounding box center [169, 361] width 182 height 11
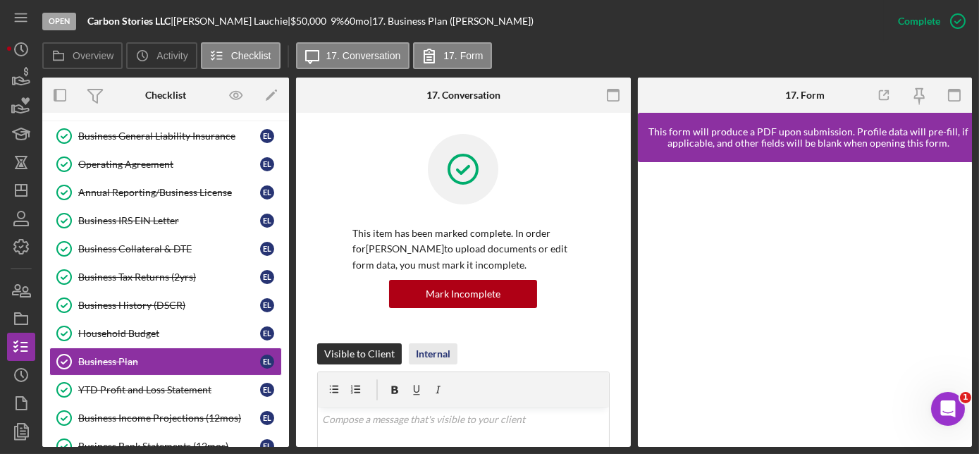
click at [428, 352] on div "Internal" at bounding box center [433, 353] width 35 height 21
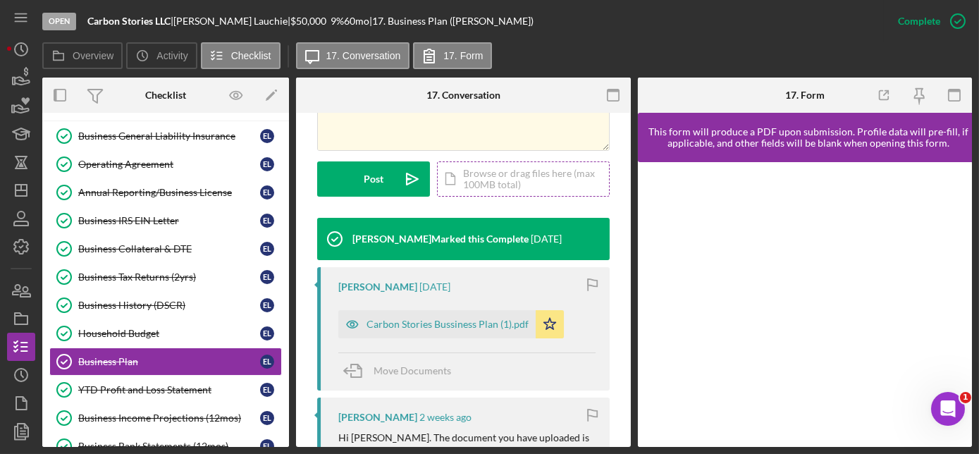
scroll to position [384, 0]
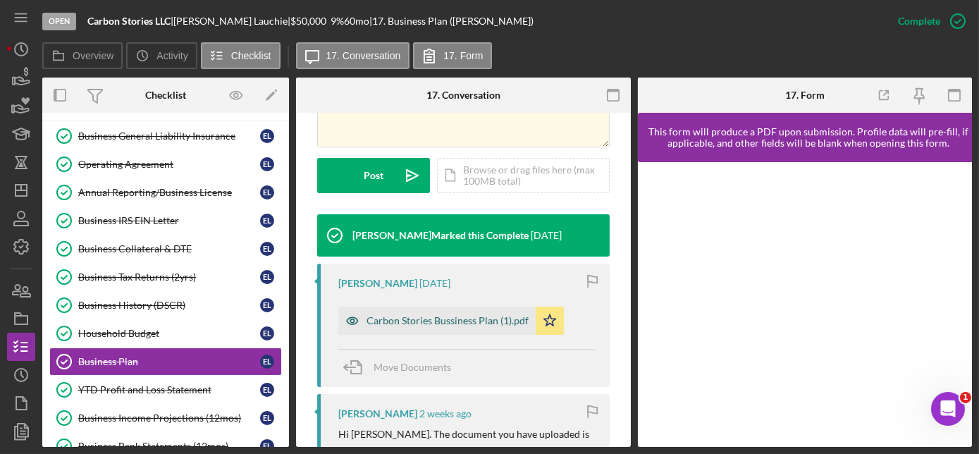
click at [463, 313] on div "Carbon Stories Bussiness Plan (1).pdf" at bounding box center [436, 321] width 197 height 28
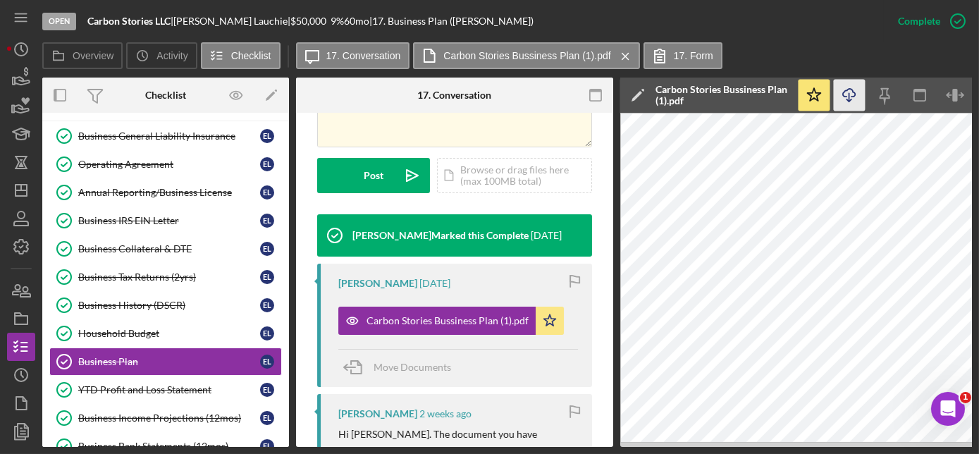
click at [845, 97] on icon "button" at bounding box center [849, 93] width 12 height 8
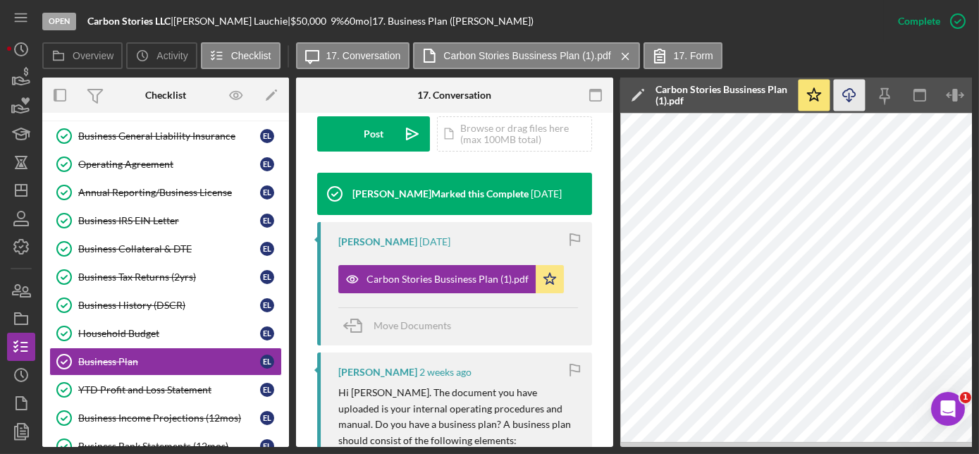
scroll to position [448, 0]
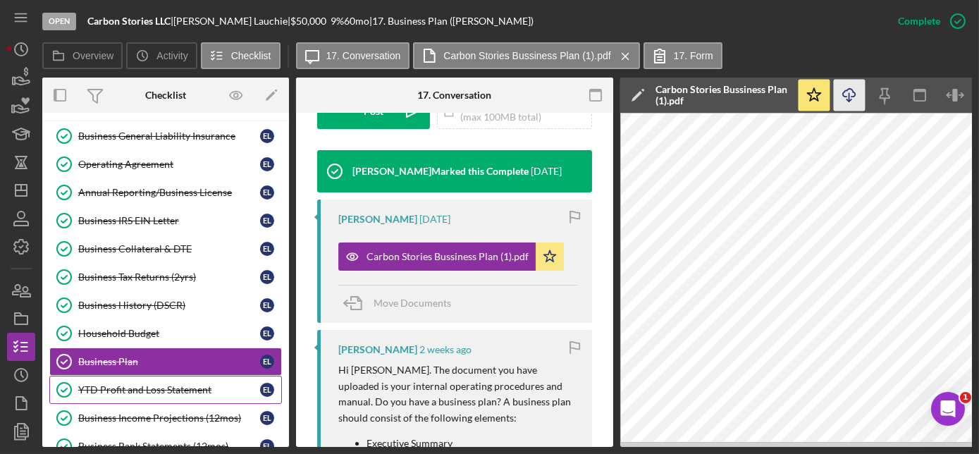
click at [169, 384] on div "YTD Profit and Loss Statement" at bounding box center [169, 389] width 182 height 11
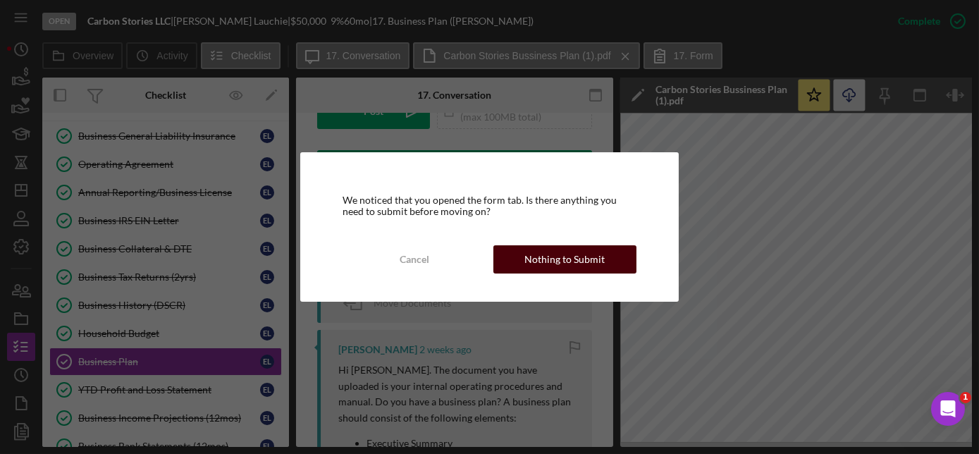
click at [573, 259] on div "Nothing to Submit" at bounding box center [565, 259] width 80 height 28
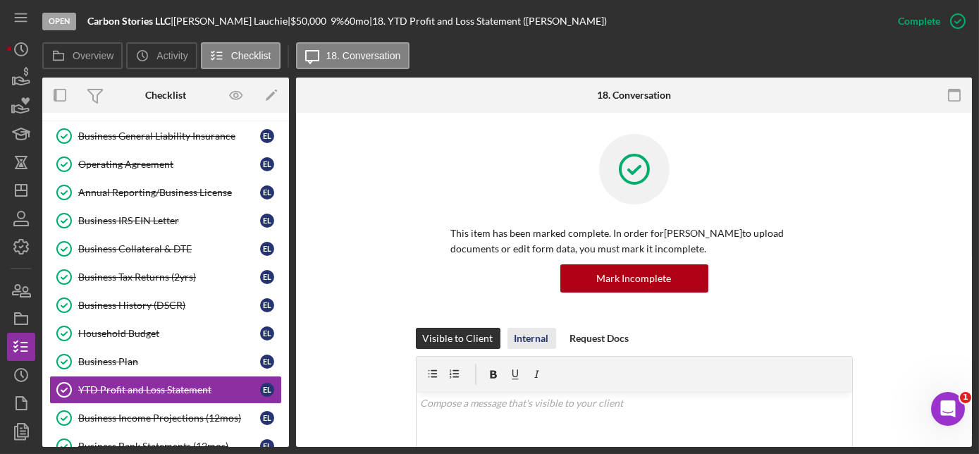
click at [527, 343] on div "Internal" at bounding box center [532, 338] width 35 height 21
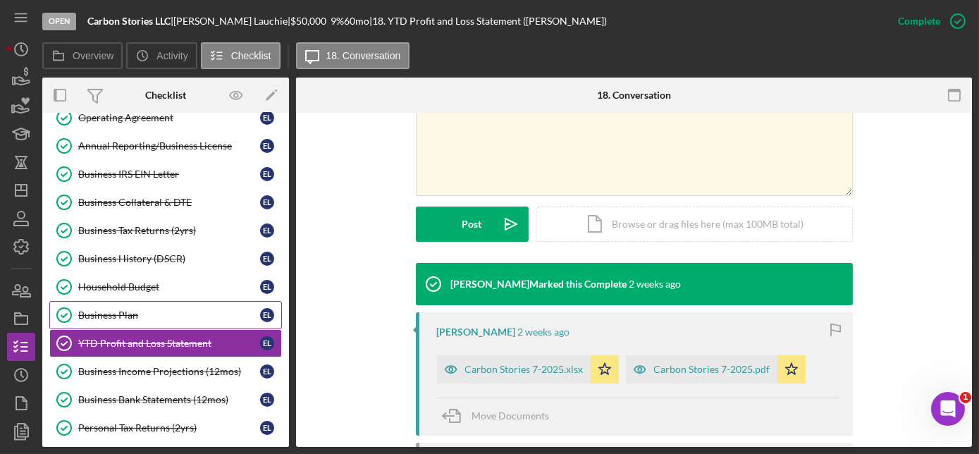
scroll to position [384, 0]
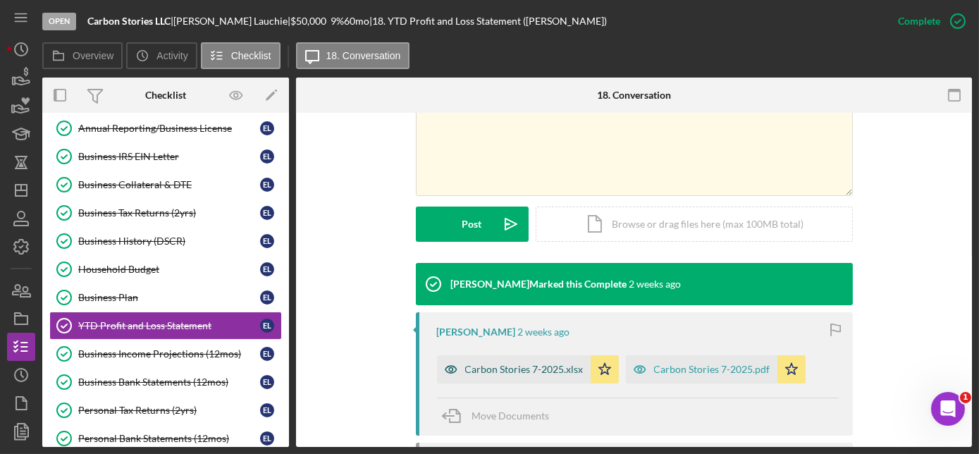
click at [489, 364] on div "Carbon Stories 7-2025.xlsx" at bounding box center [524, 369] width 118 height 11
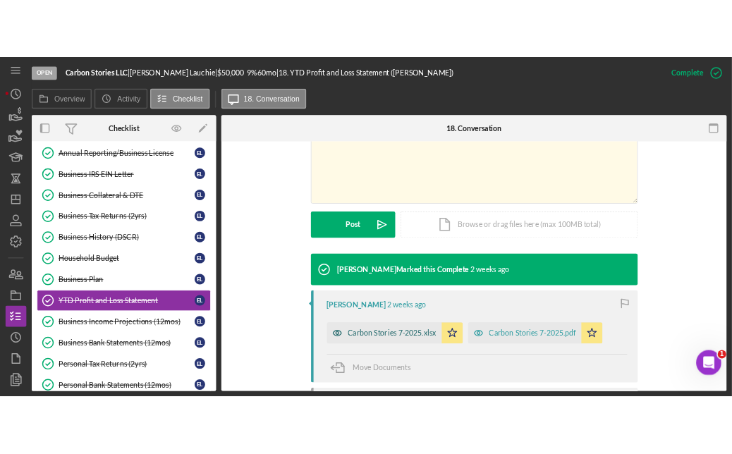
scroll to position [336, 0]
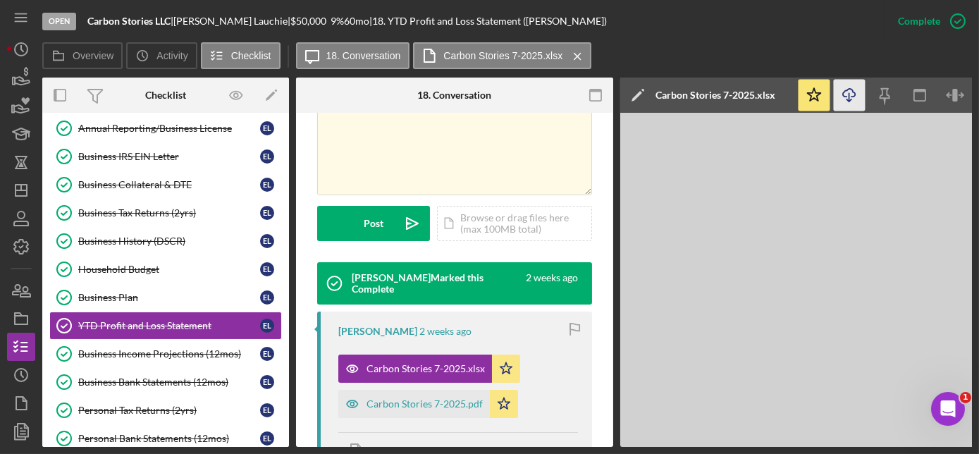
click at [849, 90] on icon "Icon/Download" at bounding box center [850, 96] width 32 height 32
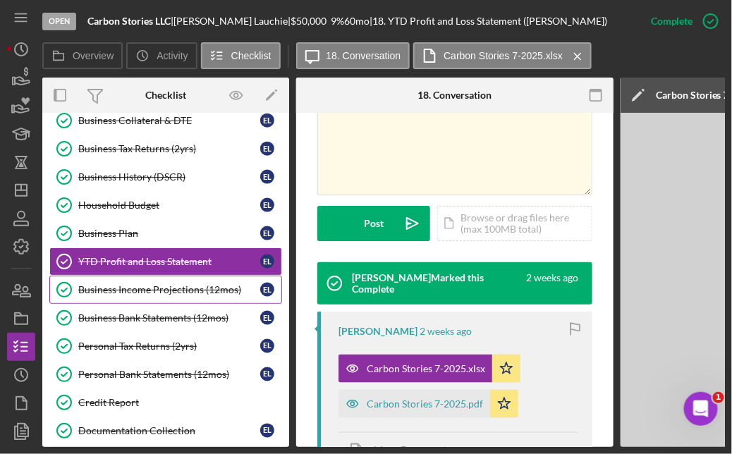
scroll to position [513, 0]
